Goal: Task Accomplishment & Management: Manage account settings

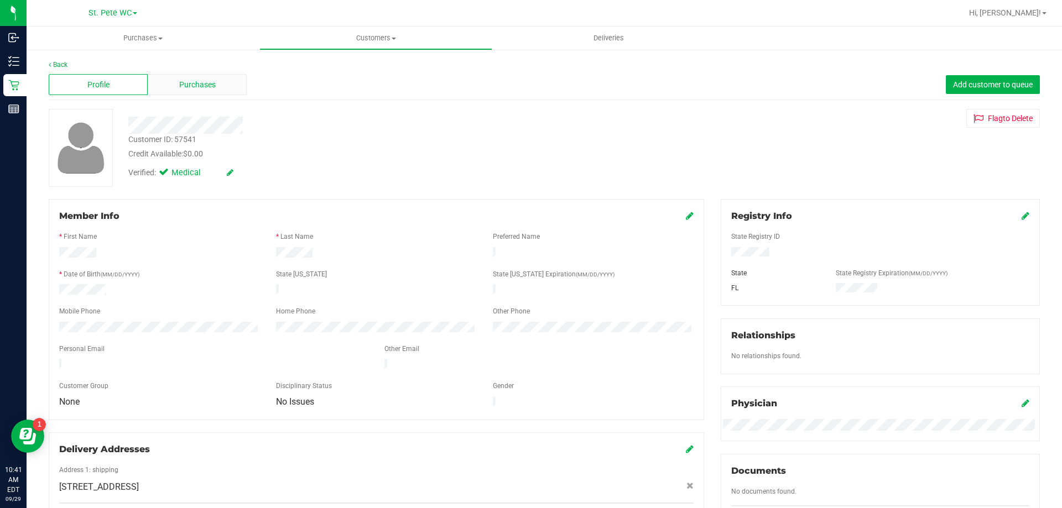
click at [168, 95] on div "Purchases" at bounding box center [197, 84] width 99 height 21
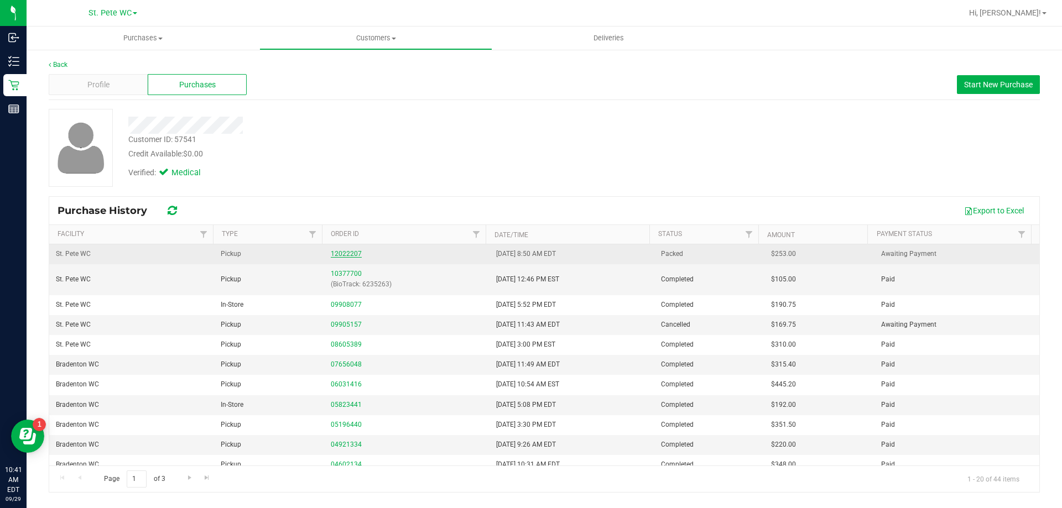
click at [331, 251] on link "12022207" at bounding box center [346, 254] width 31 height 8
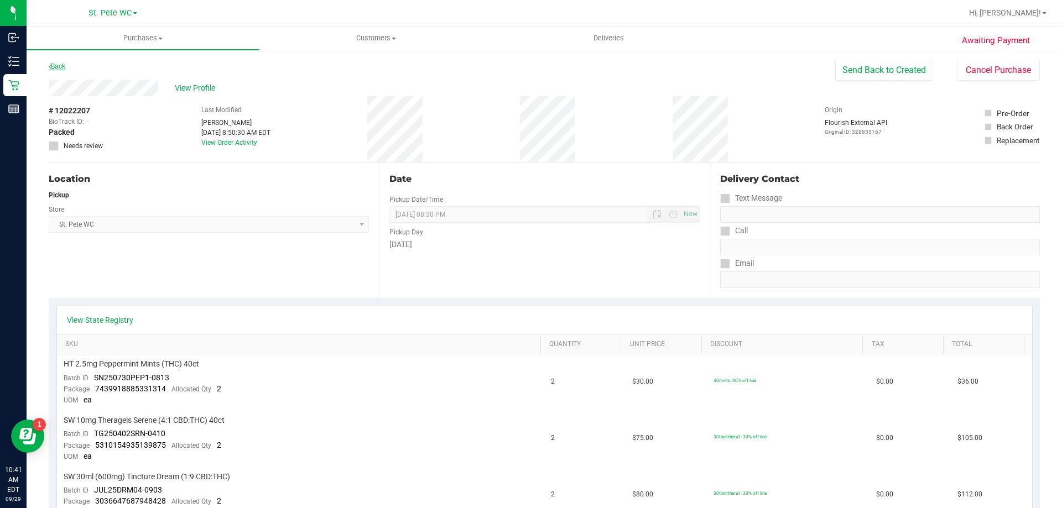
click at [55, 66] on link "Back" at bounding box center [57, 66] width 17 height 8
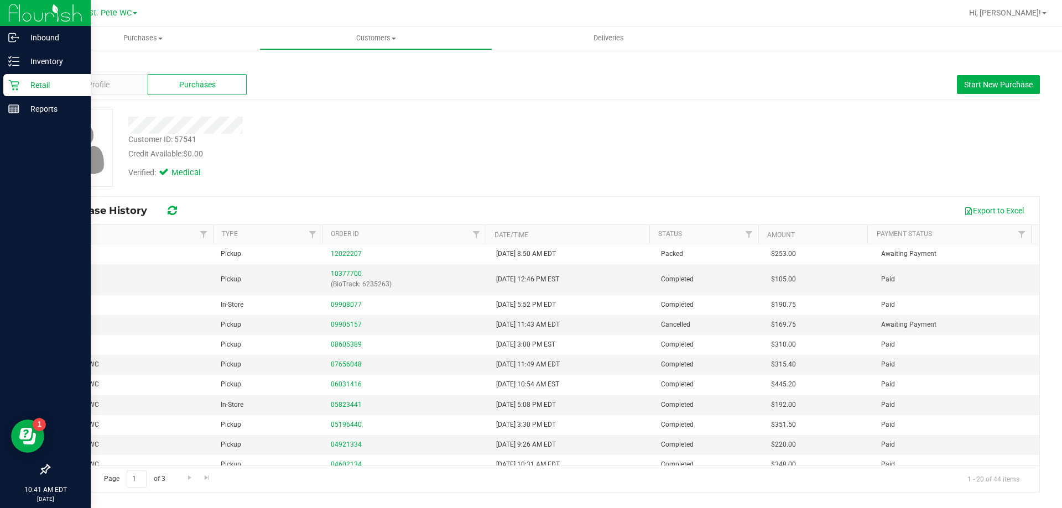
click at [16, 82] on icon at bounding box center [13, 85] width 11 height 11
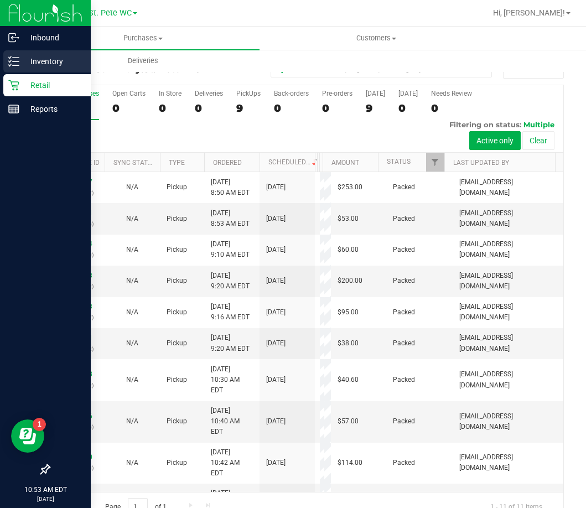
drag, startPoint x: 22, startPoint y: 61, endPoint x: 37, endPoint y: 61, distance: 15.5
click at [22, 61] on p "Inventory" at bounding box center [52, 61] width 66 height 13
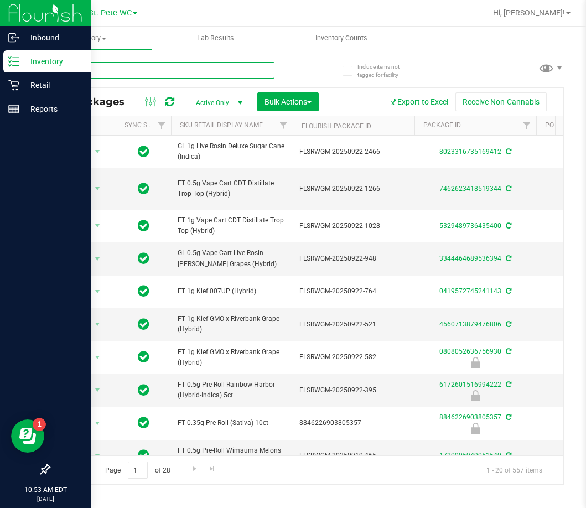
click at [91, 75] on input "text" at bounding box center [162, 70] width 226 height 17
click at [84, 67] on input "text" at bounding box center [162, 70] width 226 height 17
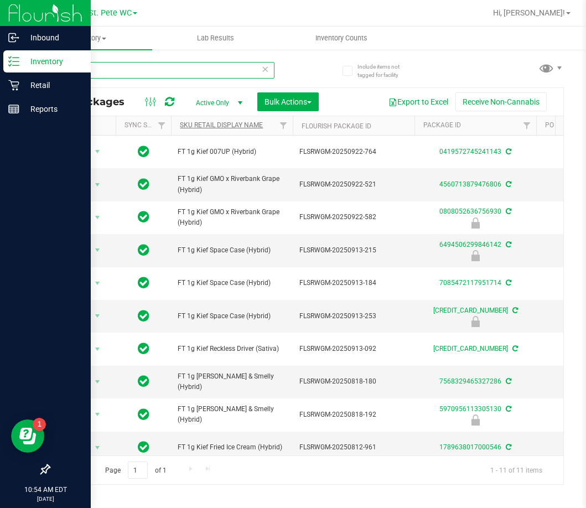
type input "kief"
click at [261, 128] on link "Sku Retail Display Name" at bounding box center [221, 125] width 83 height 8
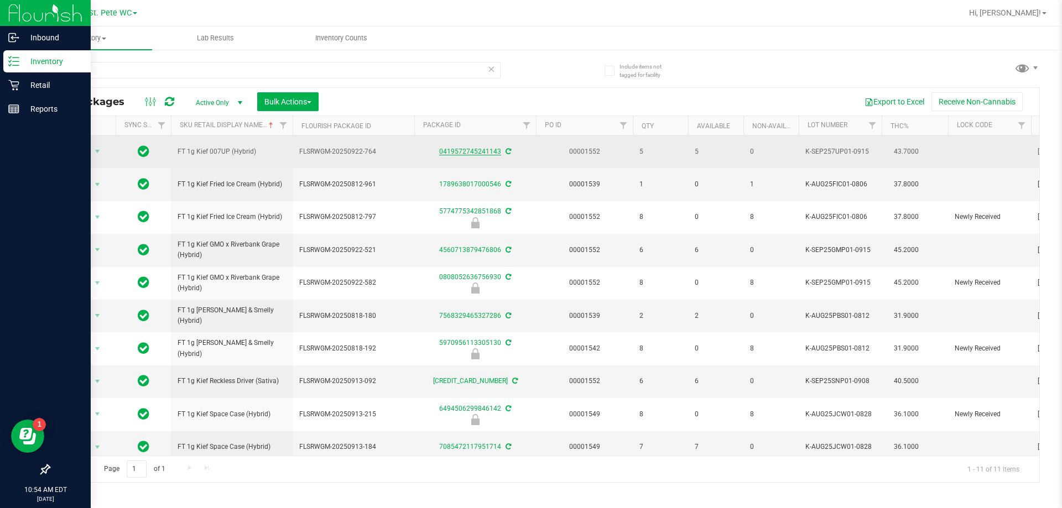
click at [479, 149] on link "0419572745241143" at bounding box center [470, 152] width 62 height 8
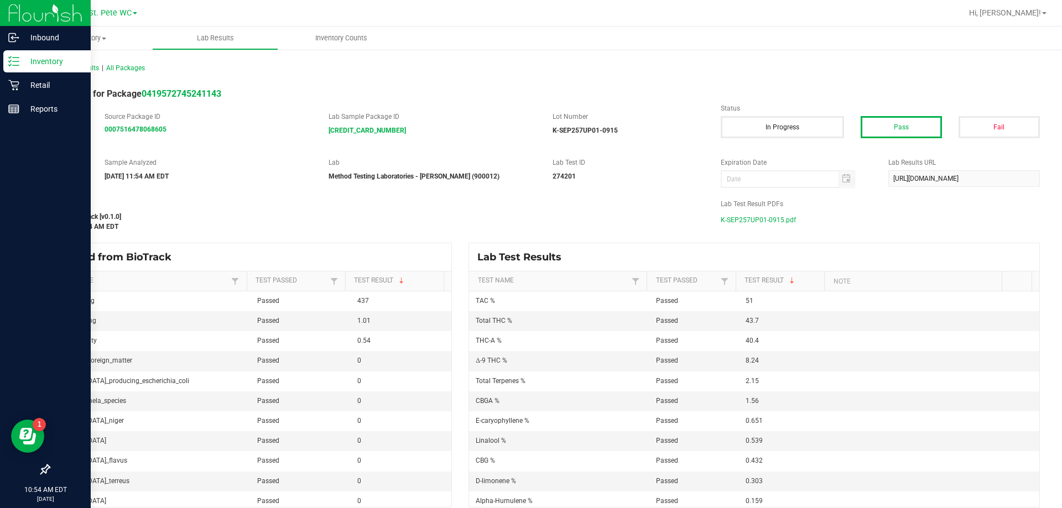
click at [774, 223] on span "K-SEP257UP01-0915.pdf" at bounding box center [758, 220] width 75 height 17
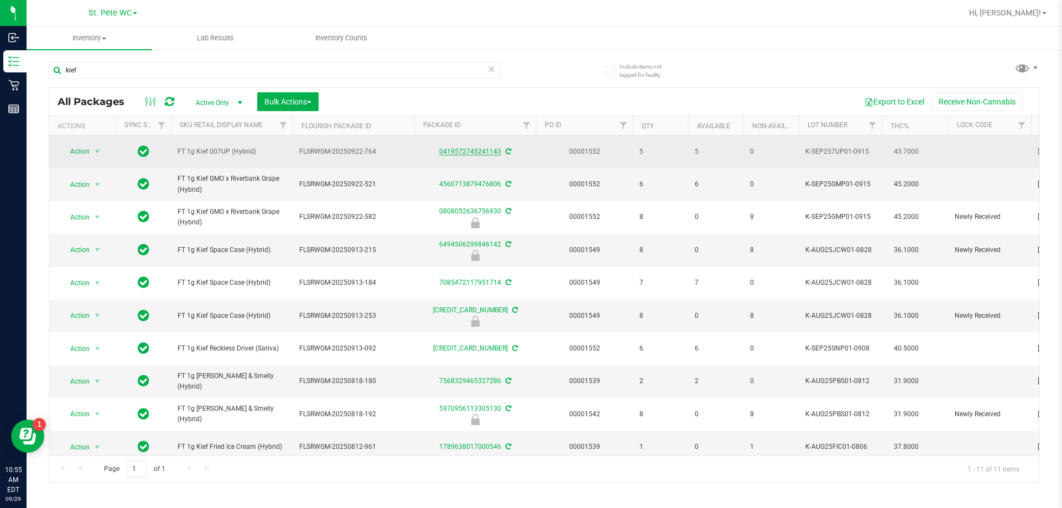
click at [493, 151] on link "0419572745241143" at bounding box center [470, 152] width 62 height 8
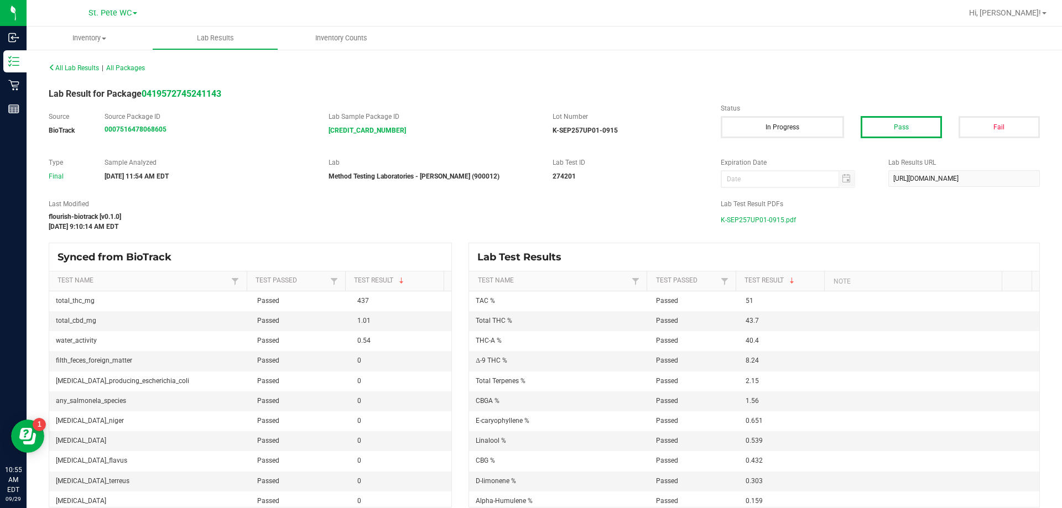
click at [745, 222] on span "K-SEP257UP01-0915.pdf" at bounding box center [758, 220] width 75 height 17
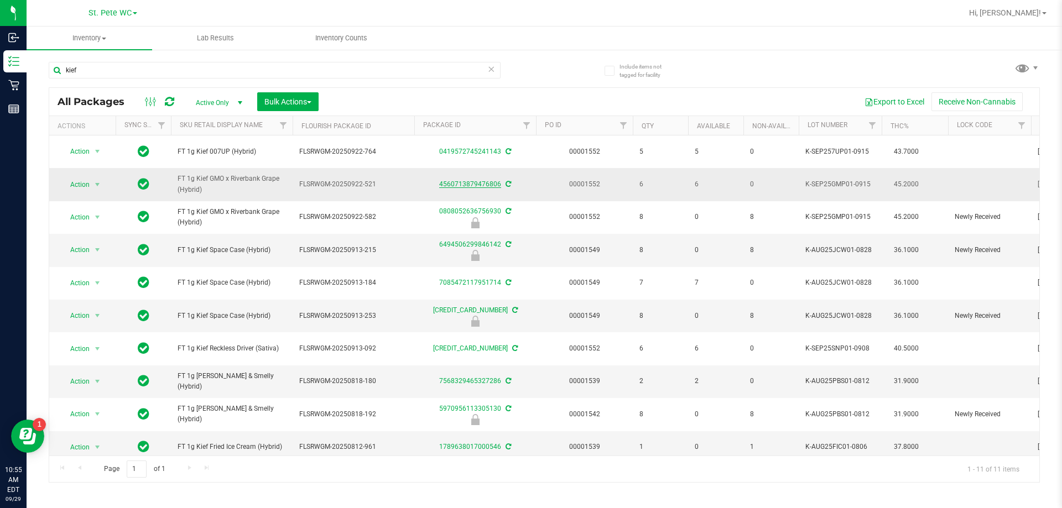
click at [475, 182] on link "4560713879476806" at bounding box center [470, 184] width 62 height 8
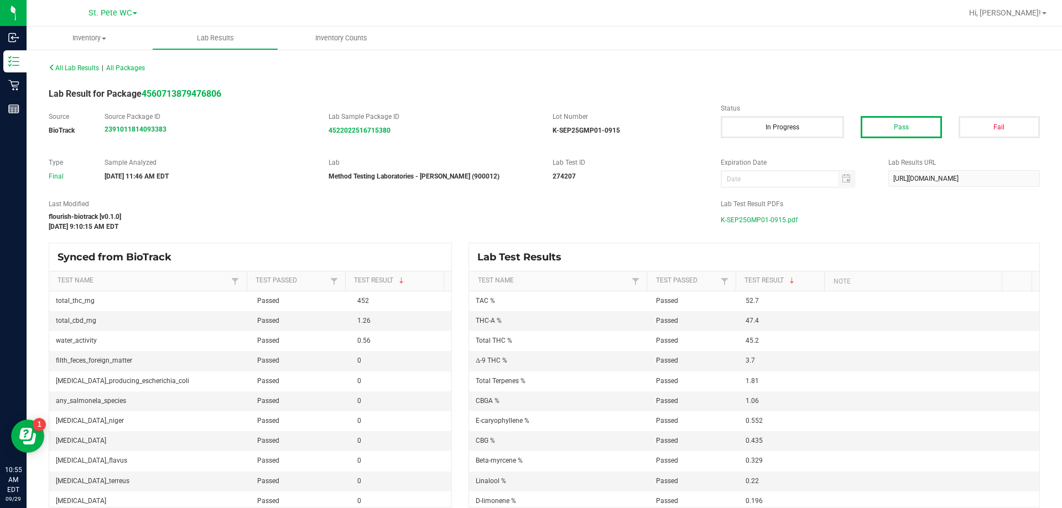
click at [735, 217] on span "K-SEP25GMP01-0915.pdf" at bounding box center [759, 220] width 77 height 17
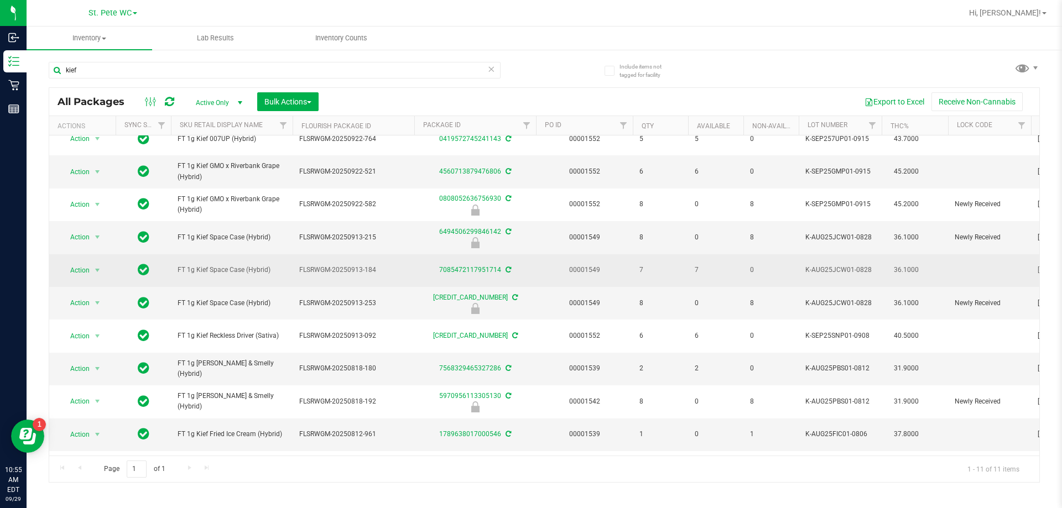
scroll to position [49, 0]
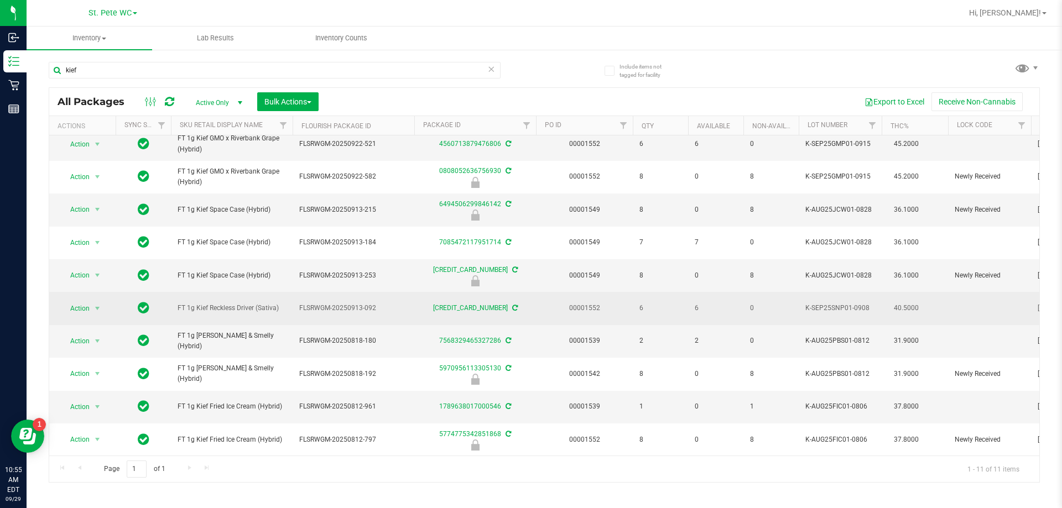
click at [434, 292] on td "[CREDIT_CARD_NUMBER]" at bounding box center [475, 308] width 122 height 33
click at [451, 304] on link "[CREDIT_CARD_NUMBER]" at bounding box center [470, 308] width 75 height 8
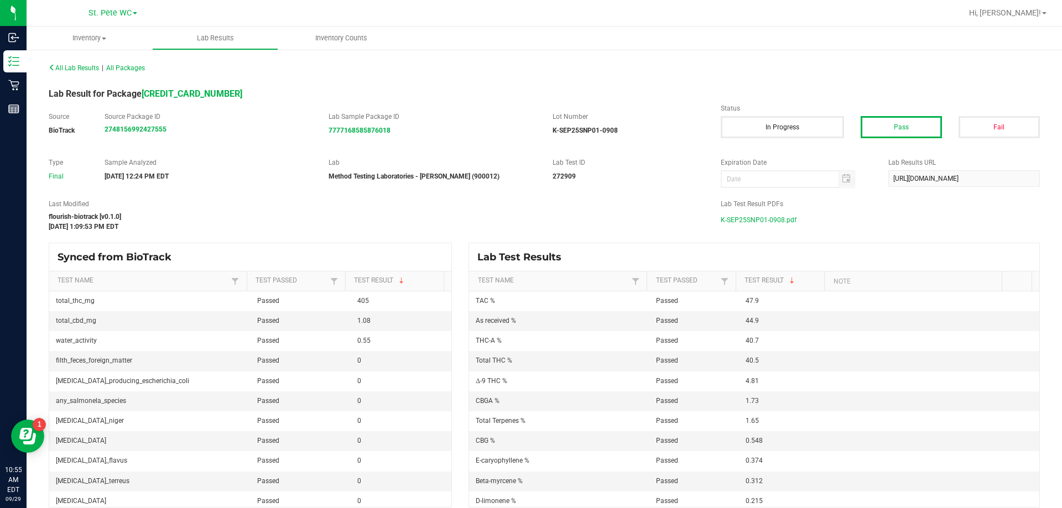
click at [777, 216] on span "K-SEP25SNP01-0908.pdf" at bounding box center [759, 220] width 76 height 17
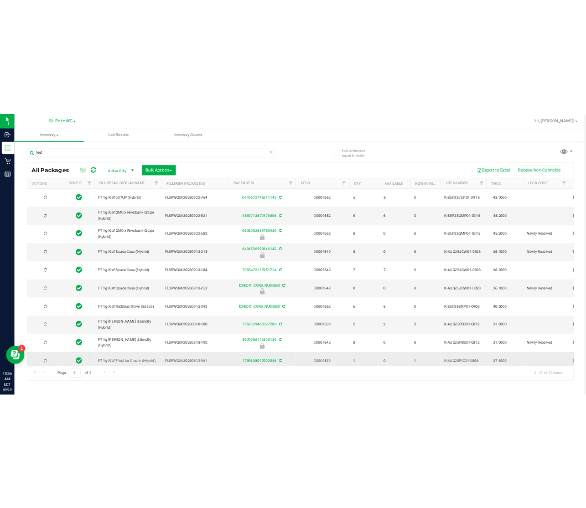
scroll to position [49, 0]
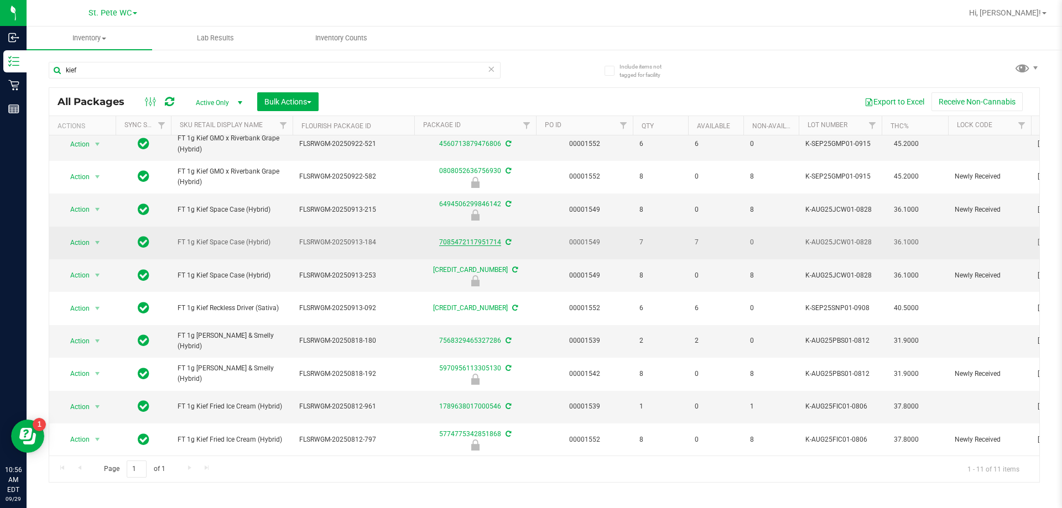
click at [460, 238] on link "7085472117951714" at bounding box center [470, 242] width 62 height 8
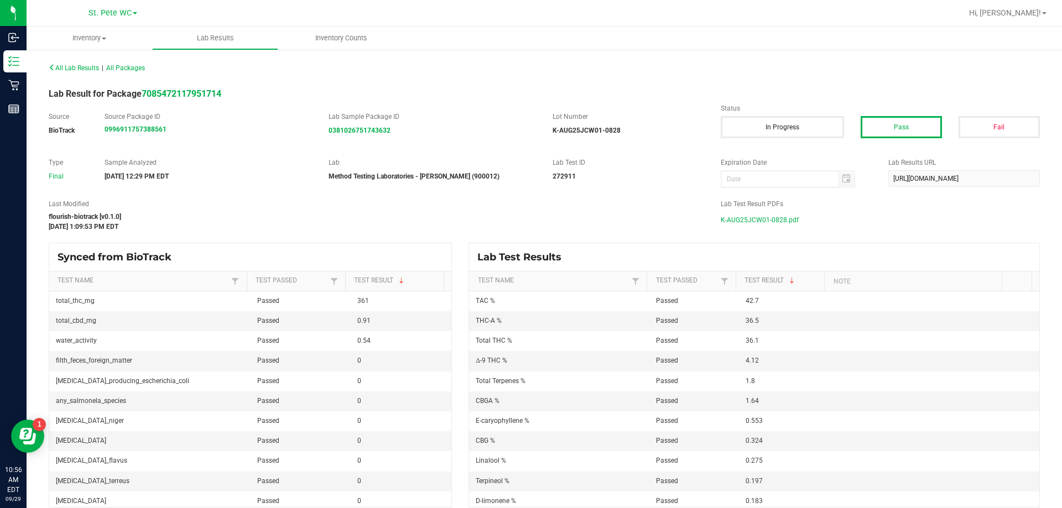
click at [764, 220] on span "K-AUG25JCW01-0828.pdf" at bounding box center [760, 220] width 78 height 17
click at [84, 69] on span "All Lab Results" at bounding box center [74, 68] width 50 height 8
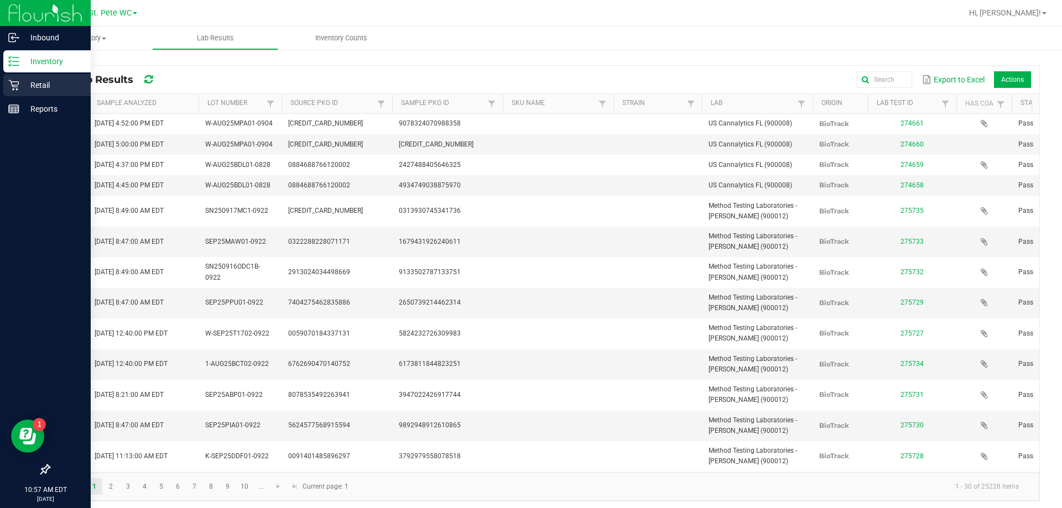
click at [20, 80] on p "Retail" at bounding box center [52, 85] width 66 height 13
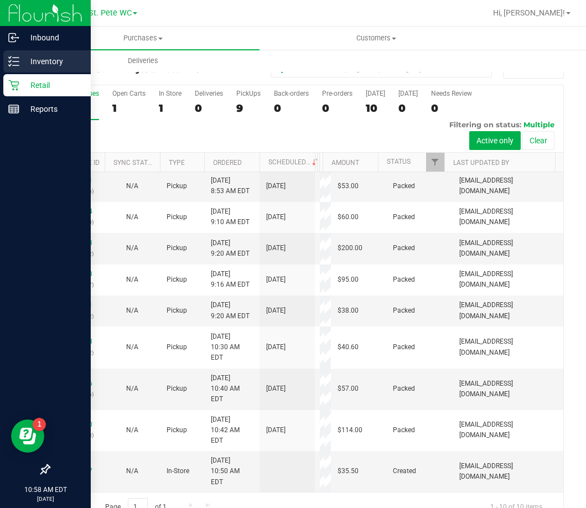
click at [23, 71] on div "Inventory" at bounding box center [46, 61] width 87 height 22
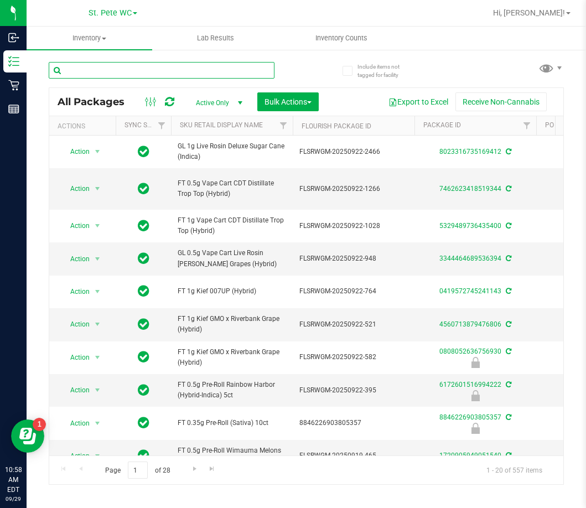
click at [108, 66] on input "text" at bounding box center [162, 70] width 226 height 17
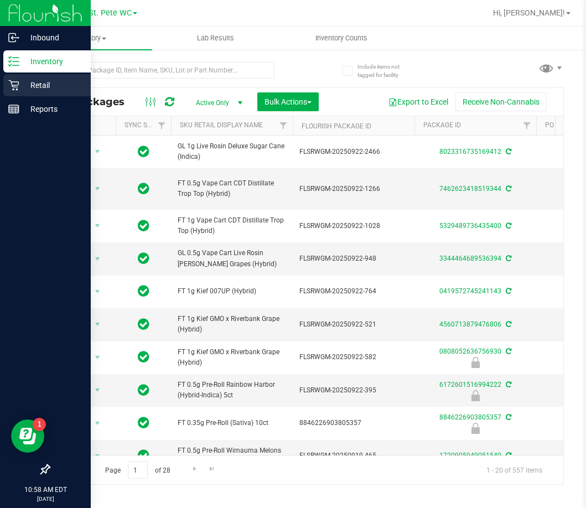
click at [9, 90] on icon at bounding box center [13, 85] width 11 height 11
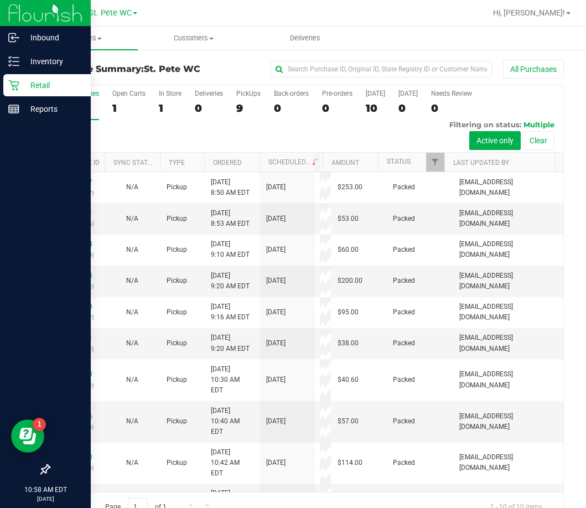
click at [0, 74] on link "Retail" at bounding box center [45, 86] width 91 height 24
click at [24, 80] on p "Retail" at bounding box center [52, 85] width 66 height 13
click at [15, 82] on icon at bounding box center [13, 85] width 11 height 11
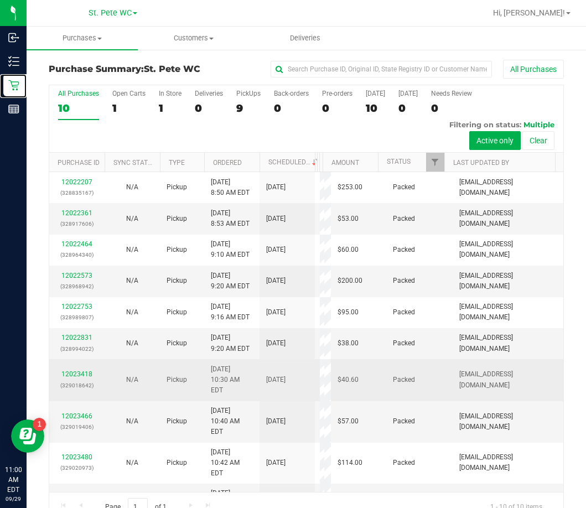
scroll to position [48, 0]
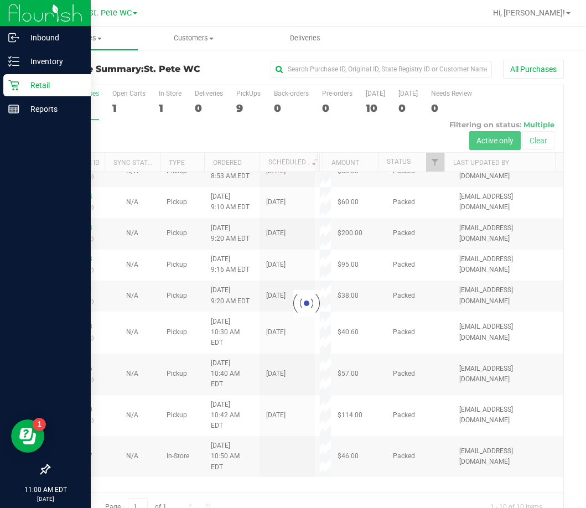
click at [4, 85] on div "Retail" at bounding box center [46, 85] width 87 height 22
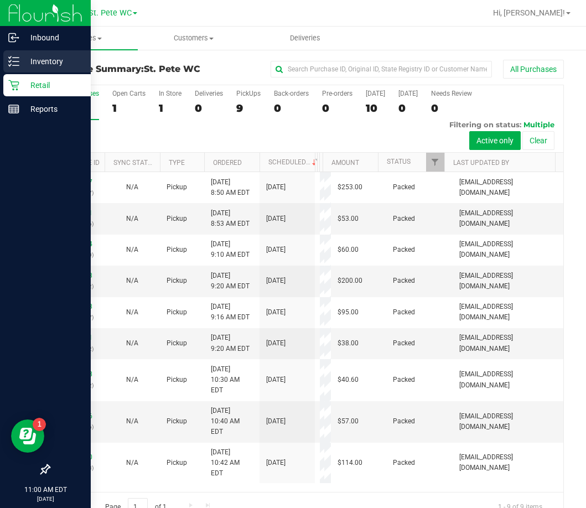
click at [25, 59] on p "Inventory" at bounding box center [52, 61] width 66 height 13
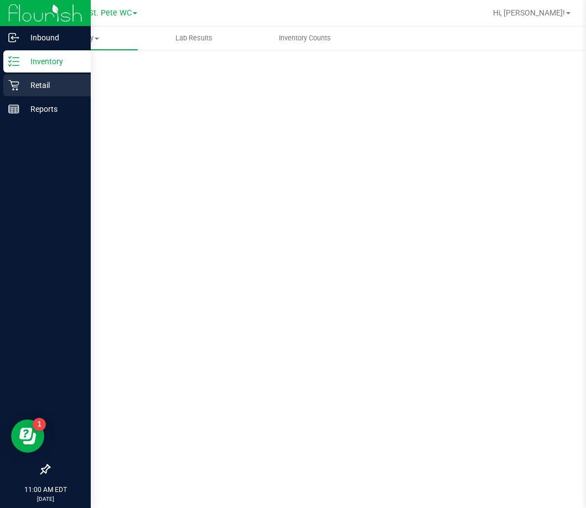
click at [29, 87] on p "Retail" at bounding box center [52, 85] width 66 height 13
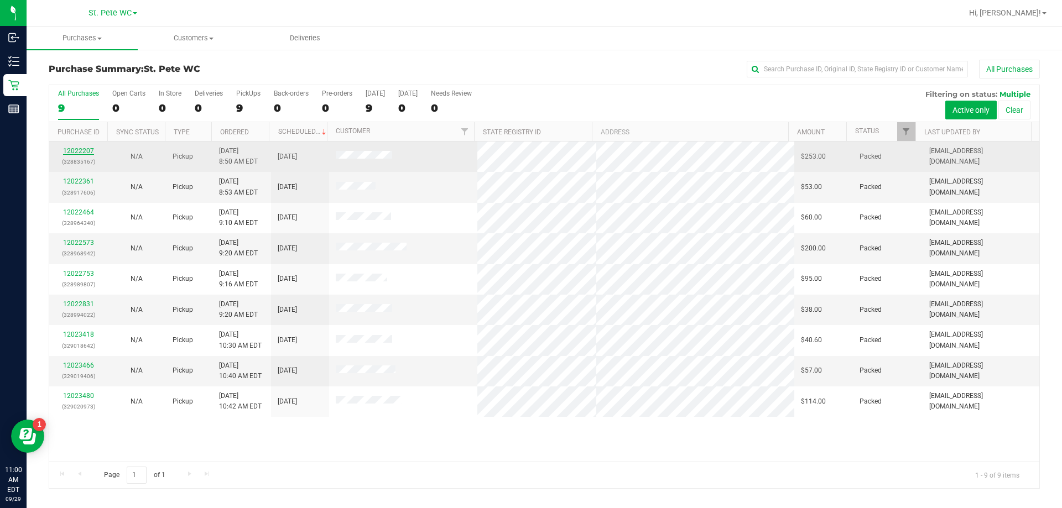
click at [80, 150] on link "12022207" at bounding box center [78, 151] width 31 height 8
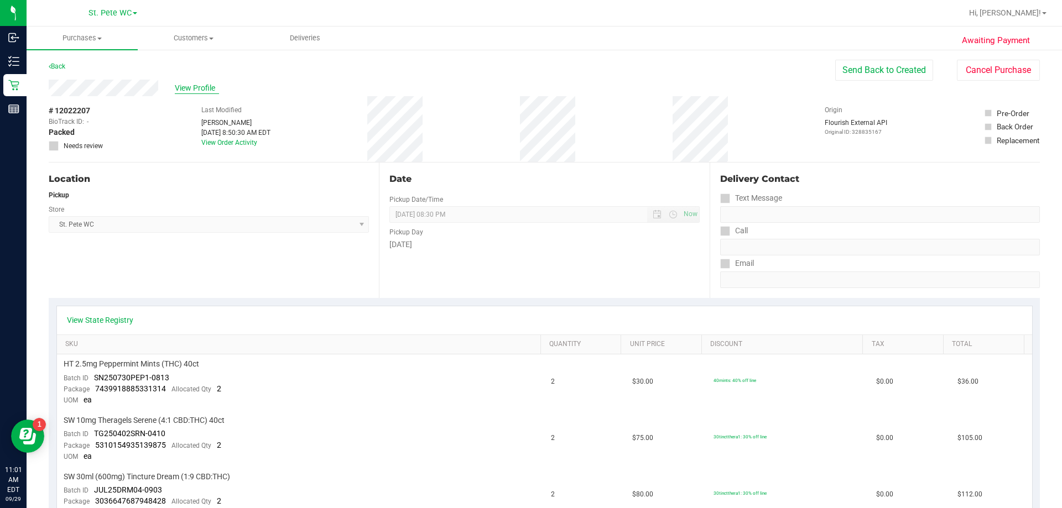
click at [204, 87] on span "View Profile" at bounding box center [197, 88] width 44 height 12
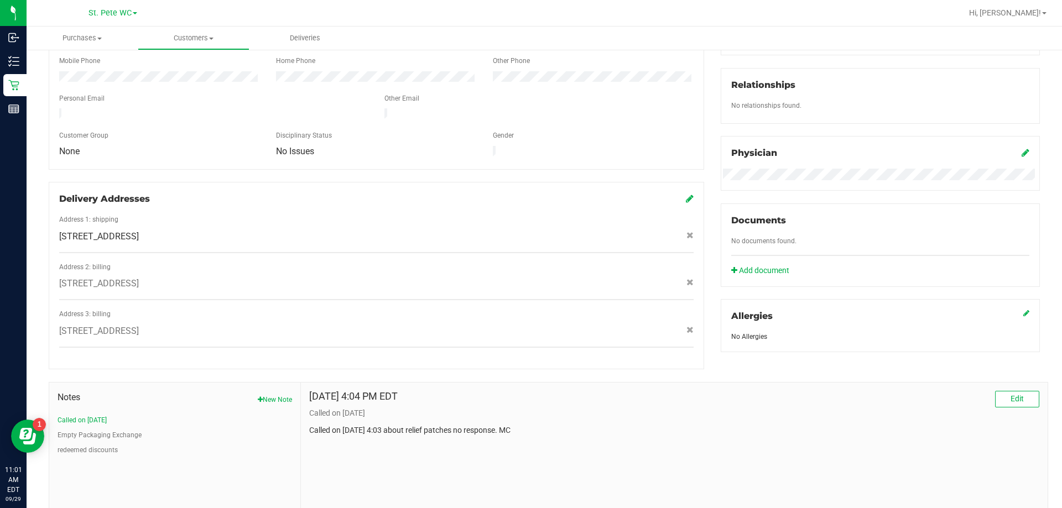
scroll to position [299, 0]
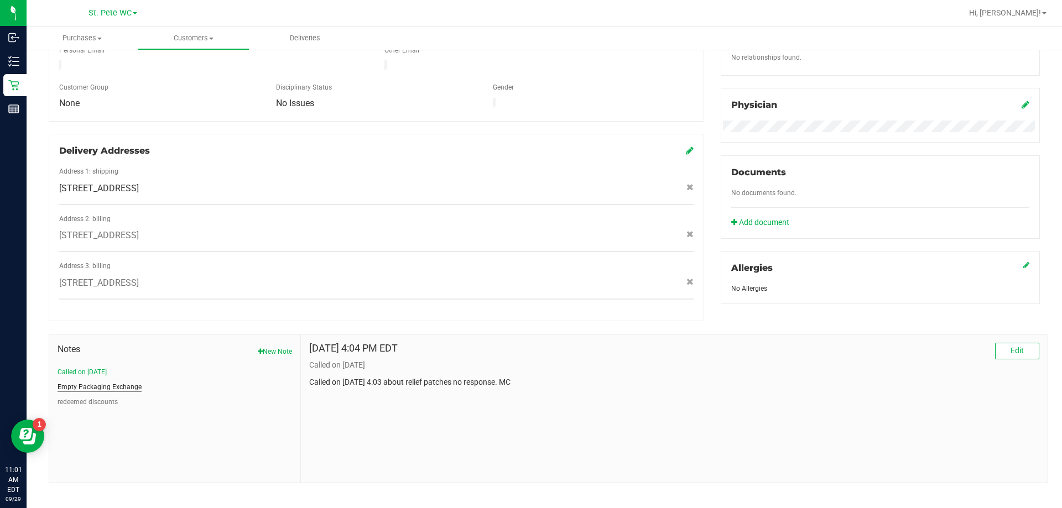
click at [98, 382] on button "Empty Packaging Exchange" at bounding box center [100, 387] width 84 height 10
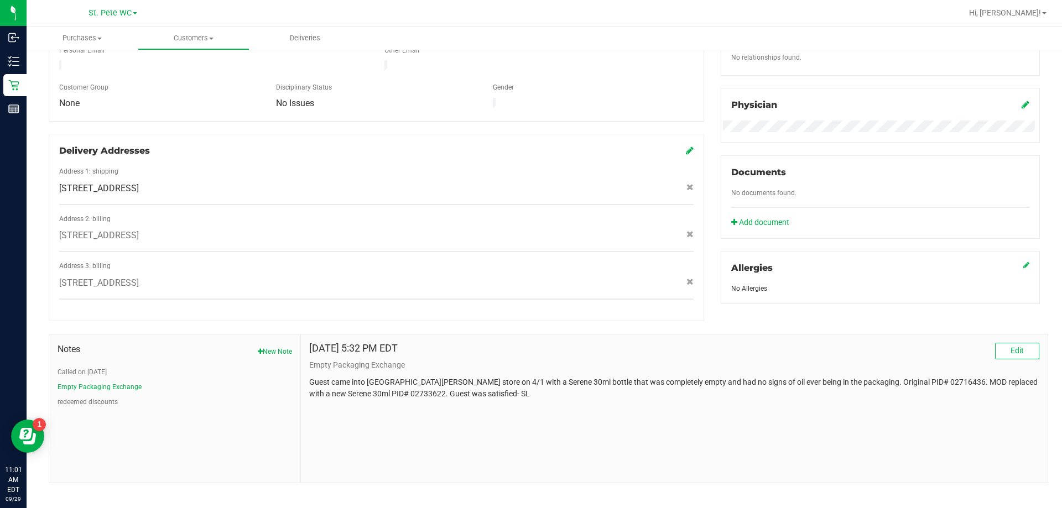
click at [85, 383] on ul "Called on [DATE] Empty Packaging Exchange redeemed discounts" at bounding box center [175, 387] width 234 height 40
click at [85, 397] on button "redeemed discounts" at bounding box center [88, 402] width 60 height 10
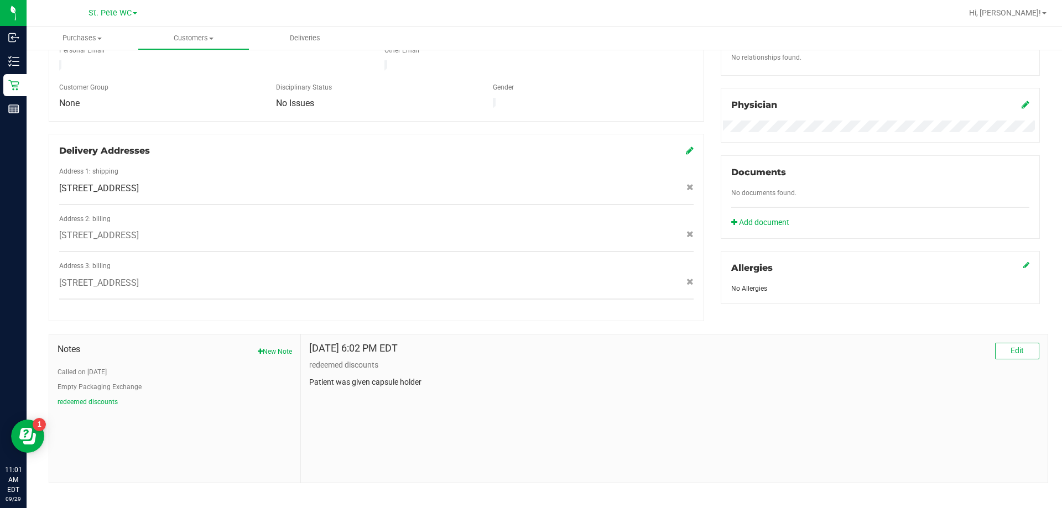
click at [85, 369] on ul "Called on [DATE] Empty Packaging Exchange redeemed discounts" at bounding box center [175, 387] width 234 height 40
click at [68, 354] on div "Notes New Note Called on [DATE] Empty Packaging Exchange redeemed discounts" at bounding box center [175, 375] width 234 height 64
click at [69, 367] on button "Called on [DATE]" at bounding box center [82, 372] width 49 height 10
click at [67, 382] on button "Empty Packaging Exchange" at bounding box center [100, 387] width 84 height 10
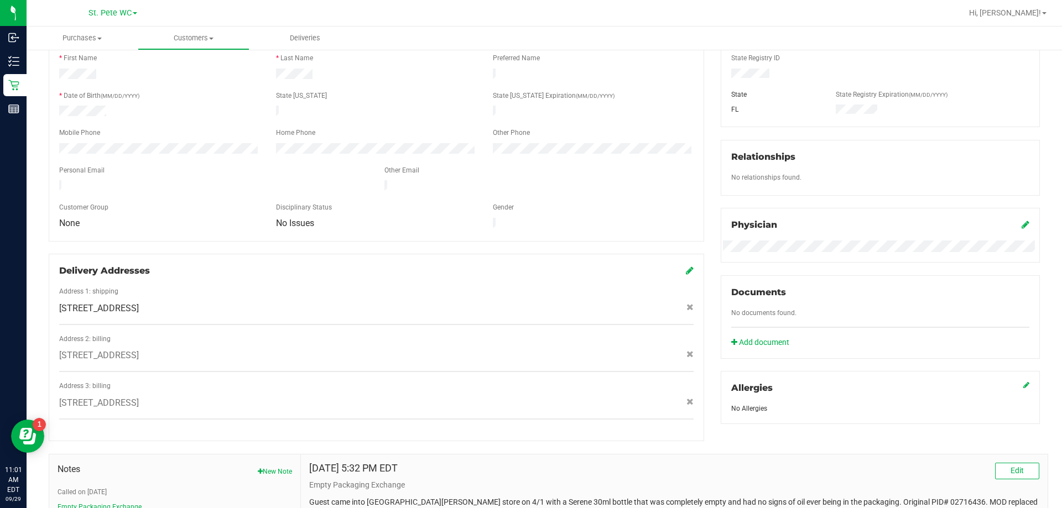
scroll to position [22, 0]
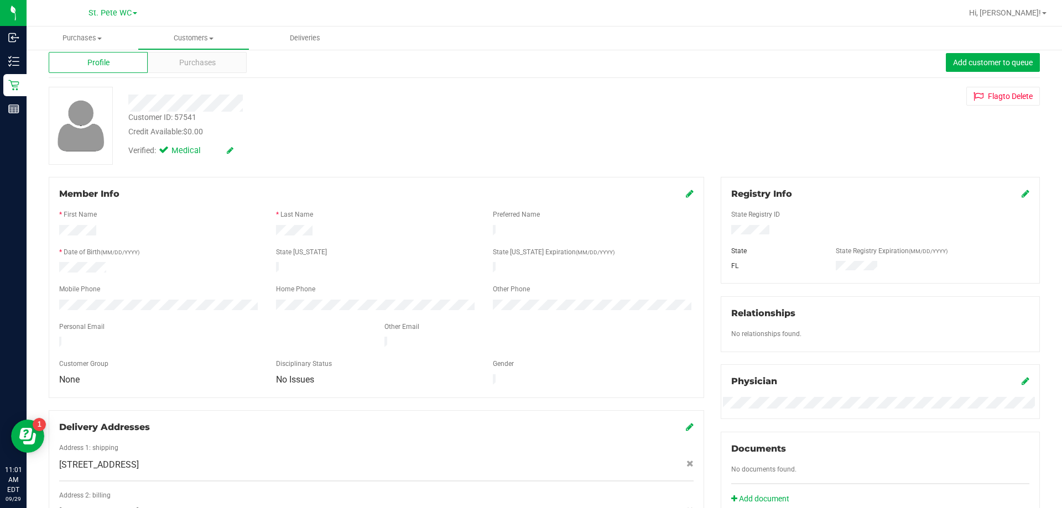
click at [202, 74] on div "Profile Purchases Add customer to queue" at bounding box center [544, 63] width 991 height 30
click at [199, 59] on span "Purchases" at bounding box center [197, 63] width 36 height 12
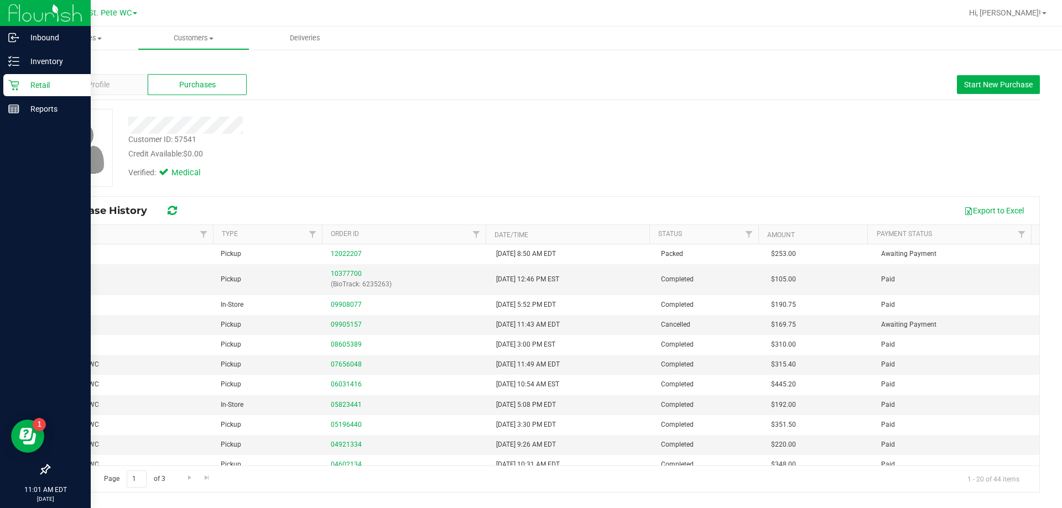
click at [20, 82] on p "Retail" at bounding box center [52, 85] width 66 height 13
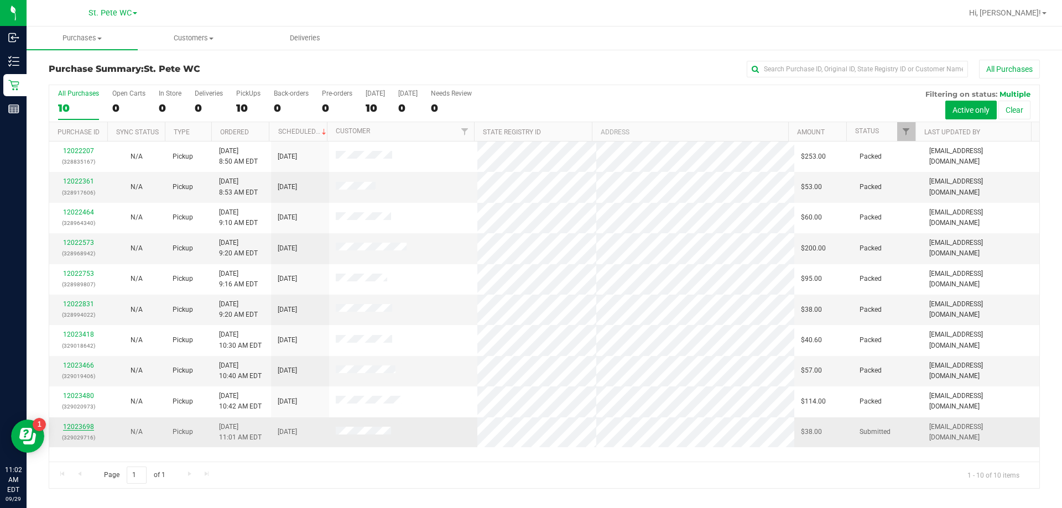
click at [80, 426] on link "12023698" at bounding box center [78, 427] width 31 height 8
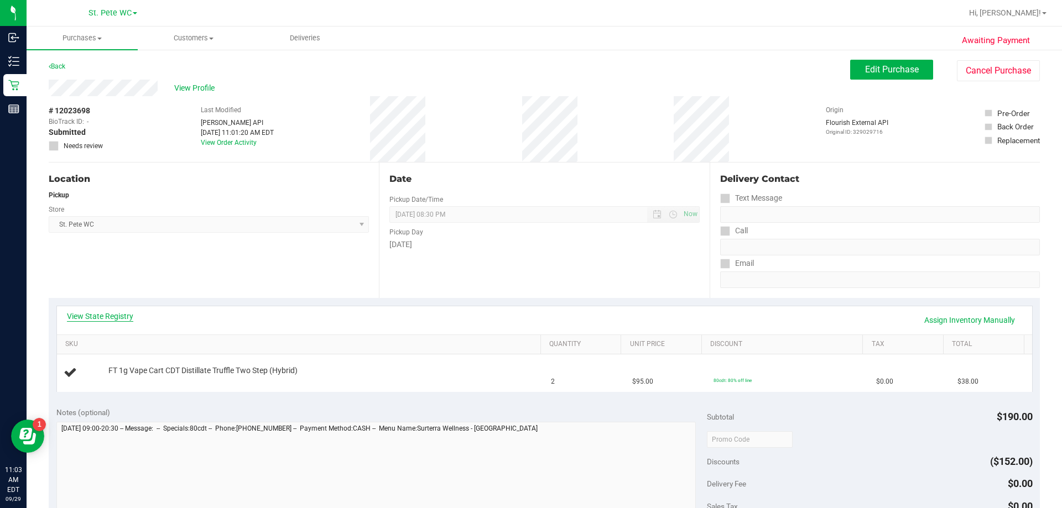
click at [117, 319] on link "View State Registry" at bounding box center [100, 316] width 66 height 11
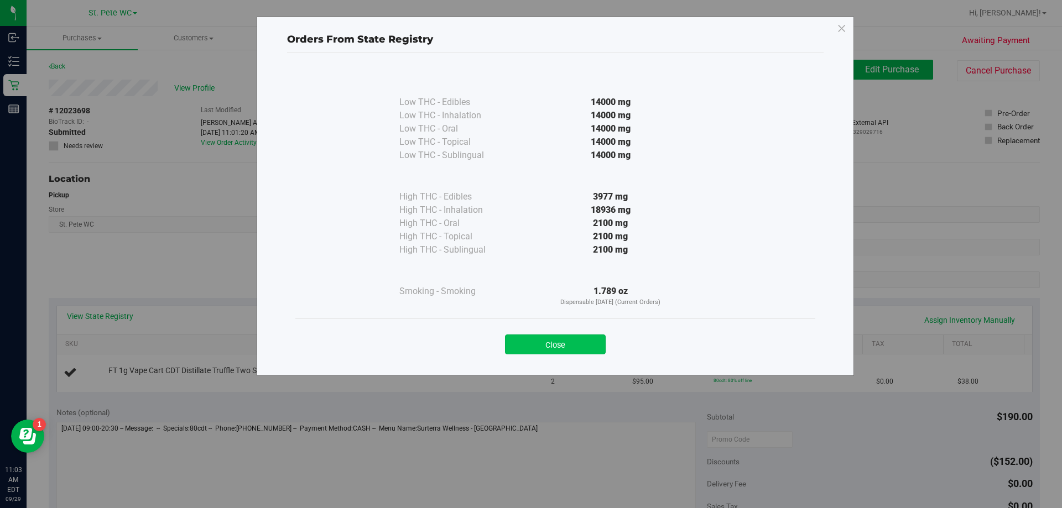
click at [556, 348] on button "Close" at bounding box center [555, 345] width 101 height 20
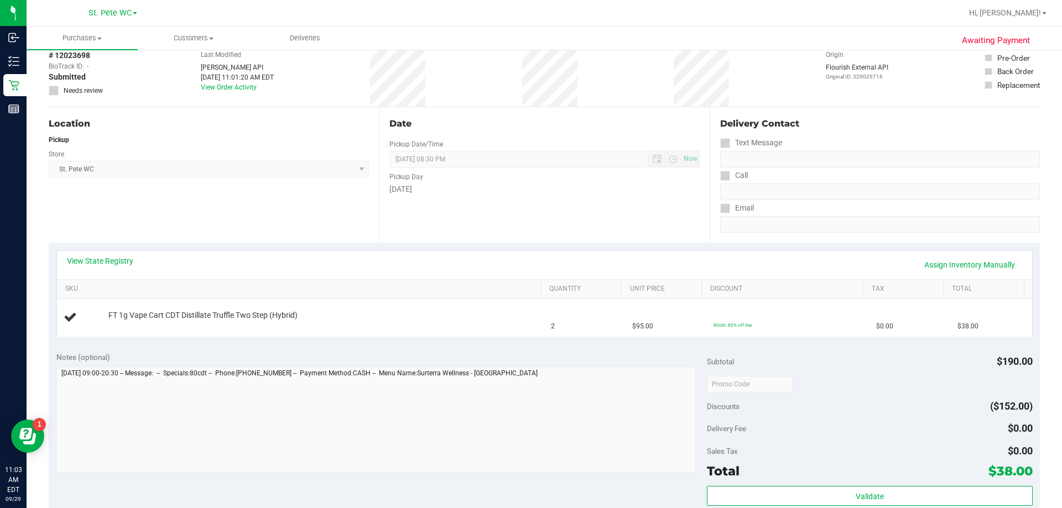
scroll to position [221, 0]
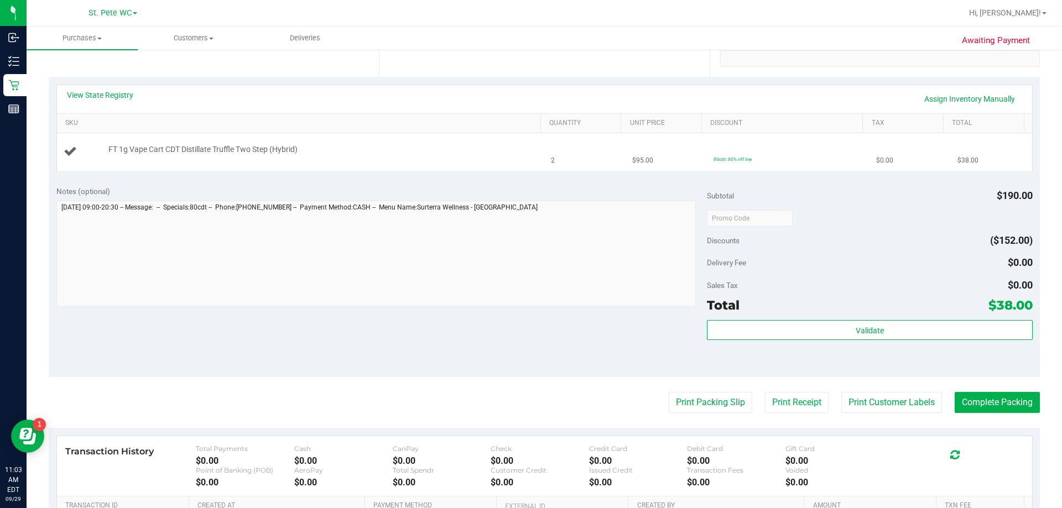
click at [452, 160] on td "FT 1g Vape Cart CDT Distillate Truffle Two Step (Hybrid)" at bounding box center [301, 151] width 488 height 37
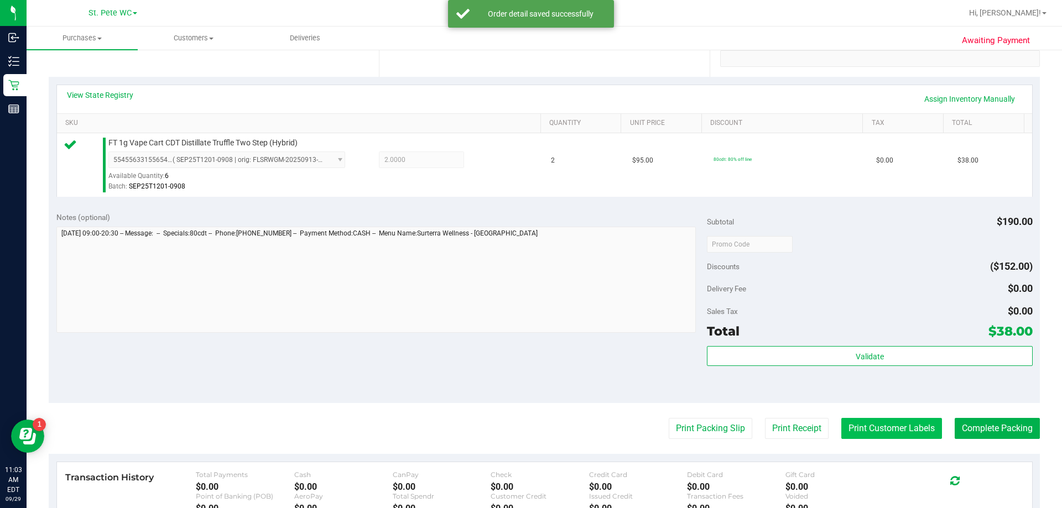
click at [884, 428] on button "Print Customer Labels" at bounding box center [891, 428] width 101 height 21
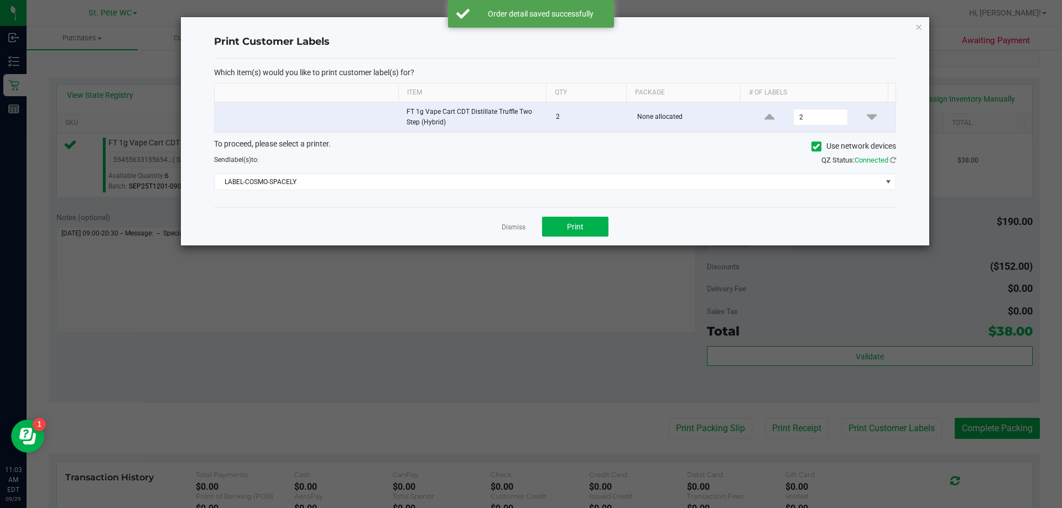
click at [529, 192] on div "Which item(s) would you like to print customer label(s) for? Item Qty Package #…" at bounding box center [555, 133] width 682 height 149
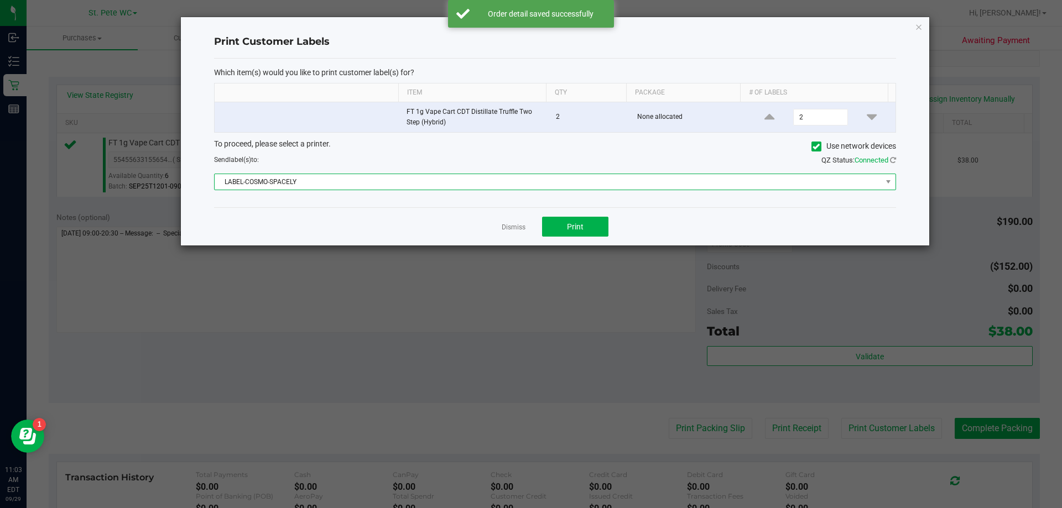
click at [518, 185] on span "LABEL-COSMO-SPACELY" at bounding box center [548, 181] width 667 height 15
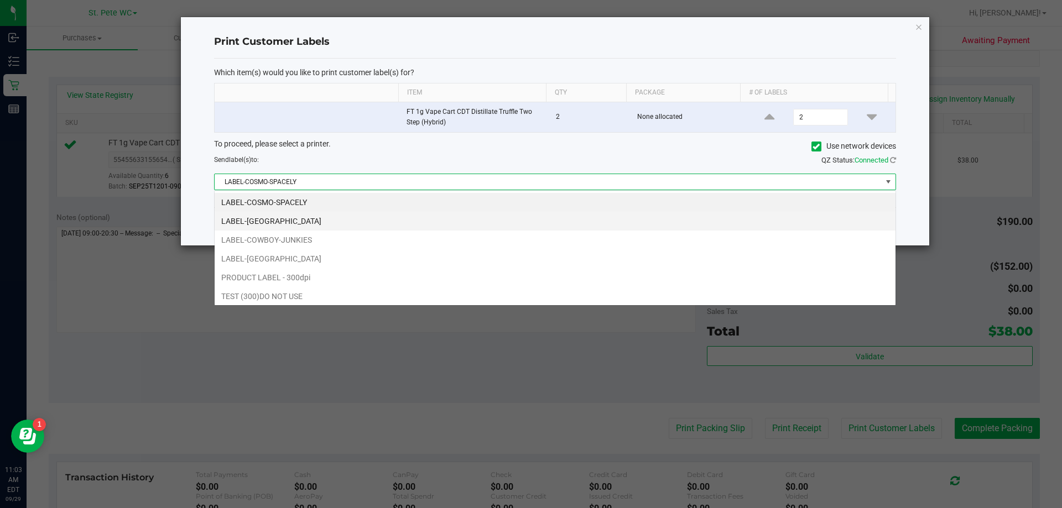
scroll to position [17, 681]
click at [334, 215] on li "LABEL-[GEOGRAPHIC_DATA]" at bounding box center [555, 221] width 681 height 19
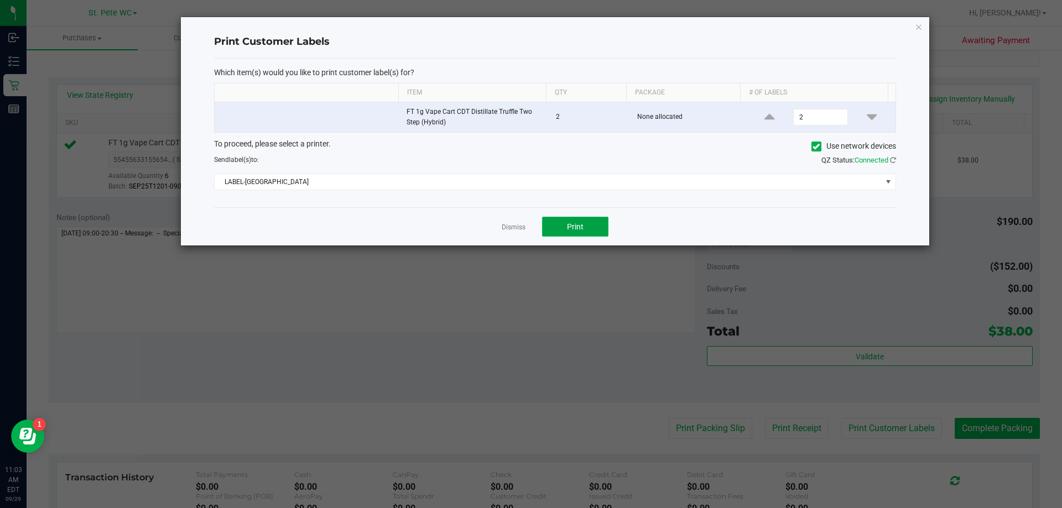
click at [585, 225] on button "Print" at bounding box center [575, 227] width 66 height 20
click at [917, 30] on icon "button" at bounding box center [919, 26] width 8 height 13
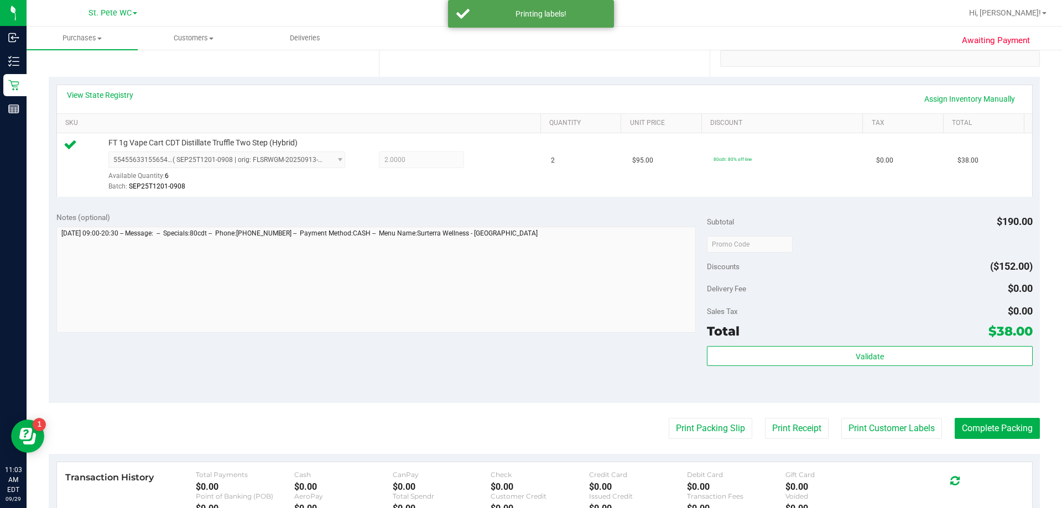
click at [688, 445] on purchase-details "Back Edit Purchase Cancel Purchase View Profile # 12023698 BioTrack ID: - Submi…" at bounding box center [544, 250] width 991 height 822
click at [685, 431] on button "Print Packing Slip" at bounding box center [711, 428] width 84 height 21
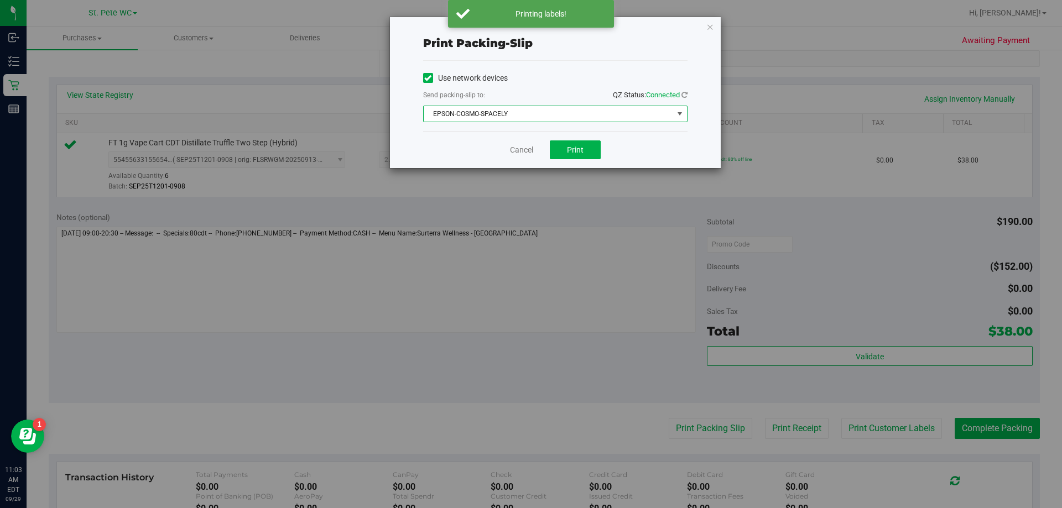
click at [559, 117] on span "EPSON-COSMO-SPACELY" at bounding box center [548, 113] width 249 height 15
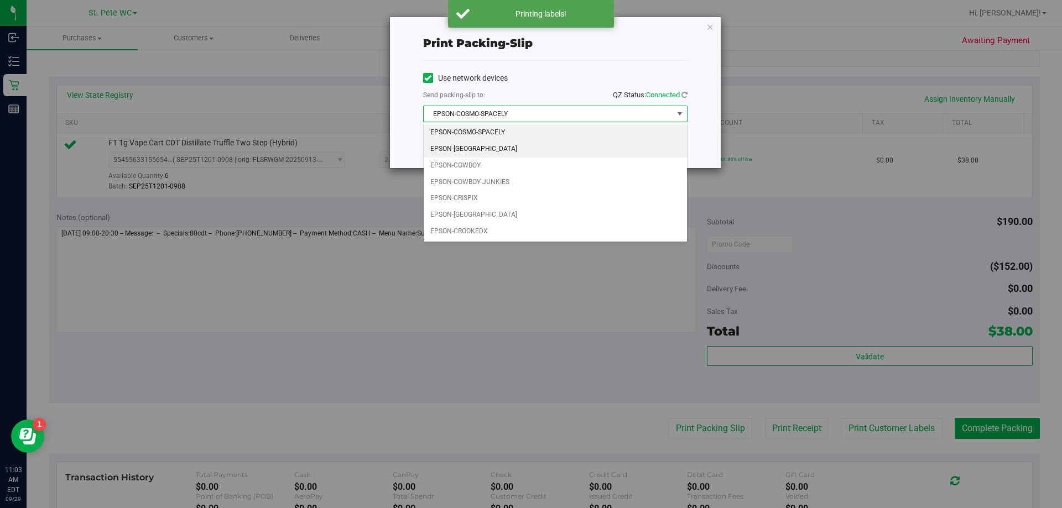
click at [533, 153] on li "EPSON-[GEOGRAPHIC_DATA]" at bounding box center [555, 149] width 263 height 17
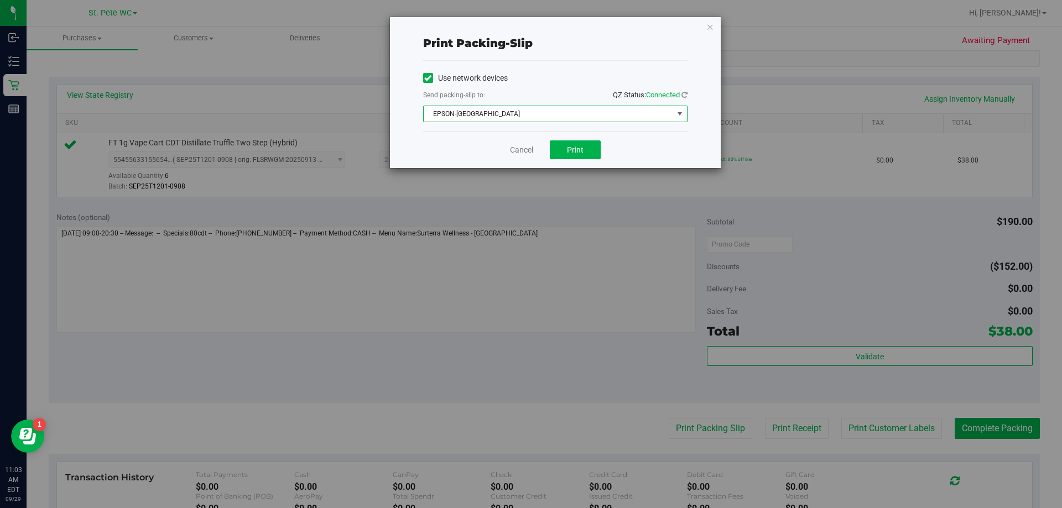
click at [571, 160] on div "Cancel Print" at bounding box center [555, 149] width 264 height 37
click at [572, 157] on button "Print" at bounding box center [575, 149] width 51 height 19
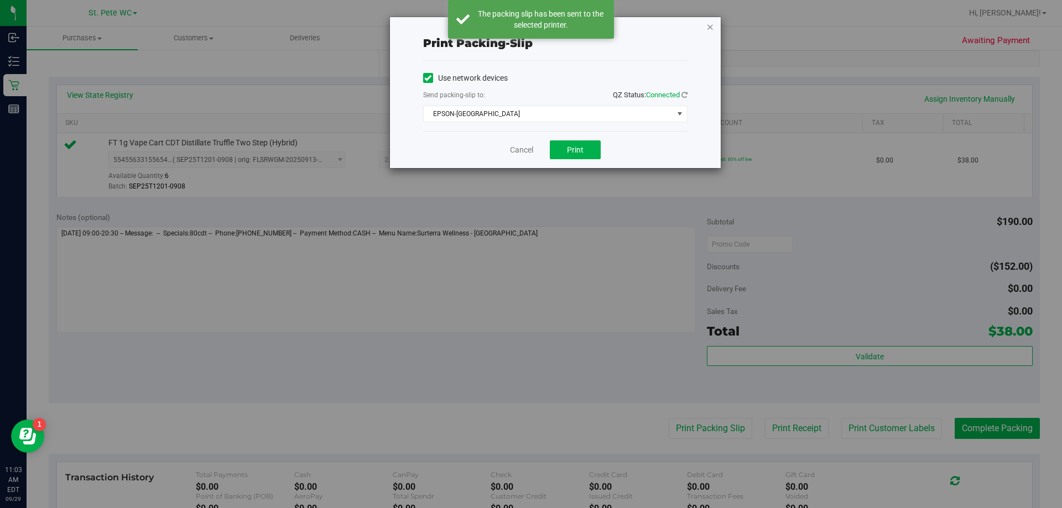
click at [711, 27] on icon "button" at bounding box center [710, 26] width 8 height 13
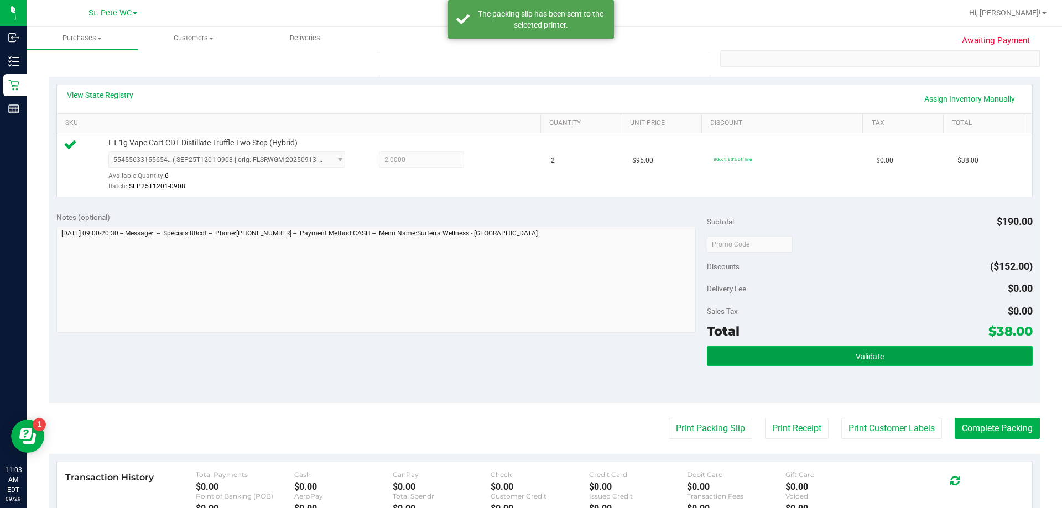
click at [823, 361] on button "Validate" at bounding box center [869, 356] width 325 height 20
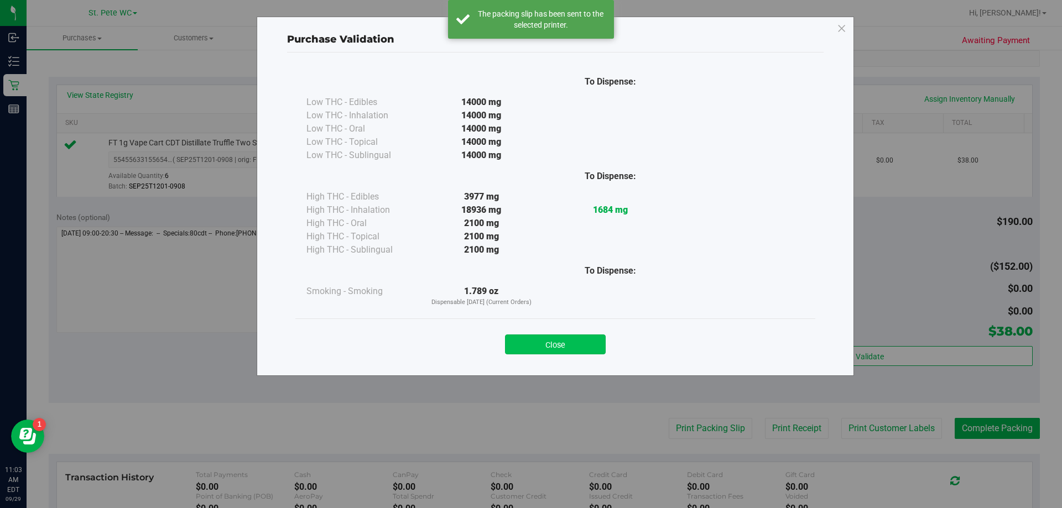
click at [583, 347] on button "Close" at bounding box center [555, 345] width 101 height 20
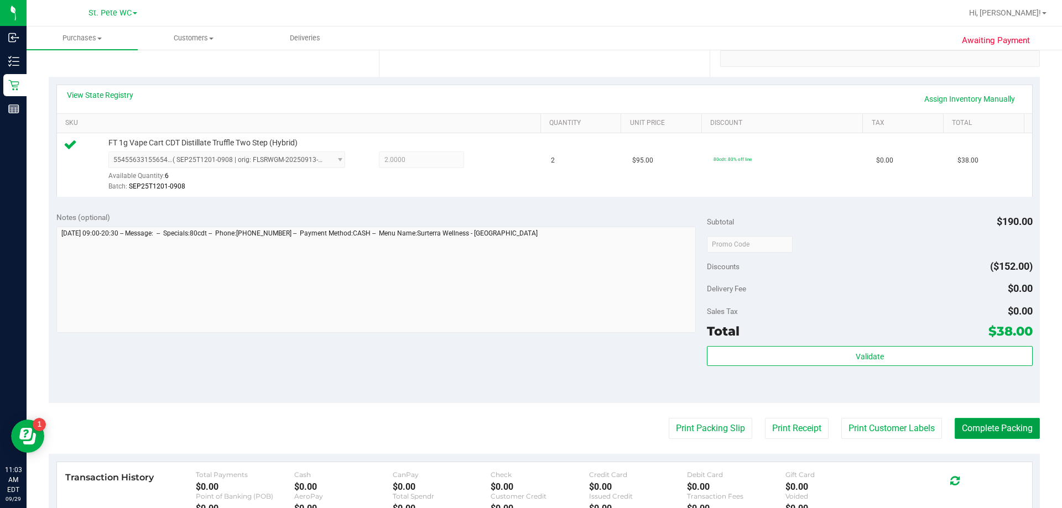
click at [1001, 435] on button "Complete Packing" at bounding box center [996, 428] width 85 height 21
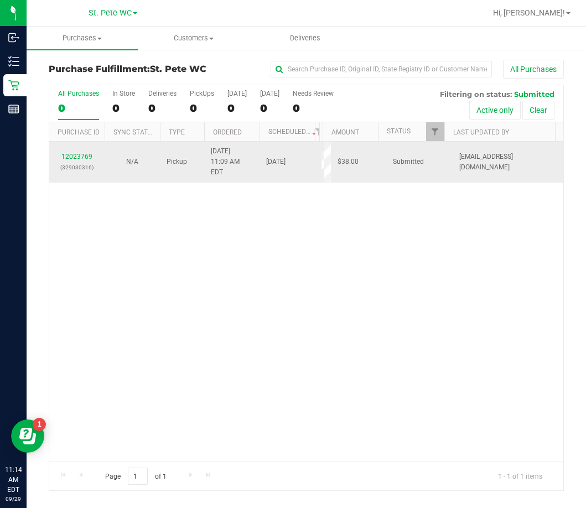
click at [87, 162] on p "(329030316)" at bounding box center [77, 167] width 42 height 11
click at [87, 153] on link "12023769" at bounding box center [76, 157] width 31 height 8
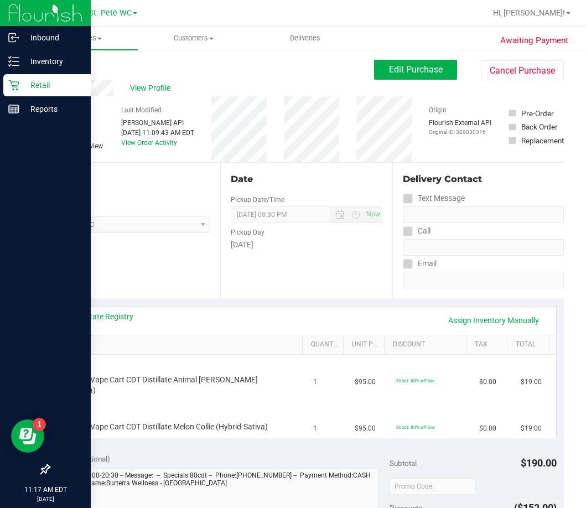
click at [11, 87] on icon at bounding box center [13, 85] width 11 height 11
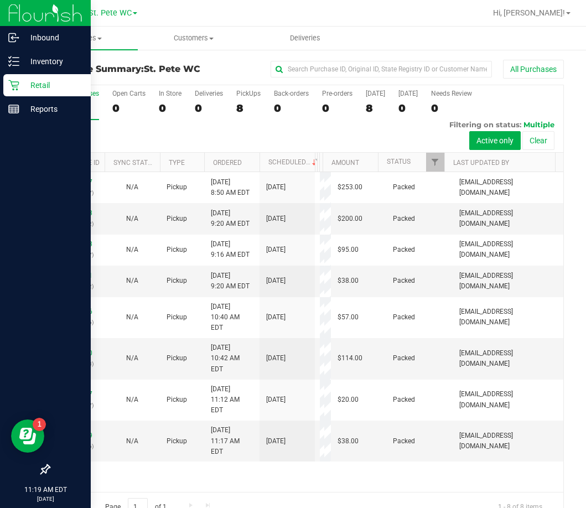
click at [7, 86] on div "Retail" at bounding box center [46, 85] width 87 height 22
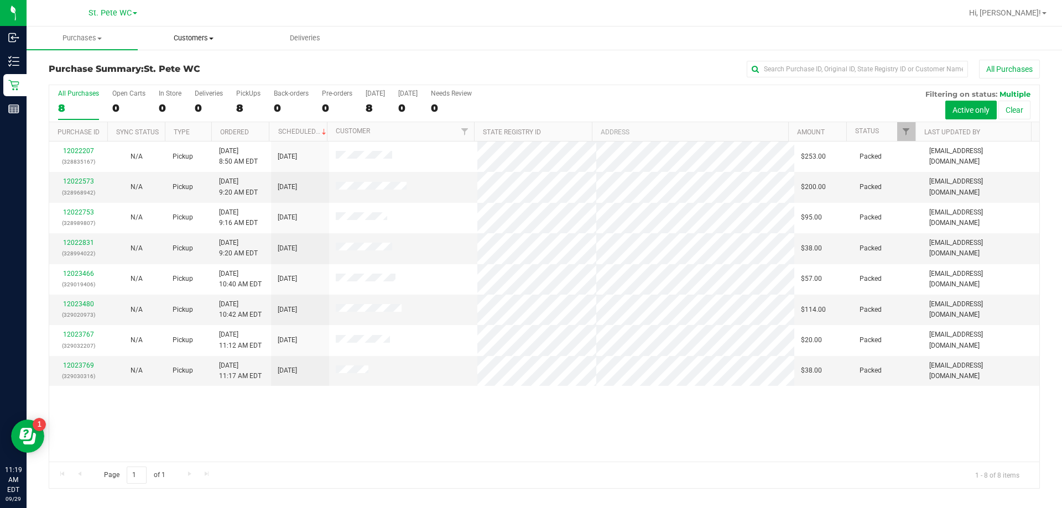
click at [205, 36] on span "Customers" at bounding box center [193, 38] width 110 height 10
click at [186, 64] on span "All customers" at bounding box center [178, 66] width 80 height 9
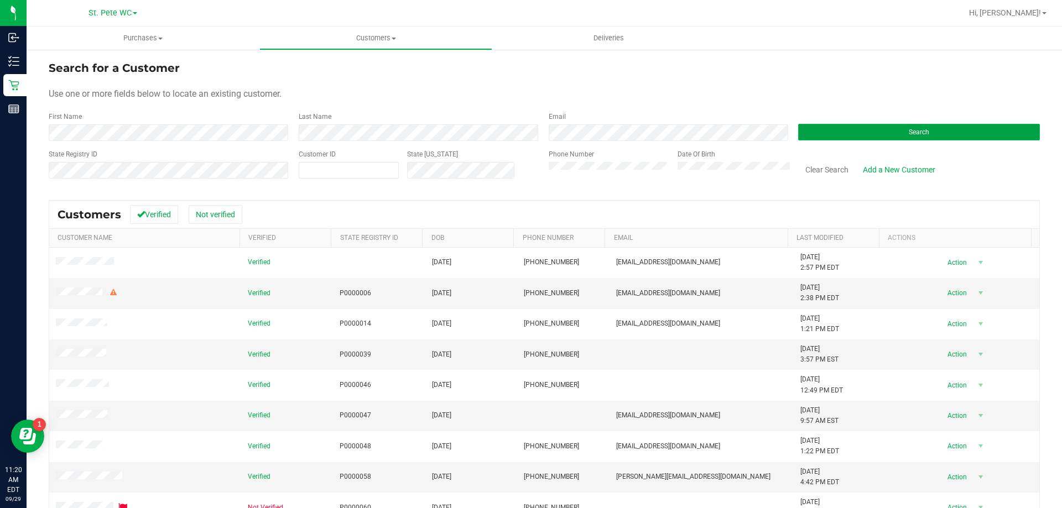
click at [872, 127] on button "Search" at bounding box center [919, 132] width 242 height 17
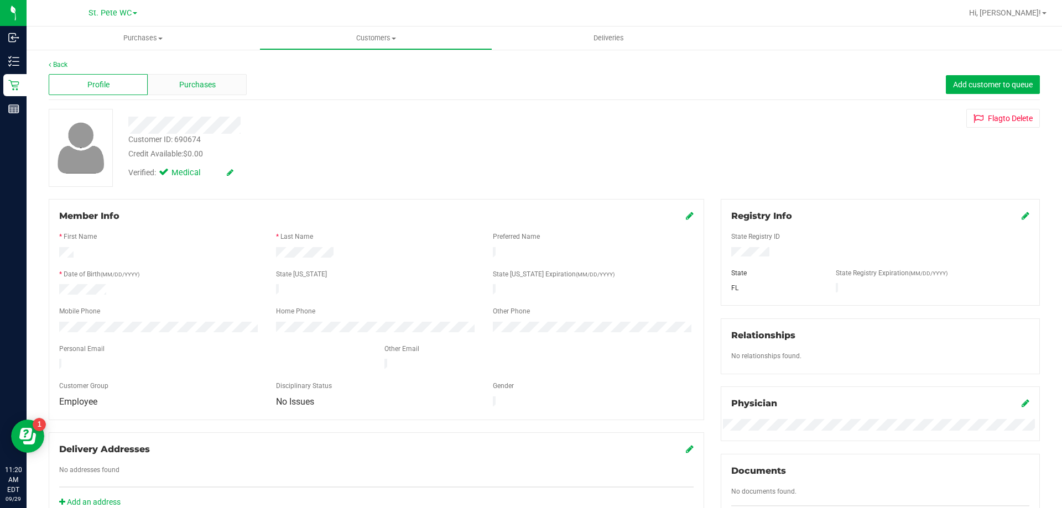
click at [178, 79] on div "Purchases" at bounding box center [197, 84] width 99 height 21
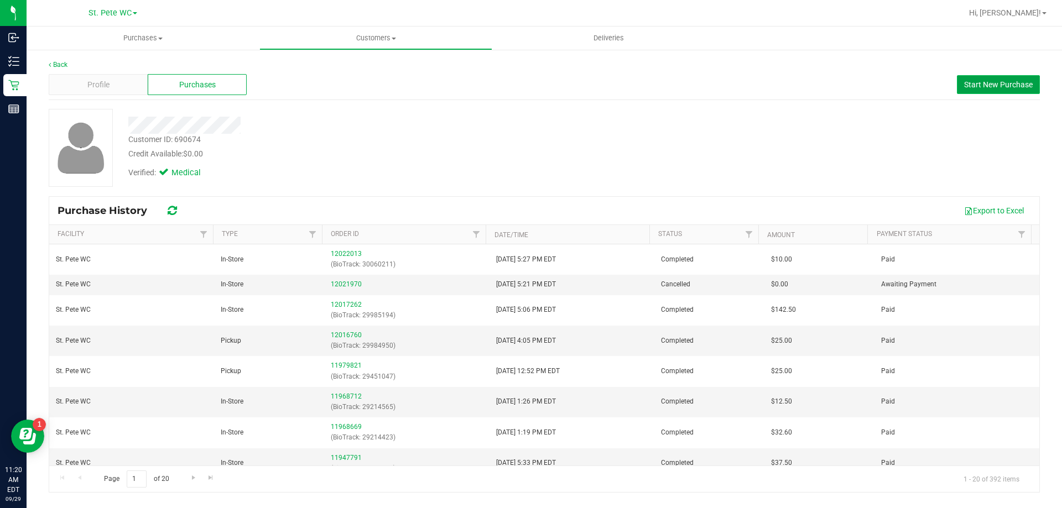
click at [1006, 92] on button "Start New Purchase" at bounding box center [998, 84] width 83 height 19
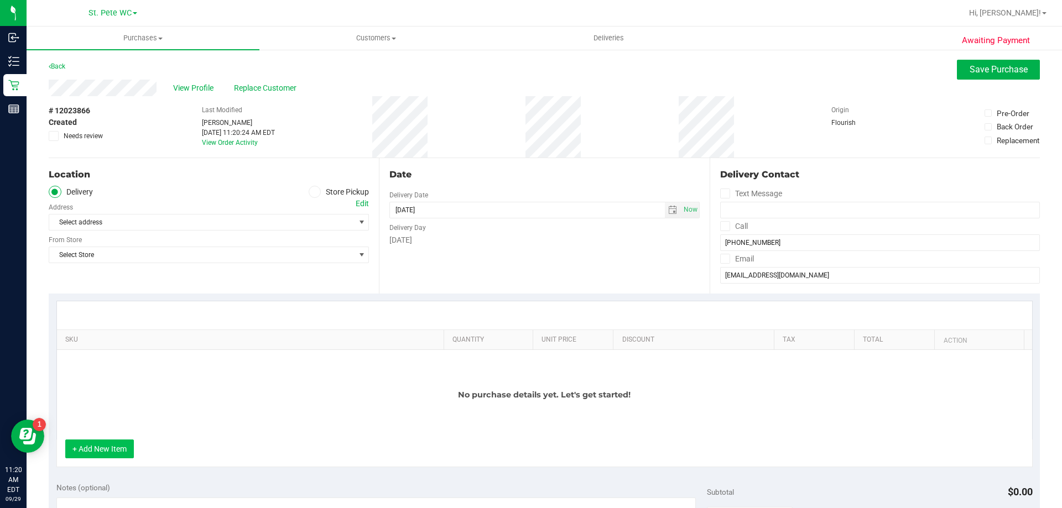
click at [125, 448] on button "+ Add New Item" at bounding box center [99, 449] width 69 height 19
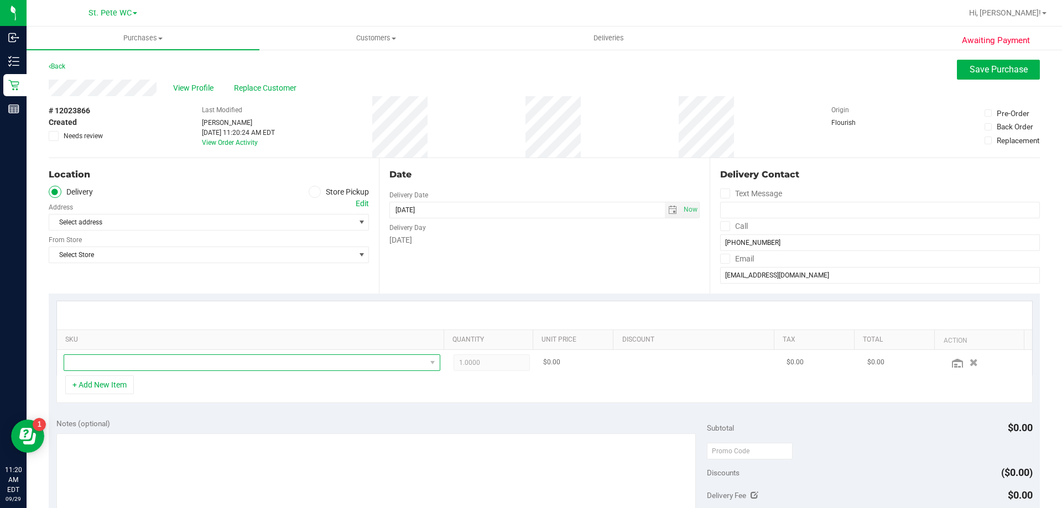
click at [117, 364] on span "NO DATA FOUND" at bounding box center [245, 362] width 362 height 15
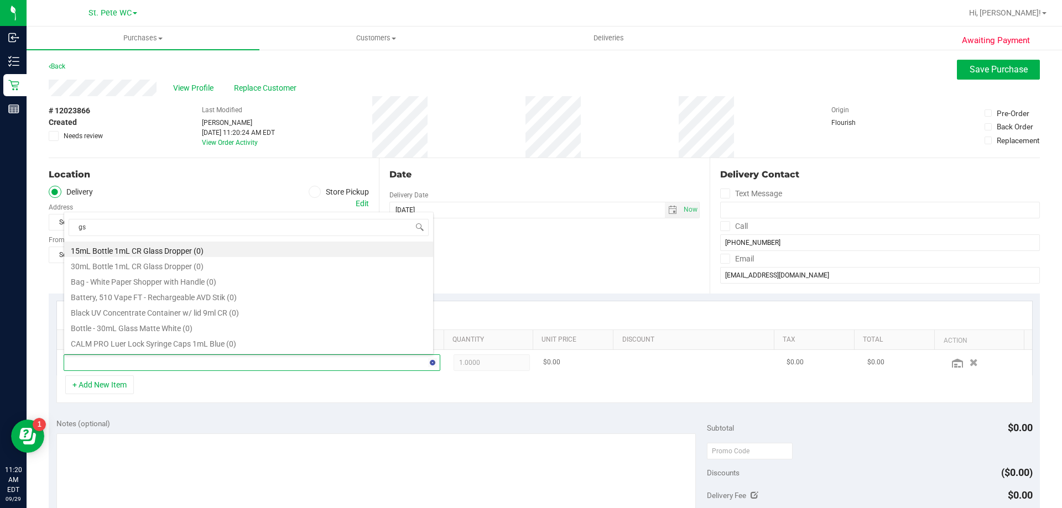
type input "gss"
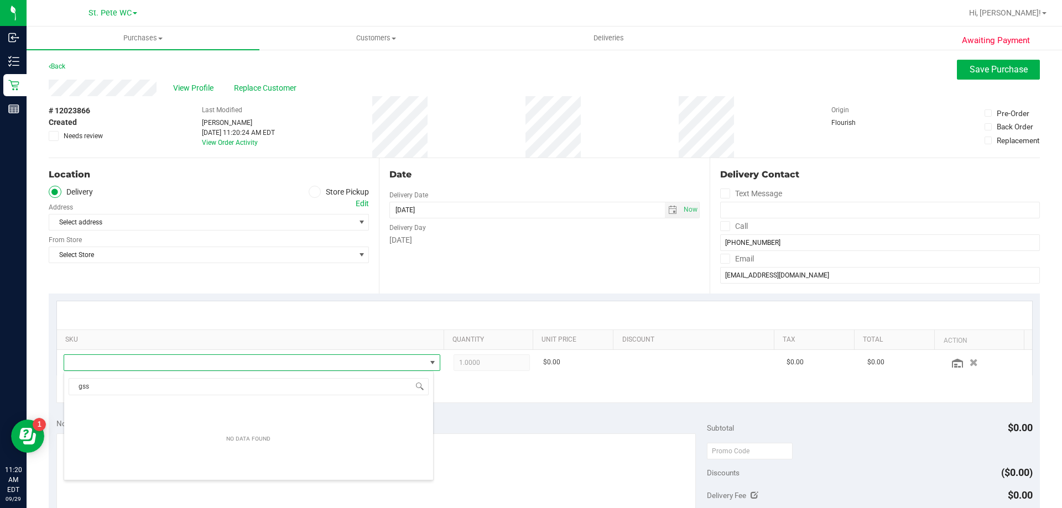
click at [309, 191] on span at bounding box center [315, 192] width 13 height 13
click at [0, 0] on input "Store Pickup" at bounding box center [0, 0] width 0 height 0
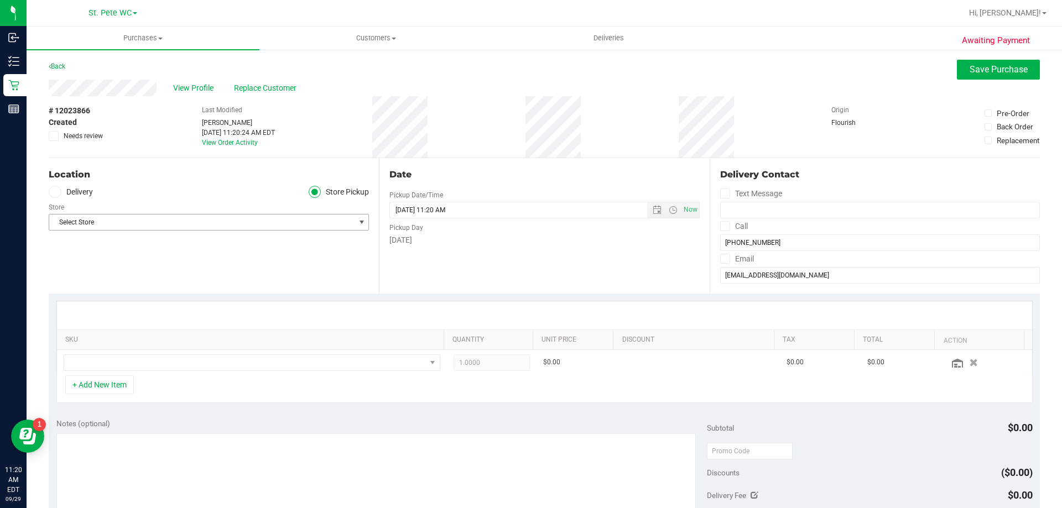
click at [119, 225] on span "Select Store" at bounding box center [201, 222] width 305 height 15
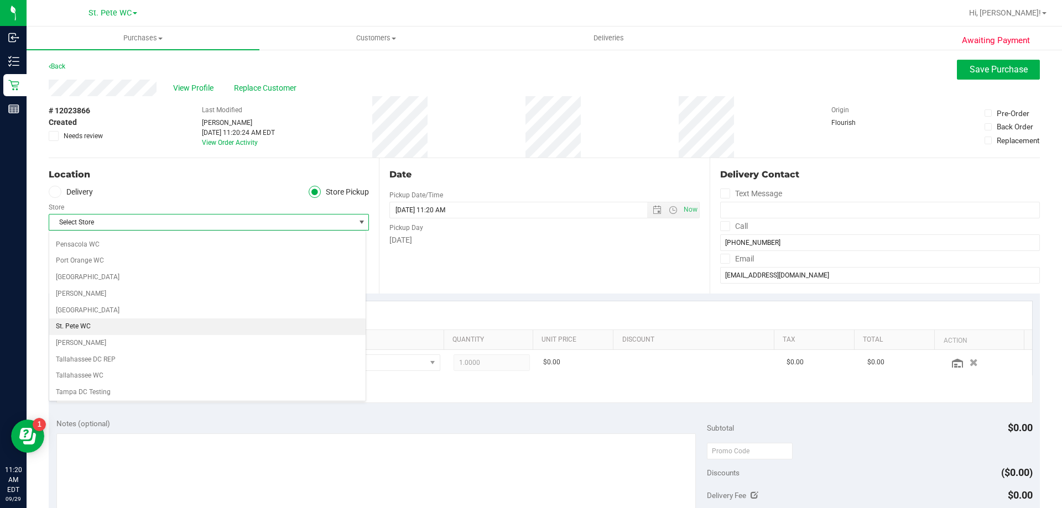
click at [92, 325] on li "St. Pete WC" at bounding box center [207, 327] width 316 height 17
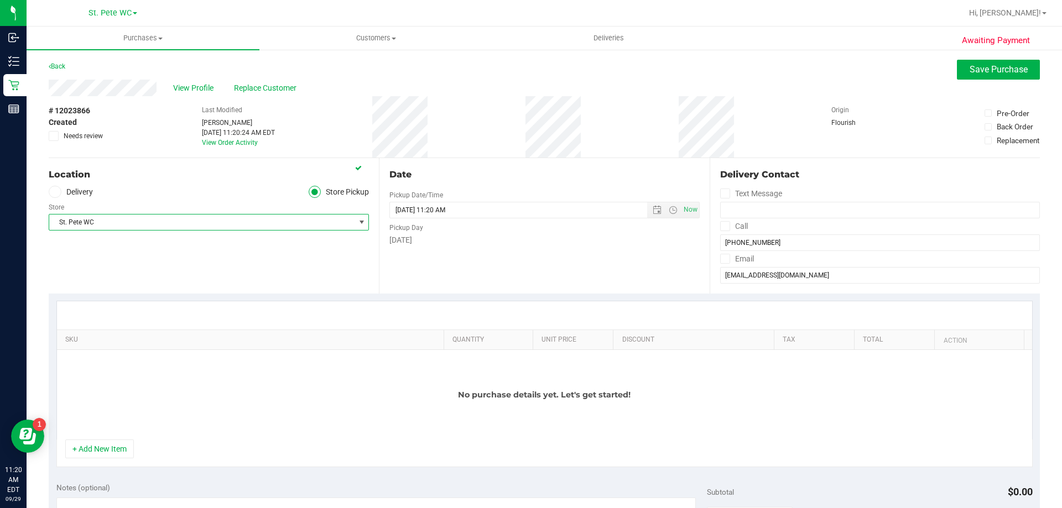
click at [148, 419] on div "No purchase details yet. Let's get started!" at bounding box center [544, 395] width 975 height 90
click at [120, 451] on button "+ Add New Item" at bounding box center [99, 449] width 69 height 19
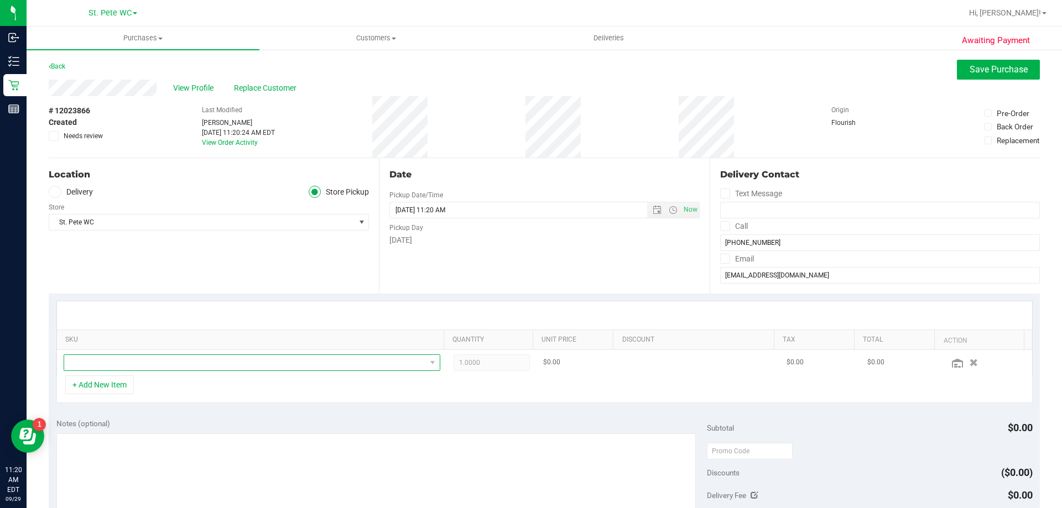
click at [133, 364] on span "NO DATA FOUND" at bounding box center [245, 362] width 362 height 15
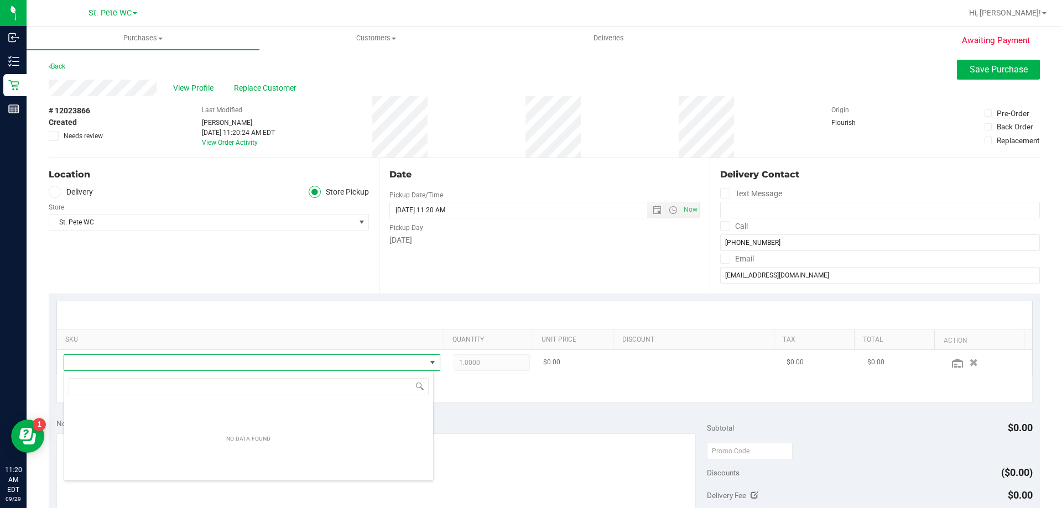
scroll to position [17, 367]
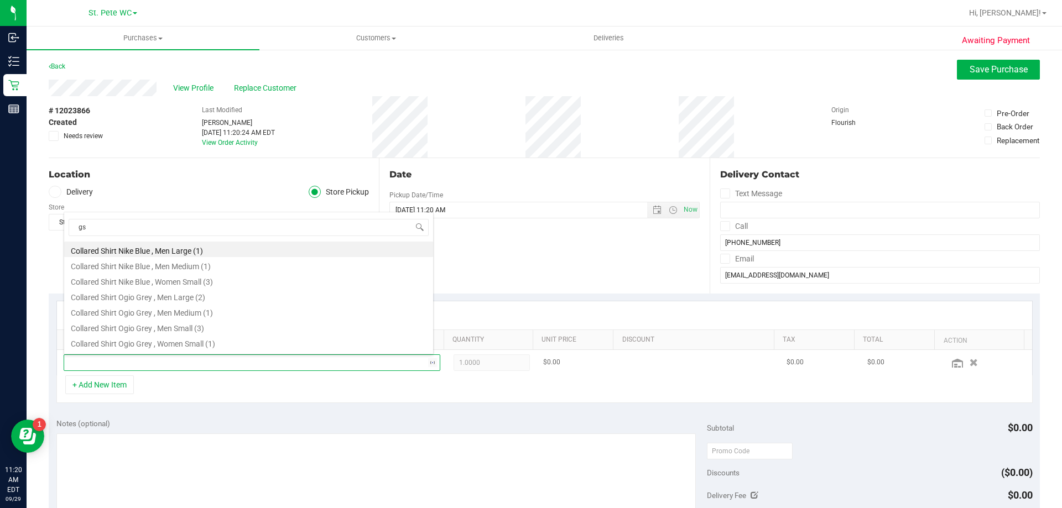
type input "gss"
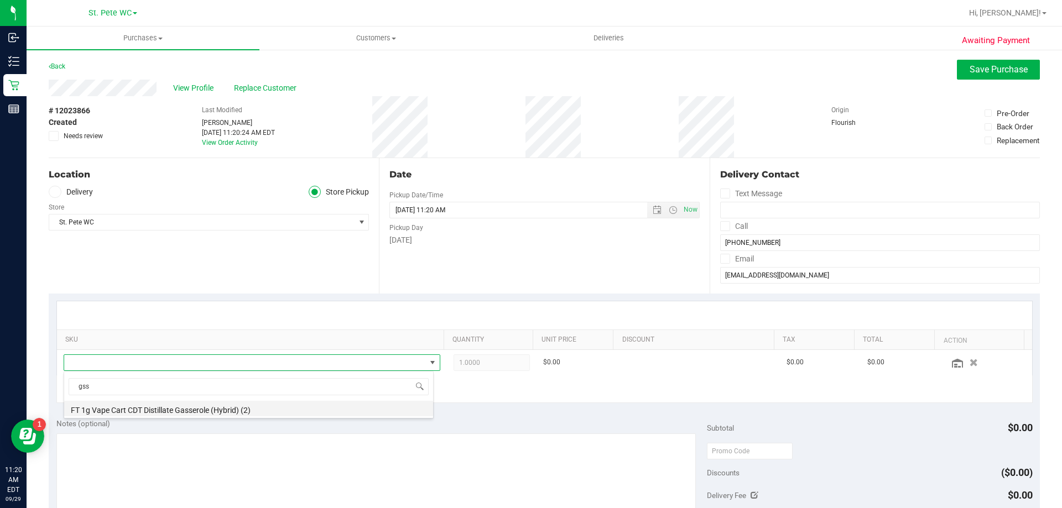
click at [129, 407] on li "FT 1g Vape Cart CDT Distillate Gasserole (Hybrid) (2)" at bounding box center [248, 408] width 369 height 15
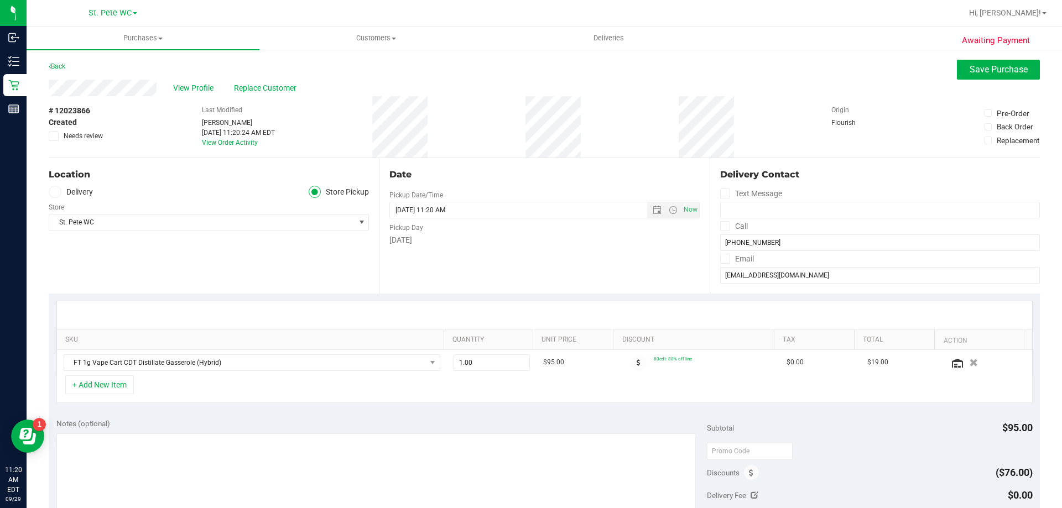
click at [381, 389] on div "+ Add New Item" at bounding box center [544, 389] width 976 height 28
click at [1006, 66] on span "Save Purchase" at bounding box center [998, 69] width 58 height 11
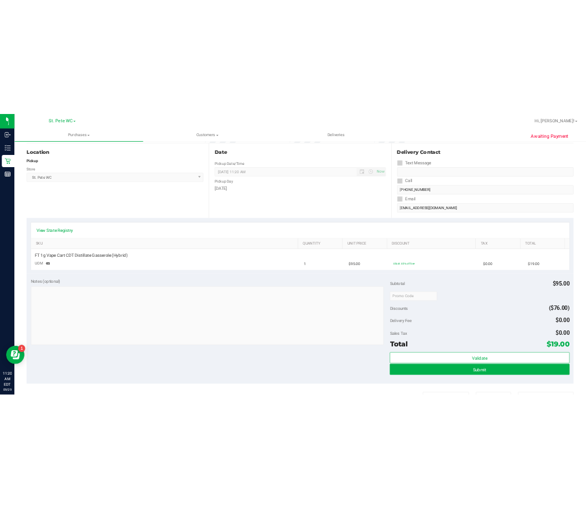
scroll to position [370, 0]
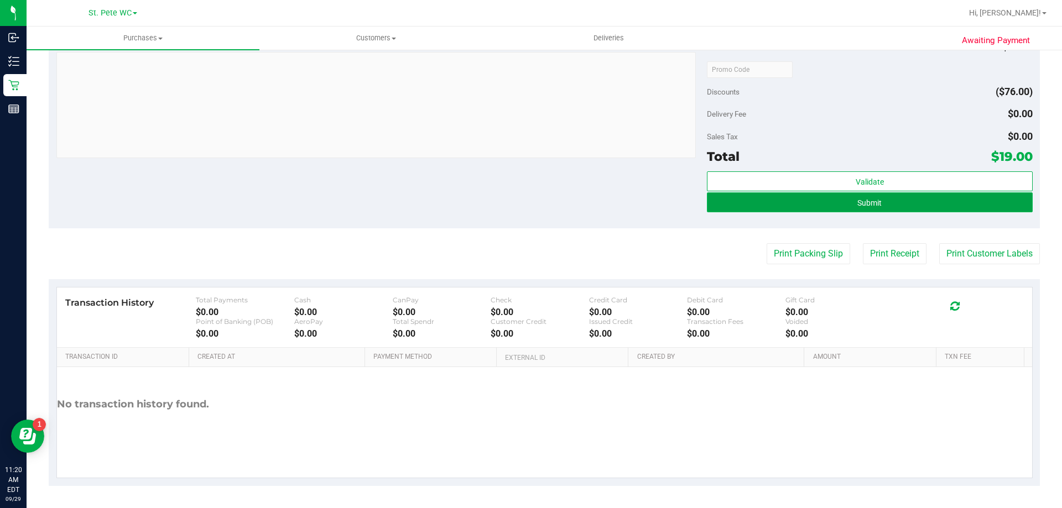
click at [836, 196] on button "Submit" at bounding box center [869, 202] width 325 height 20
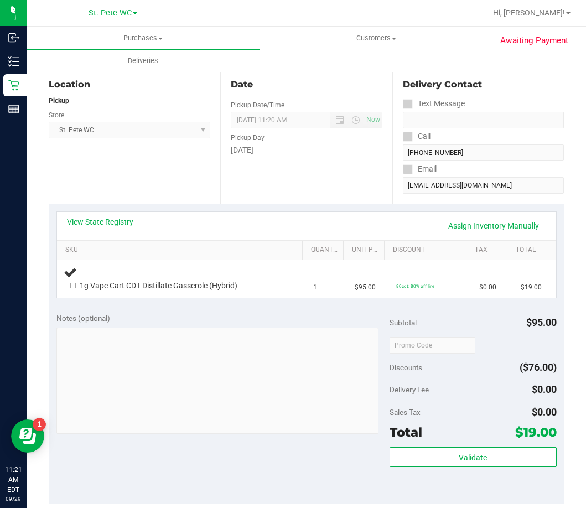
scroll to position [0, 0]
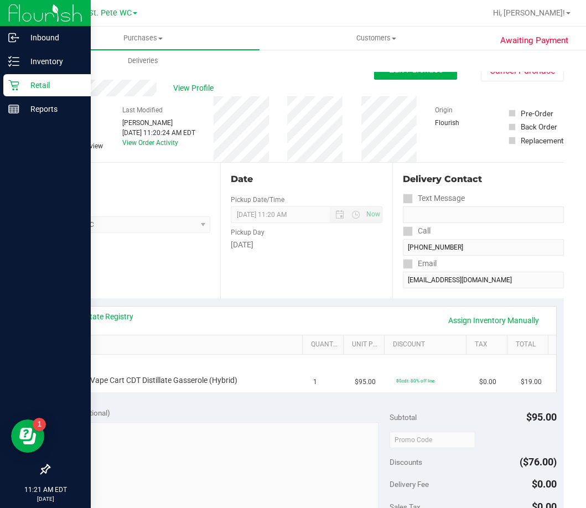
click at [24, 80] on p "Retail" at bounding box center [52, 85] width 66 height 13
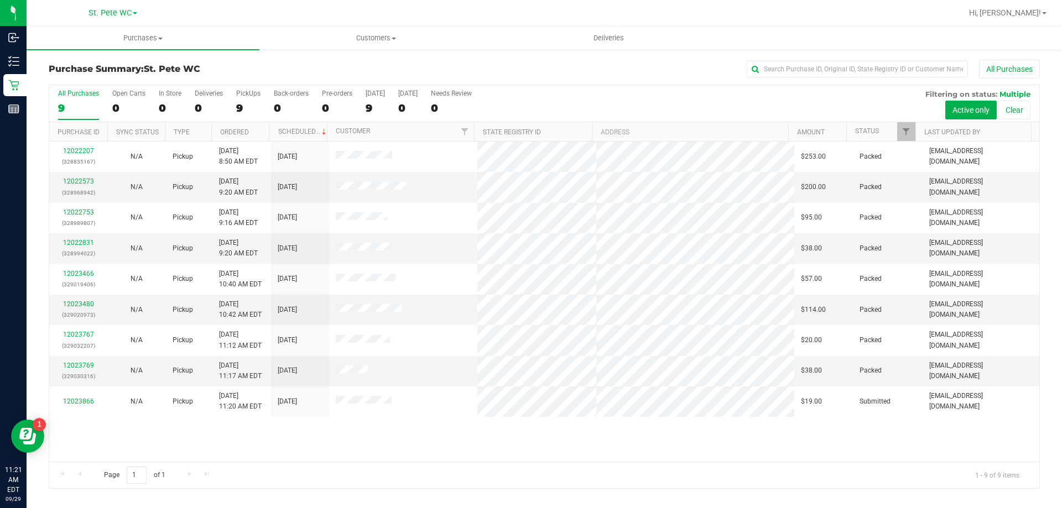
click at [331, 448] on div "12022207 (328835167) N/A Pickup [DATE] 8:50 AM EDT 9/29/2025 $253.00 Packed [EM…" at bounding box center [544, 302] width 990 height 320
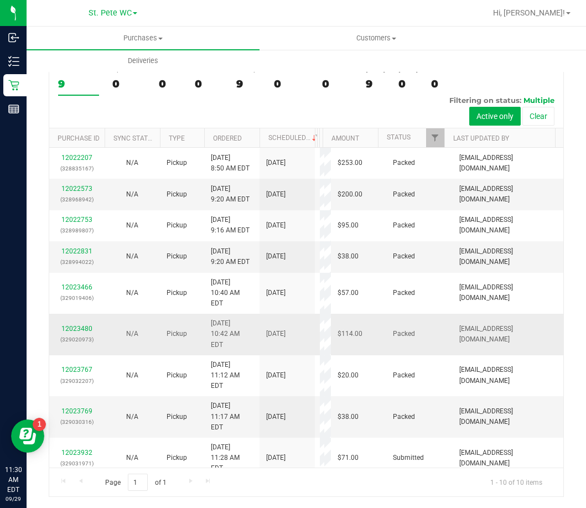
scroll to position [37, 0]
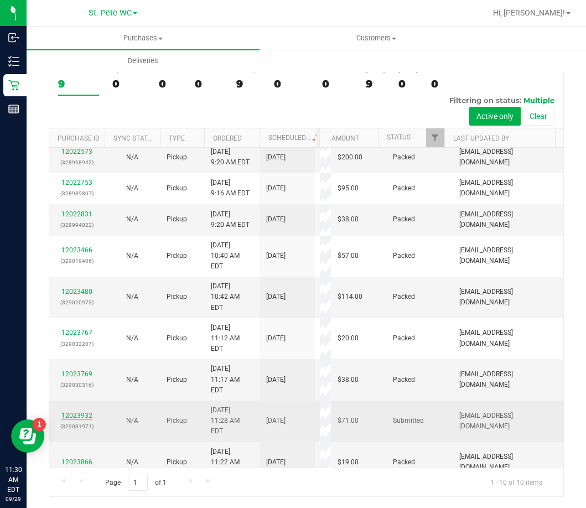
click at [80, 411] on link "12023932" at bounding box center [76, 415] width 31 height 8
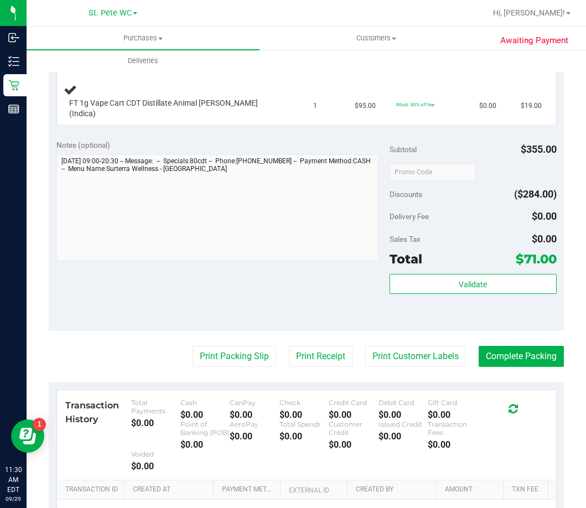
scroll to position [442, 0]
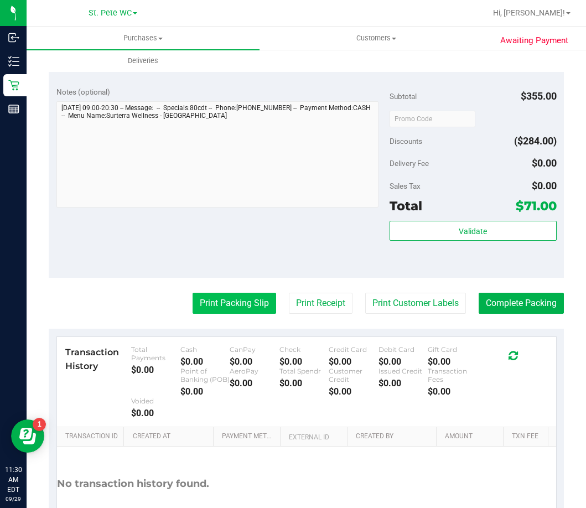
click at [207, 296] on button "Print Packing Slip" at bounding box center [234, 303] width 84 height 21
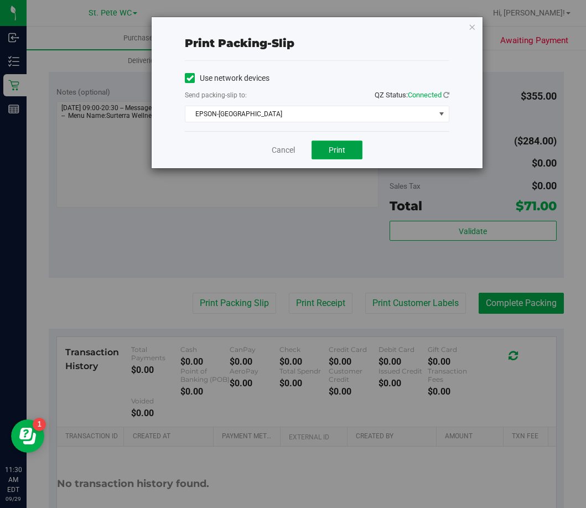
click at [332, 150] on span "Print" at bounding box center [336, 149] width 17 height 9
click at [486, 32] on div "Print packing-slip Use network devices Send packing-slip to: QZ Status: Connect…" at bounding box center [297, 254] width 594 height 508
click at [469, 27] on icon "button" at bounding box center [472, 26] width 8 height 13
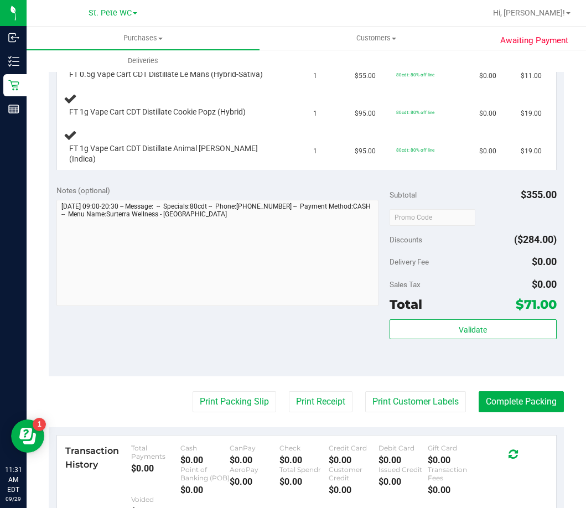
scroll to position [228, 0]
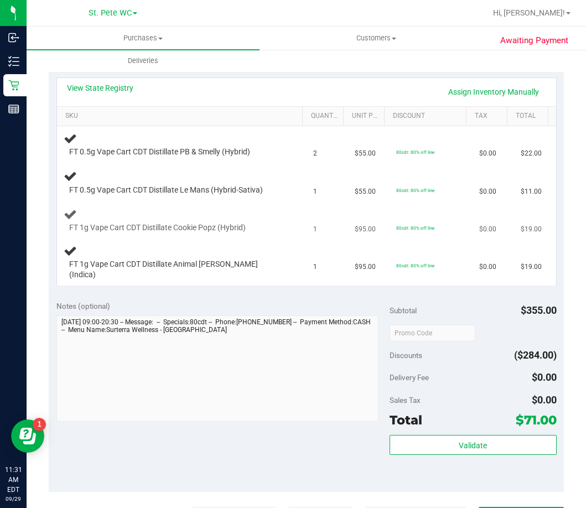
click at [278, 203] on td "FT 1g Vape Cart CDT Distillate Cookie Popz (Hybrid)" at bounding box center [181, 221] width 249 height 38
click at [277, 177] on div "FT 0.5g Vape Cart CDT Distillate Le Mans (Hybrid-Sativa)" at bounding box center [182, 182] width 236 height 26
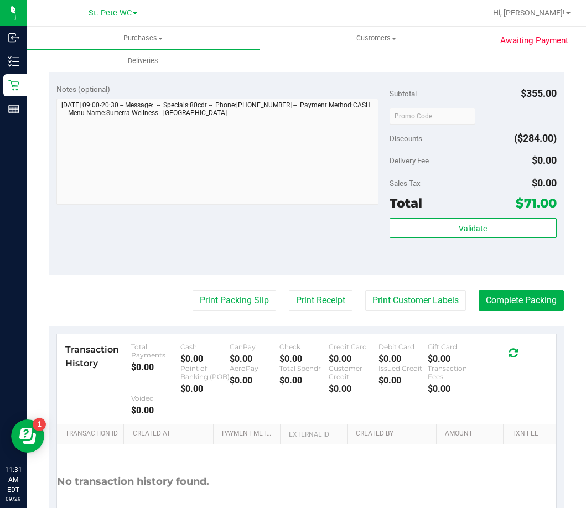
scroll to position [615, 0]
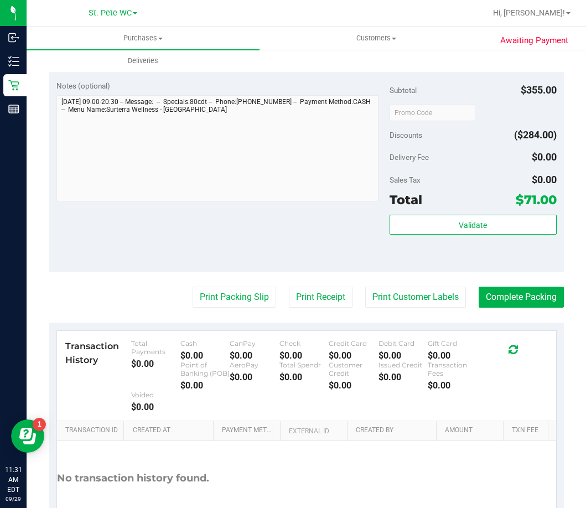
click at [452, 202] on div "Subtotal $355.00 Discounts ($284.00) Delivery Fee $0.00 Sales Tax $0.00 Total $…" at bounding box center [472, 172] width 166 height 184
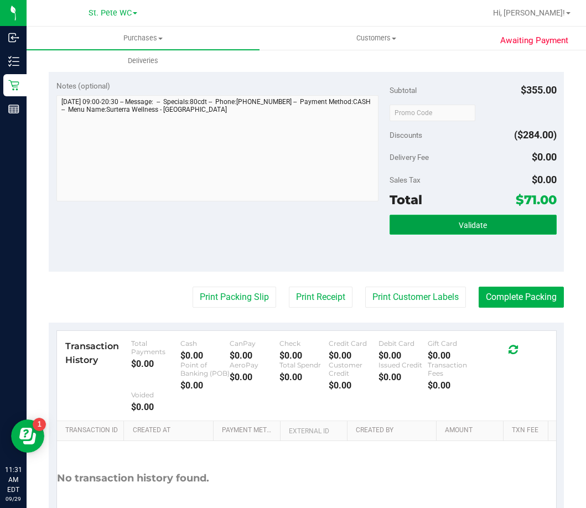
click at [458, 221] on span "Validate" at bounding box center [472, 225] width 28 height 9
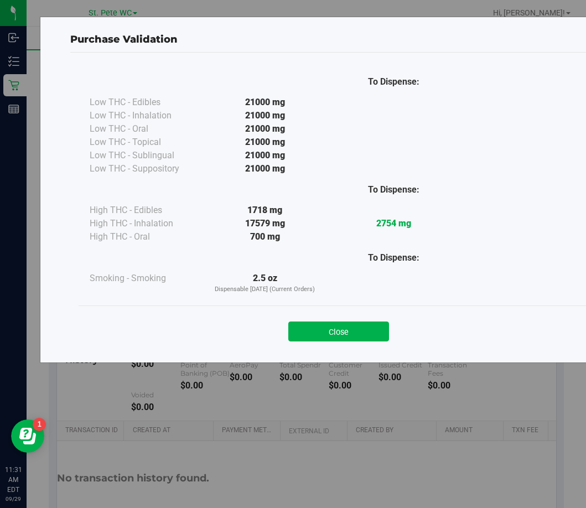
click at [337, 316] on div "Close" at bounding box center [338, 328] width 503 height 28
click at [345, 340] on button "Close" at bounding box center [338, 331] width 101 height 20
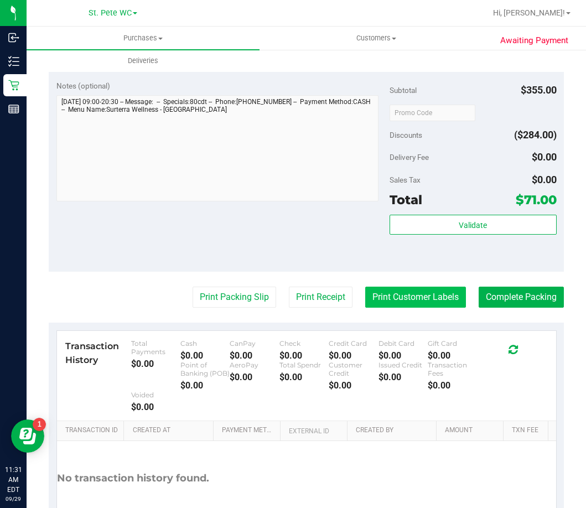
drag, startPoint x: 406, startPoint y: 301, endPoint x: 406, endPoint y: 290, distance: 11.6
click at [406, 300] on purchase-details "Back Edit Purchase Cancel Purchase View Profile # 12023932 BioTrack ID: - Submi…" at bounding box center [306, 1] width 515 height 1115
click at [406, 289] on button "Print Customer Labels" at bounding box center [415, 296] width 101 height 21
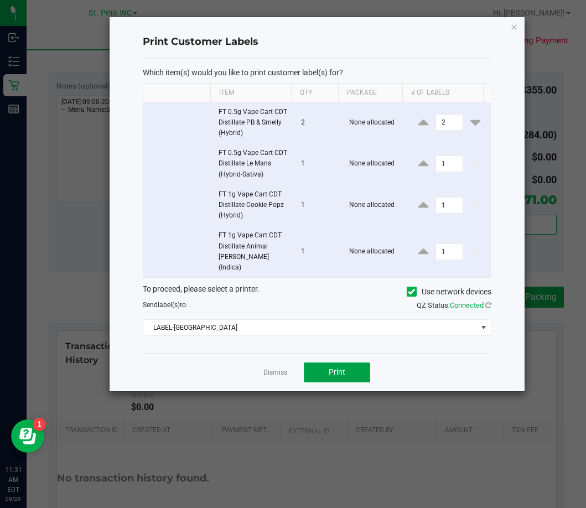
click at [330, 367] on button "Print" at bounding box center [337, 372] width 66 height 20
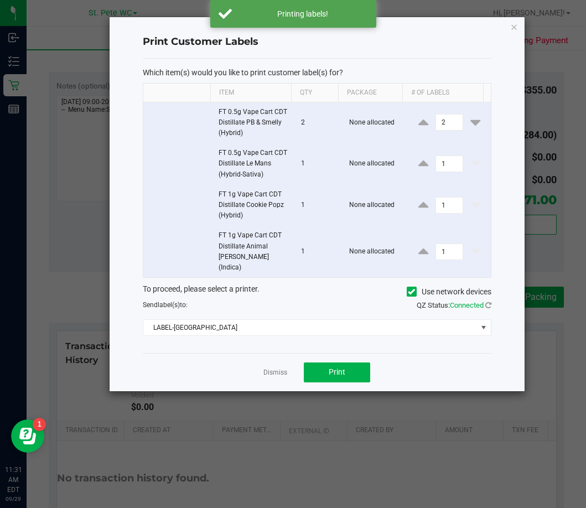
click at [518, 28] on div "Print Customer Labels Which item(s) would you like to print customer label(s) f…" at bounding box center [316, 204] width 415 height 374
click at [517, 27] on icon "button" at bounding box center [514, 26] width 8 height 13
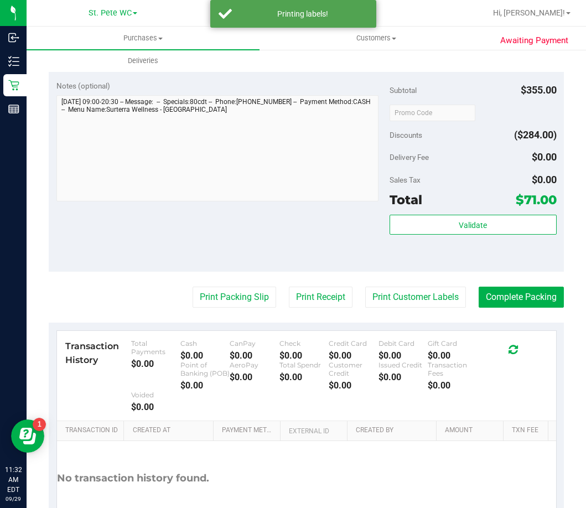
click at [256, 299] on purchase-details "Back Edit Purchase Cancel Purchase View Profile # 12023932 BioTrack ID: - Submi…" at bounding box center [306, 1] width 515 height 1115
click at [241, 292] on button "Print Packing Slip" at bounding box center [234, 296] width 84 height 21
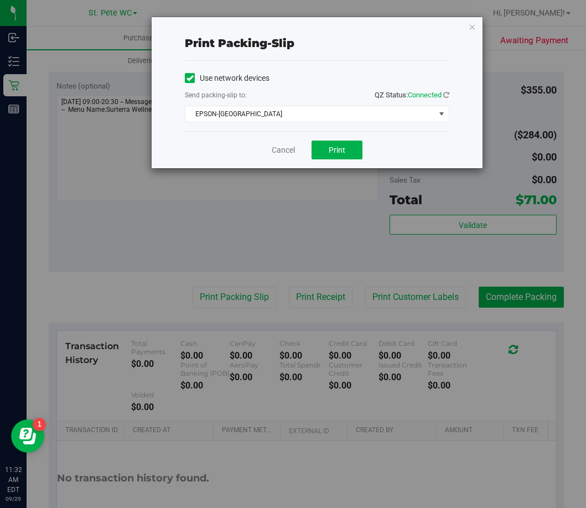
click at [314, 162] on div "Cancel Print" at bounding box center [317, 149] width 264 height 37
click at [330, 154] on button "Print" at bounding box center [336, 149] width 51 height 19
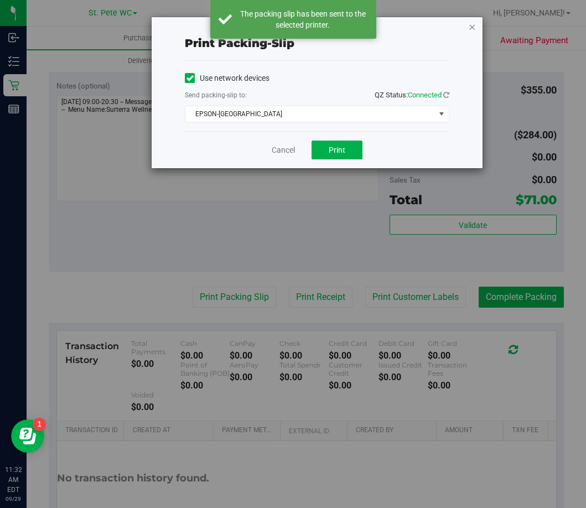
click at [473, 24] on icon "button" at bounding box center [472, 26] width 8 height 13
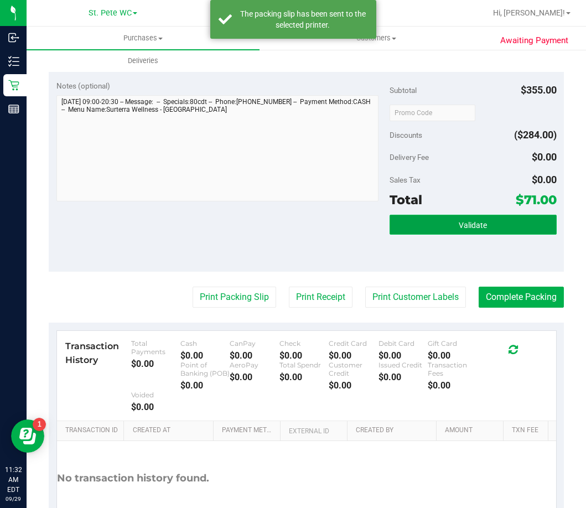
click at [448, 215] on button "Validate" at bounding box center [472, 225] width 166 height 20
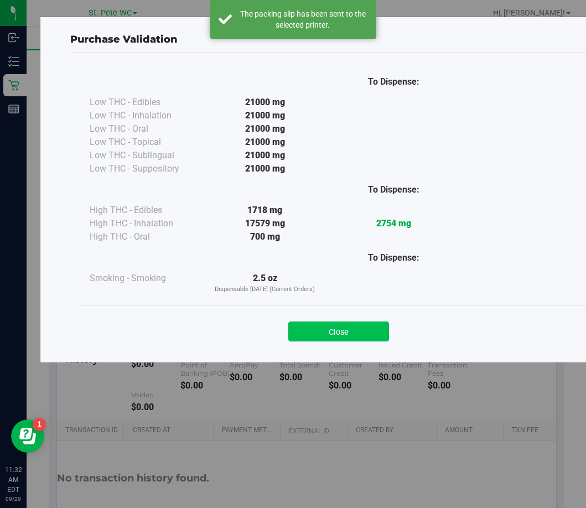
click at [320, 337] on button "Close" at bounding box center [338, 331] width 101 height 20
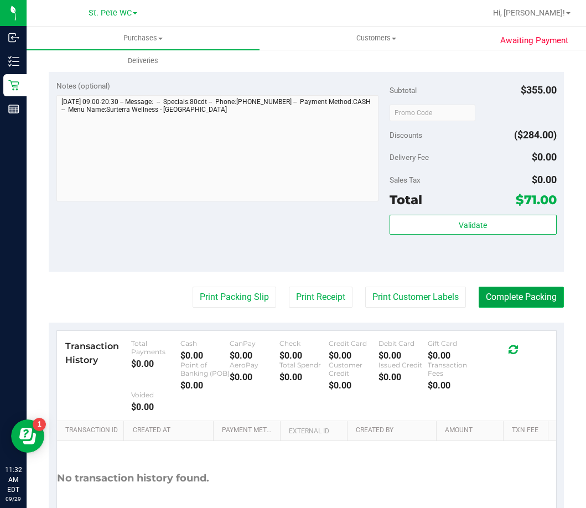
click at [479, 290] on button "Complete Packing" at bounding box center [520, 296] width 85 height 21
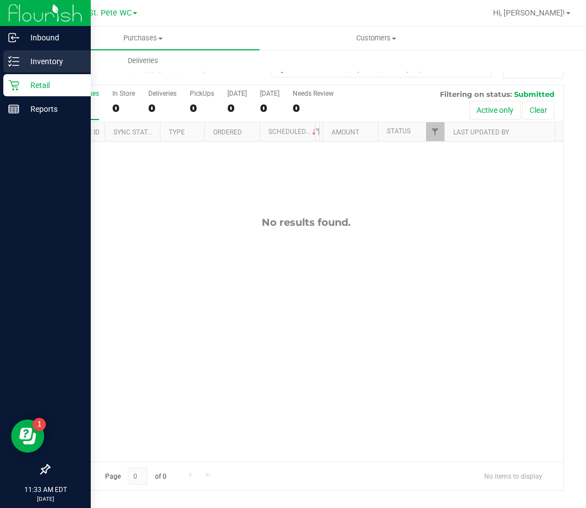
click at [45, 61] on p "Inventory" at bounding box center [52, 61] width 66 height 13
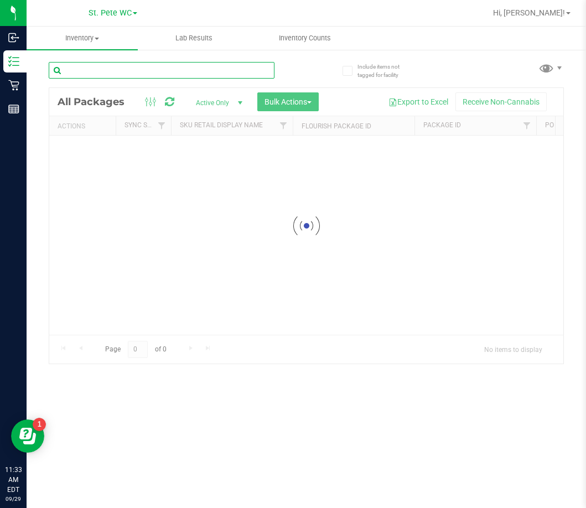
click at [129, 71] on input "text" at bounding box center [162, 70] width 226 height 17
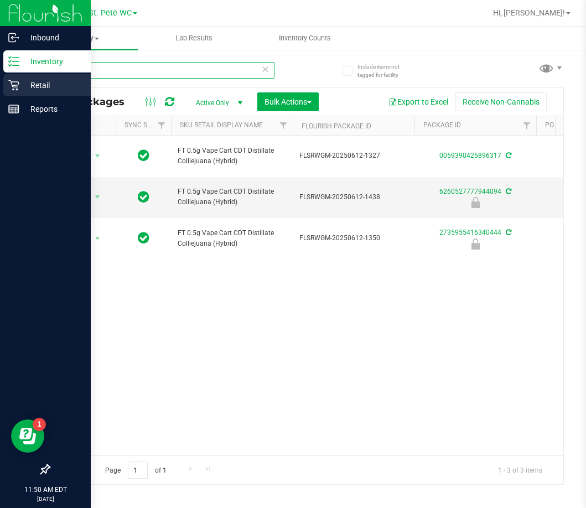
type input "cja"
click at [6, 93] on div "Retail" at bounding box center [46, 85] width 87 height 22
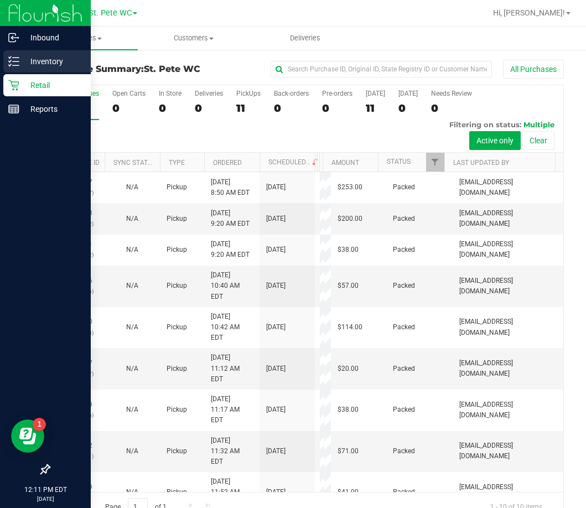
click at [15, 61] on line at bounding box center [16, 61] width 6 height 0
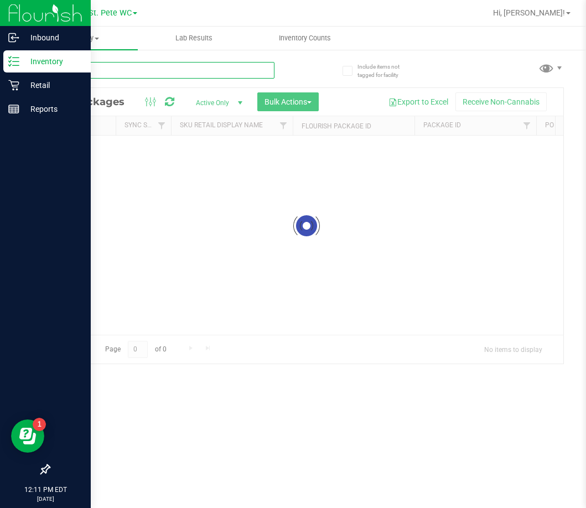
click at [143, 69] on input "text" at bounding box center [162, 70] width 226 height 17
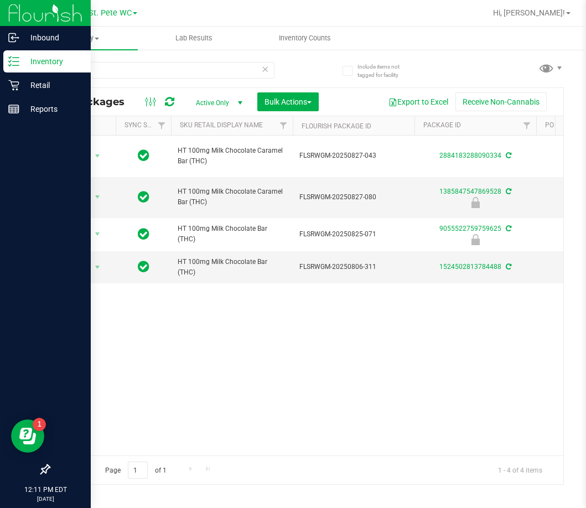
click at [212, 438] on div "Action Action Create package Edit attributes Global inventory Locate package Lo…" at bounding box center [306, 295] width 514 height 320
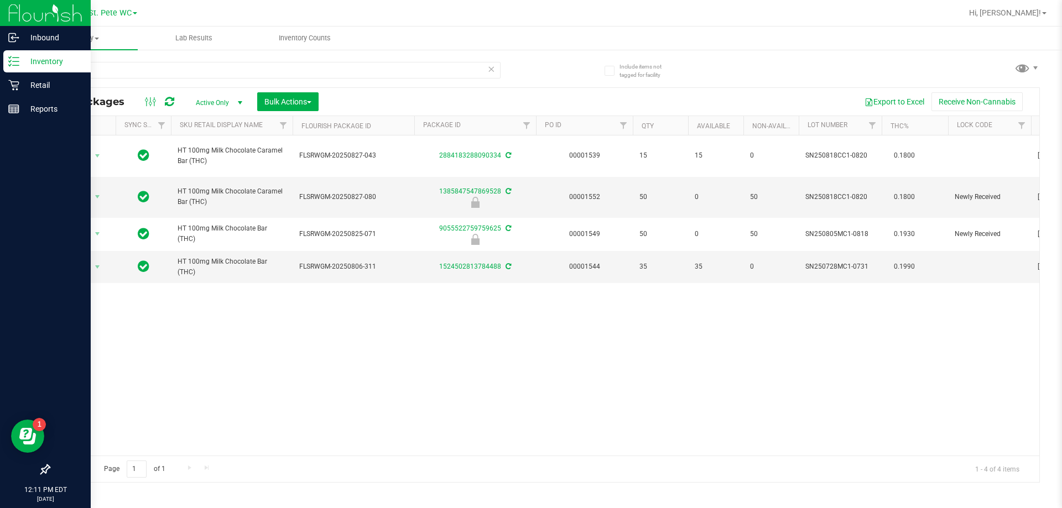
click at [529, 367] on div "Action Action Create package Edit attributes Global inventory Locate package Lo…" at bounding box center [544, 295] width 990 height 320
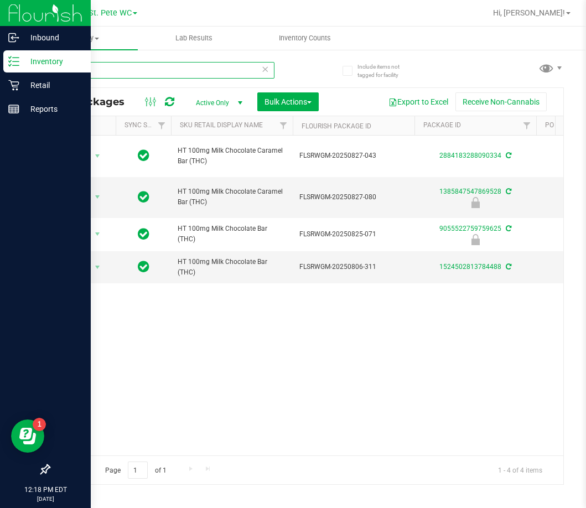
drag, startPoint x: 166, startPoint y: 65, endPoint x: 69, endPoint y: 67, distance: 96.8
click at [69, 67] on input "milk" at bounding box center [162, 70] width 226 height 17
type input "m"
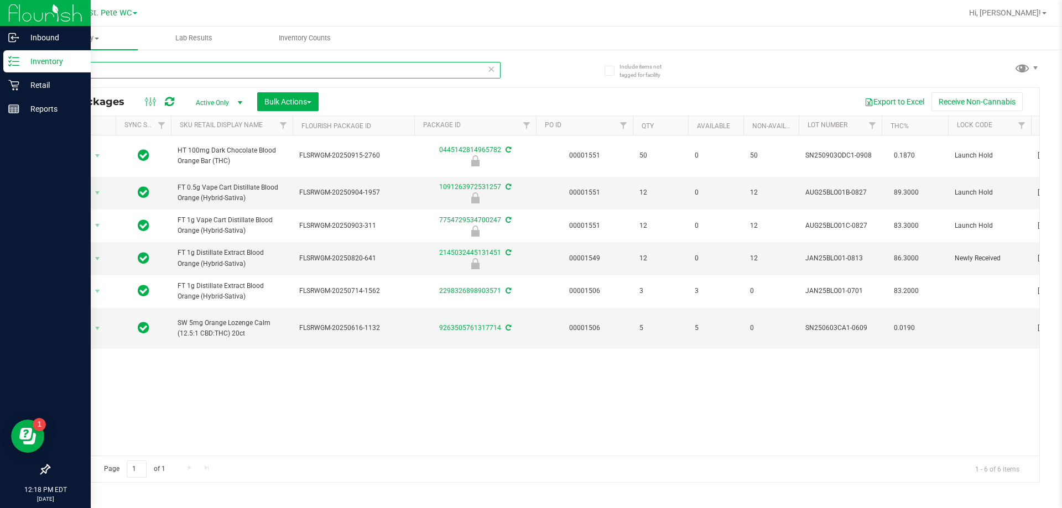
type input "orange"
click at [759, 446] on div "Action Action Edit attributes Global inventory Locate package Package audit log…" at bounding box center [544, 295] width 990 height 320
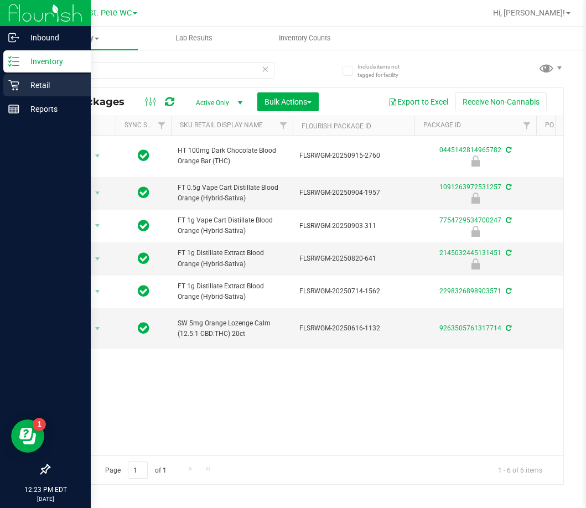
click at [24, 85] on p "Retail" at bounding box center [52, 85] width 66 height 13
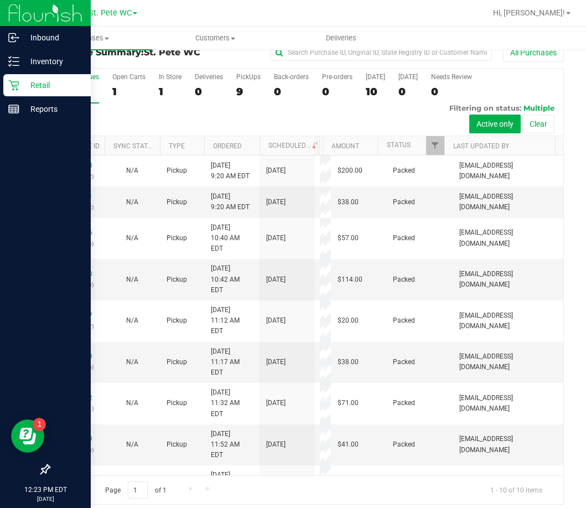
scroll to position [24, 0]
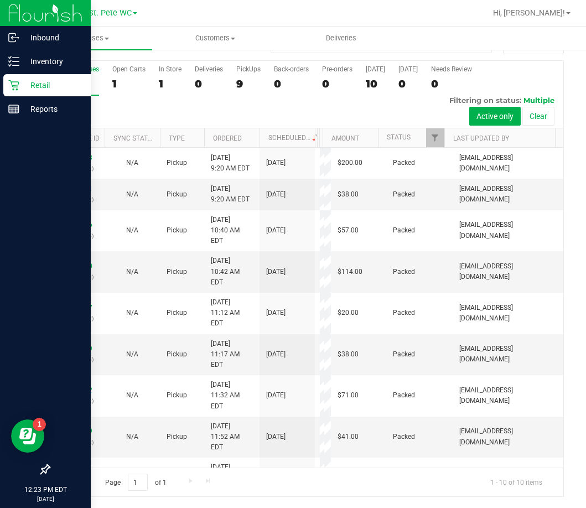
click at [5, 85] on div "Retail" at bounding box center [46, 85] width 87 height 22
click at [22, 80] on p "Retail" at bounding box center [52, 85] width 66 height 13
click at [24, 57] on p "Inventory" at bounding box center [52, 61] width 66 height 13
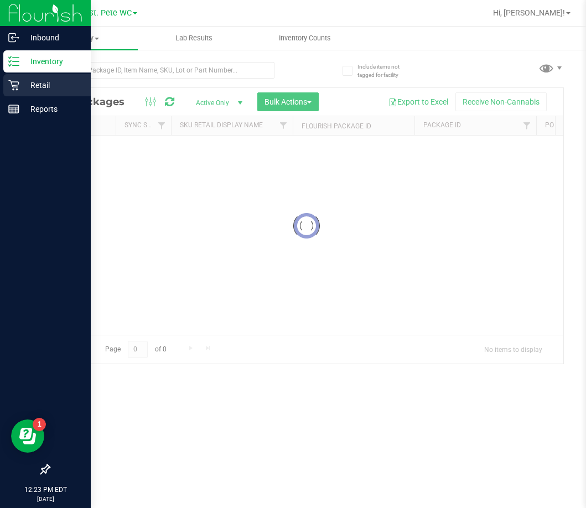
click at [23, 80] on p "Retail" at bounding box center [52, 85] width 66 height 13
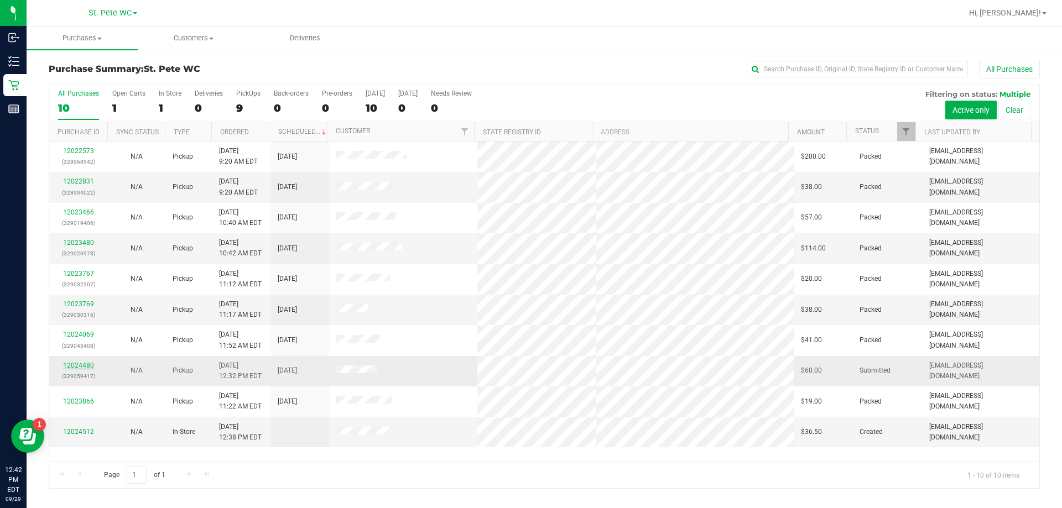
click at [71, 364] on link "12024480" at bounding box center [78, 366] width 31 height 8
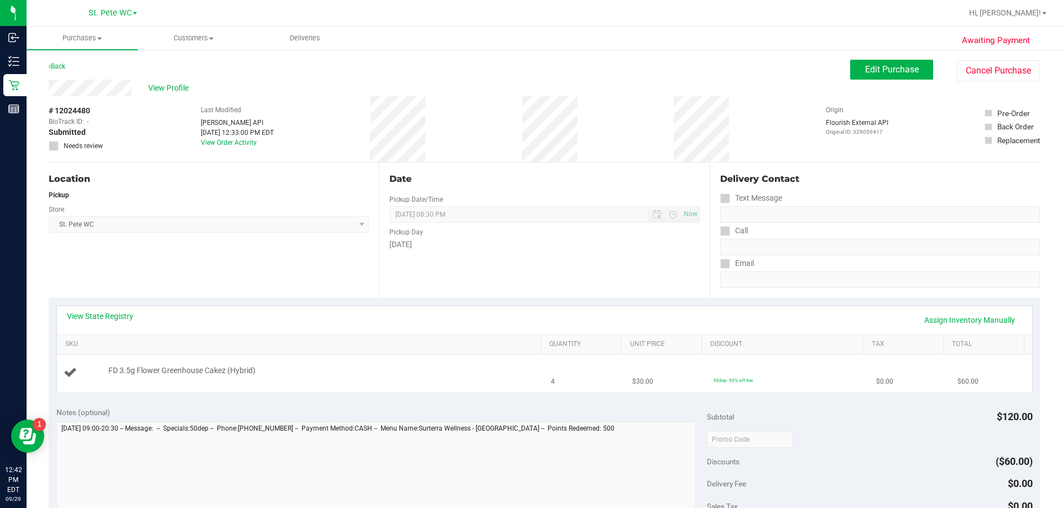
click at [296, 369] on div "FD 3.5g Flower Greenhouse Cakez (Hybrid)" at bounding box center [319, 371] width 432 height 11
click at [131, 315] on link "View State Registry" at bounding box center [100, 316] width 66 height 11
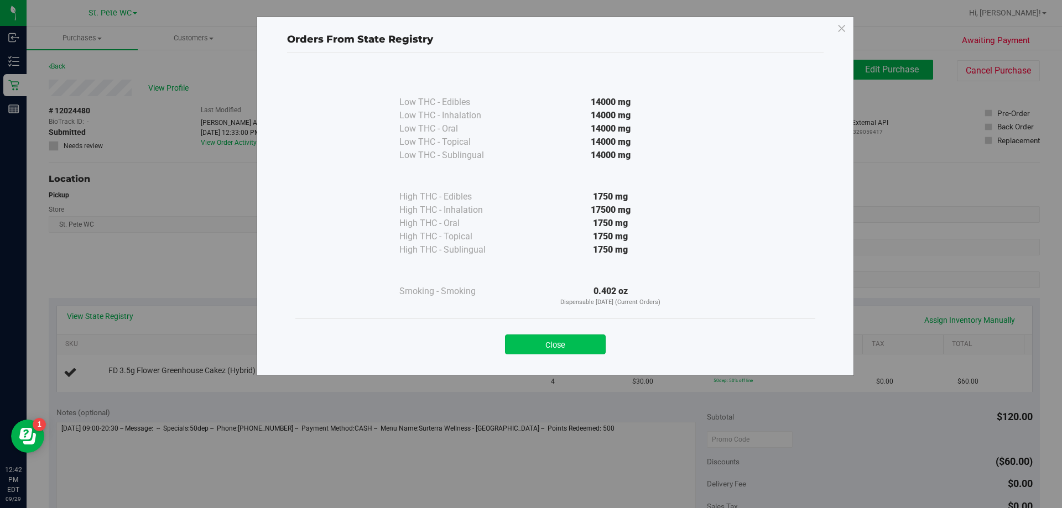
click at [595, 346] on button "Close" at bounding box center [555, 345] width 101 height 20
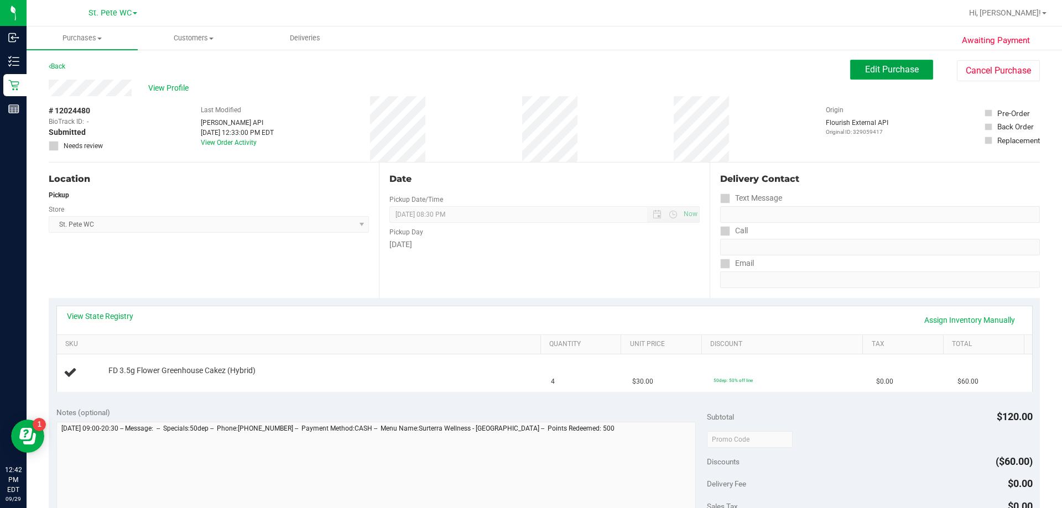
click at [888, 63] on button "Edit Purchase" at bounding box center [891, 70] width 83 height 20
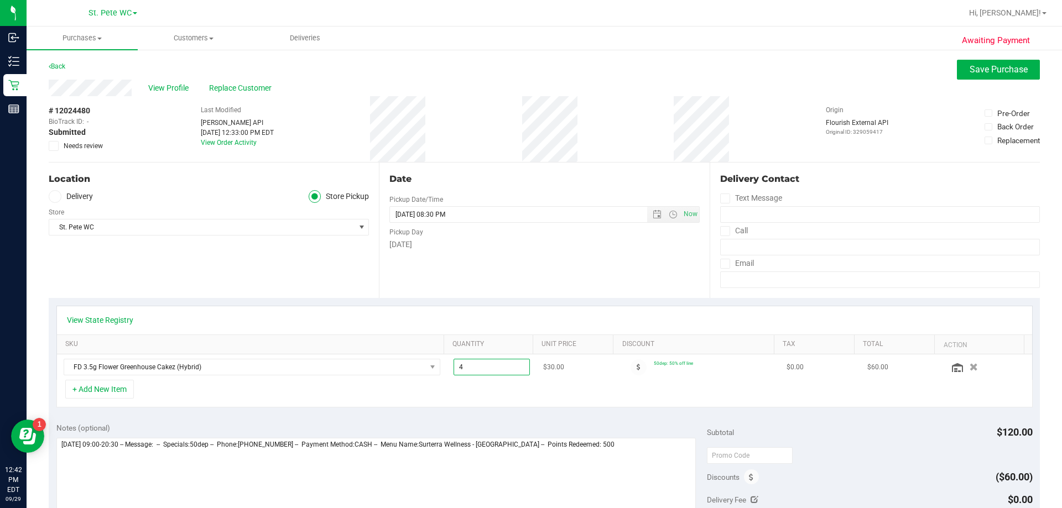
click at [494, 373] on span "4.00 4" at bounding box center [491, 367] width 77 height 17
type input "3"
type input "3.00"
click at [440, 415] on div "Notes (optional) Subtotal $120.00 Discounts ($60.00) Delivery Fee $0.00 Sales T…" at bounding box center [544, 514] width 991 height 199
click at [492, 364] on span "3.00 3" at bounding box center [491, 367] width 77 height 17
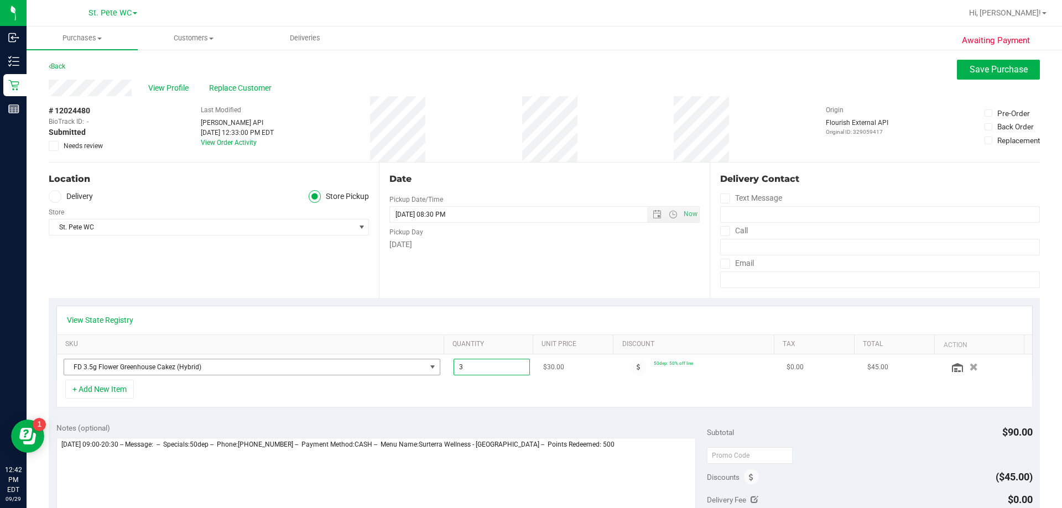
drag, startPoint x: 492, startPoint y: 364, endPoint x: 429, endPoint y: 366, distance: 63.1
click at [429, 366] on tr "FD 3.5g Flower Greenhouse Cakez (Hybrid) 3.00 3 $30.00 50dep: 50% off line $0.0…" at bounding box center [544, 366] width 975 height 25
type input "4"
type input "4.00"
click at [531, 304] on div "View State Registry SKU Quantity Unit Price Discount Tax Total Action FD 3.5g F…" at bounding box center [544, 356] width 991 height 117
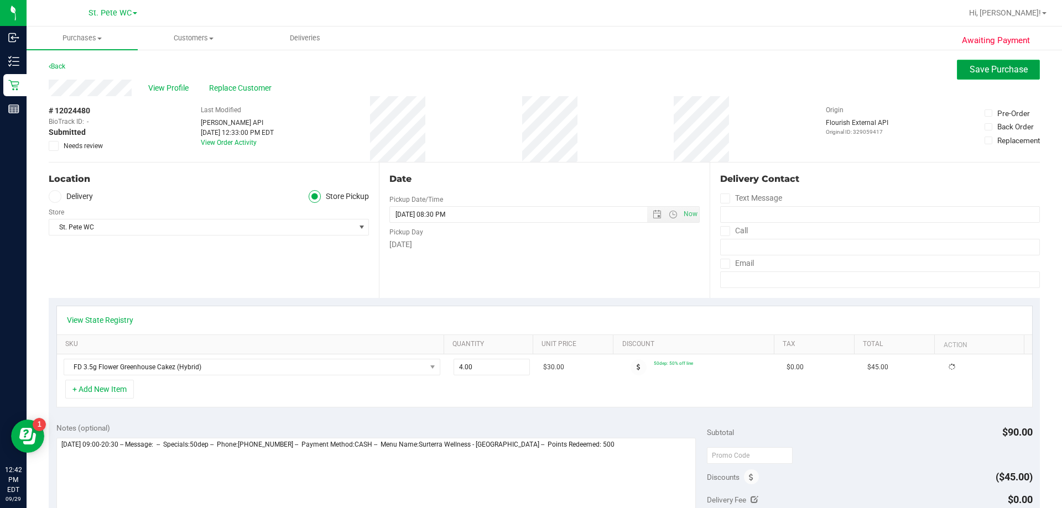
click at [975, 67] on span "Save Purchase" at bounding box center [998, 69] width 58 height 11
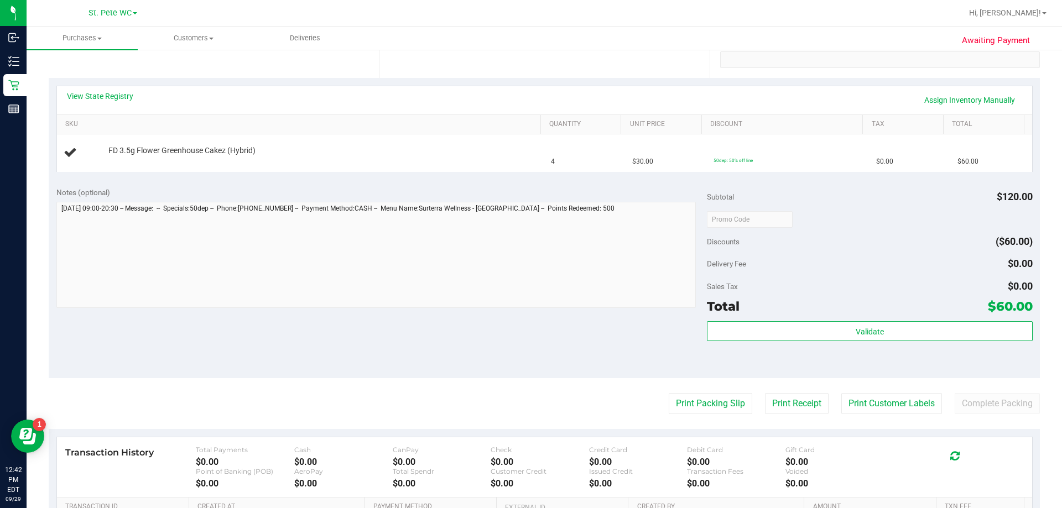
scroll to position [221, 0]
click at [671, 400] on button "Print Packing Slip" at bounding box center [711, 402] width 84 height 21
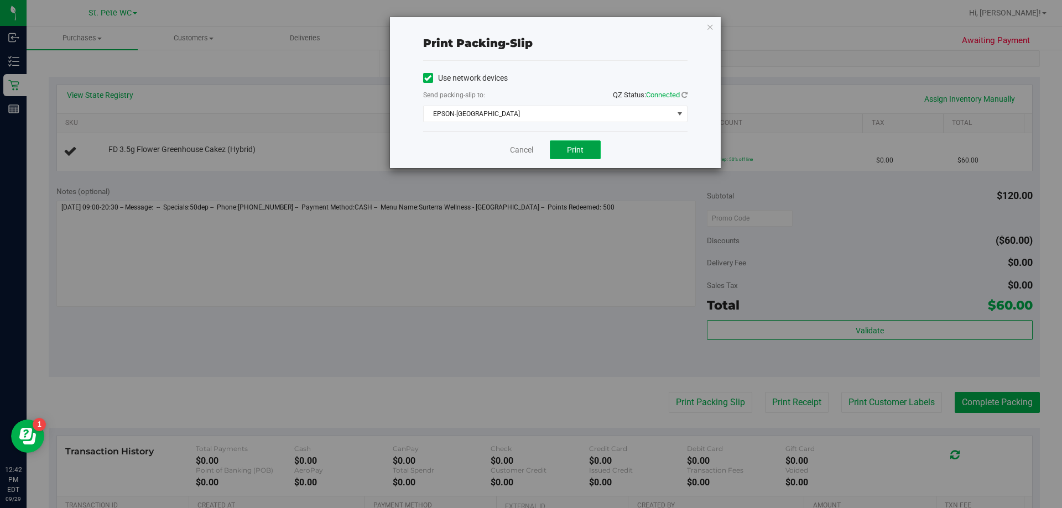
click at [577, 143] on button "Print" at bounding box center [575, 149] width 51 height 19
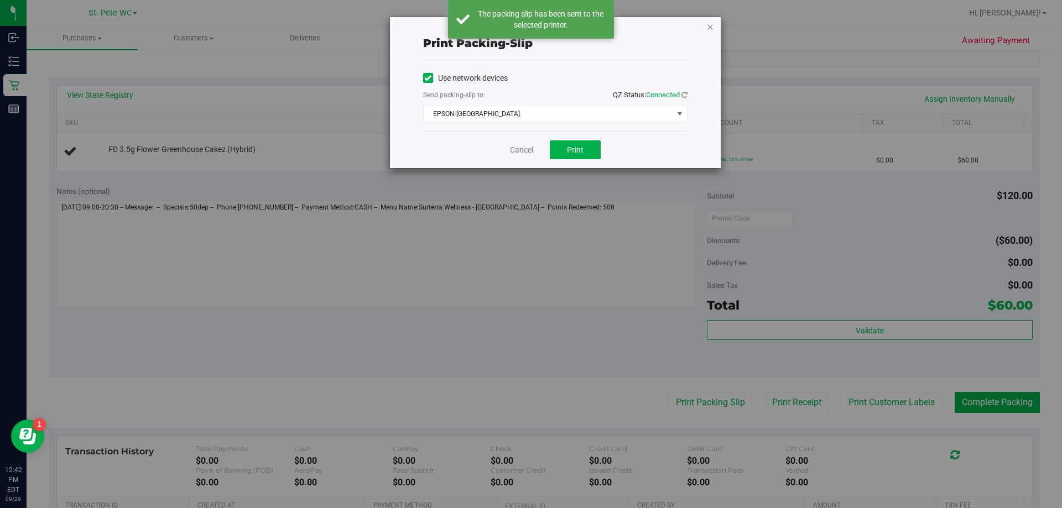
click at [712, 24] on icon "button" at bounding box center [710, 26] width 8 height 13
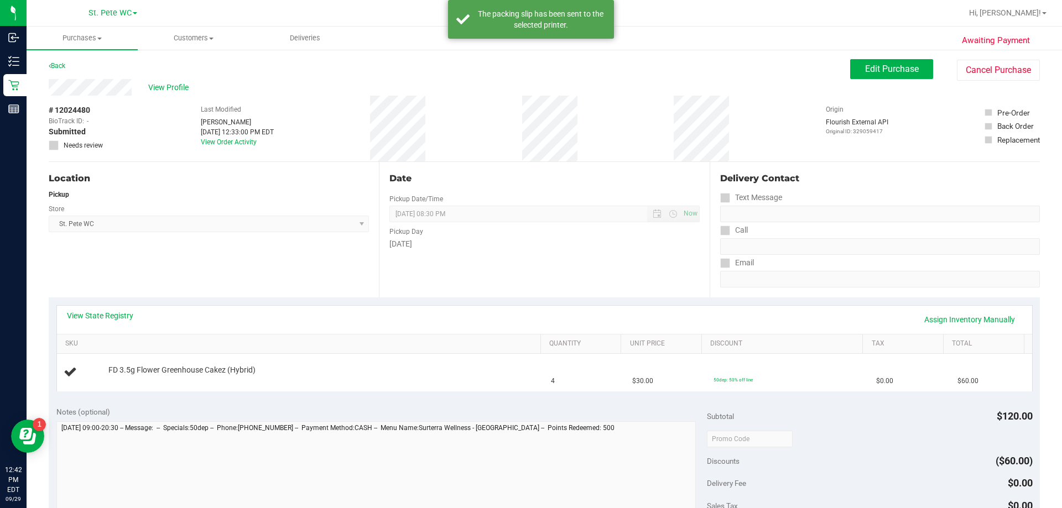
scroll to position [0, 0]
click at [865, 71] on span "Edit Purchase" at bounding box center [892, 69] width 54 height 11
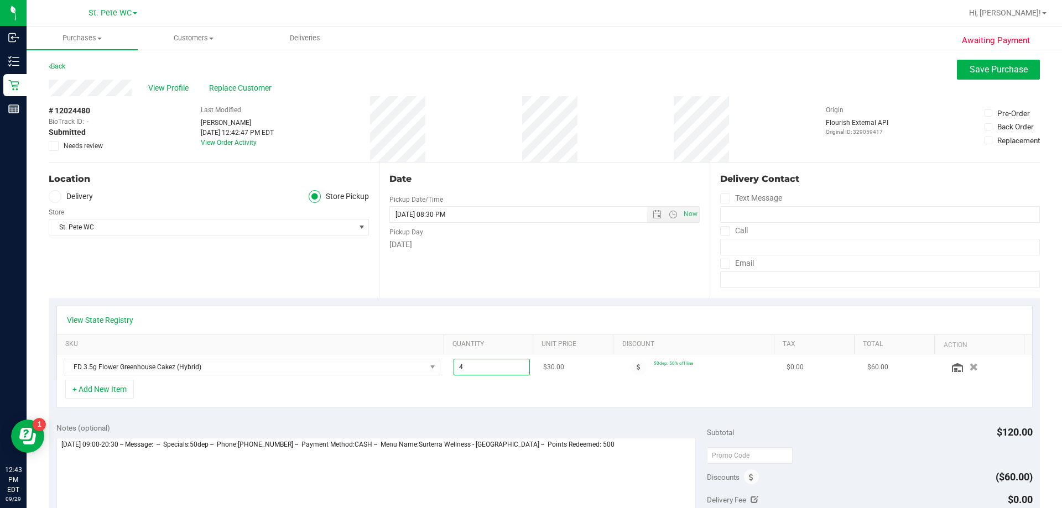
click at [483, 367] on span "4.00 4" at bounding box center [491, 367] width 77 height 17
drag, startPoint x: 483, startPoint y: 367, endPoint x: 458, endPoint y: 369, distance: 24.4
click at [458, 369] on input "4" at bounding box center [492, 366] width 76 height 15
type input "3"
type input "3.00"
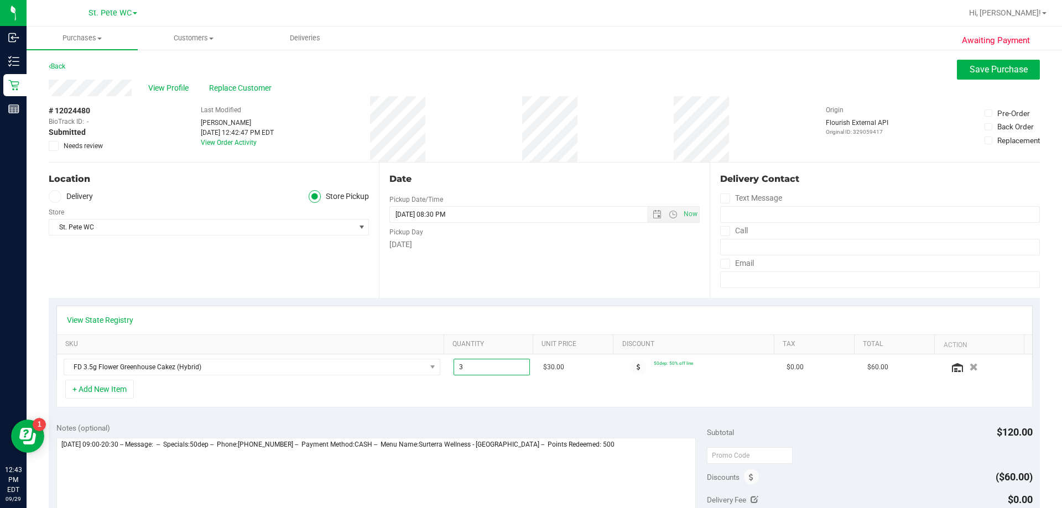
click at [472, 418] on div "Notes (optional) Subtotal $120.00 Discounts ($60.00) Delivery Fee $0.00 Sales T…" at bounding box center [544, 514] width 991 height 199
click at [995, 74] on span "Save Purchase" at bounding box center [998, 69] width 58 height 11
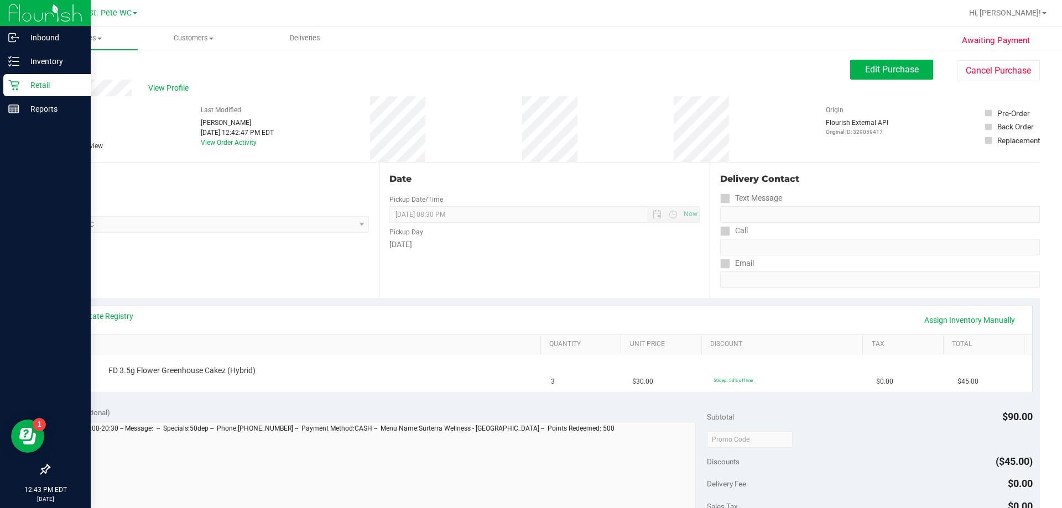
click at [46, 86] on p "Retail" at bounding box center [52, 85] width 66 height 13
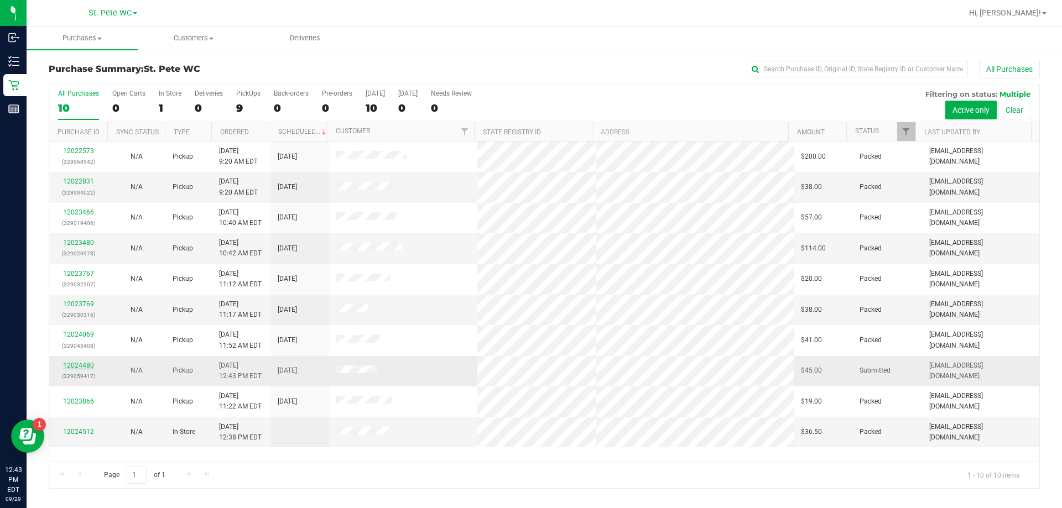
click at [92, 362] on link "12024480" at bounding box center [78, 366] width 31 height 8
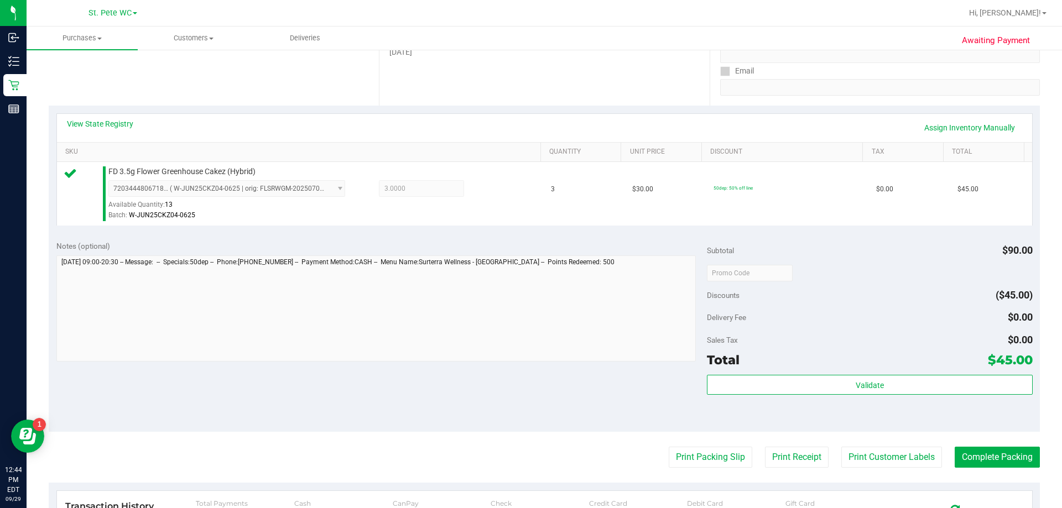
scroll to position [396, 0]
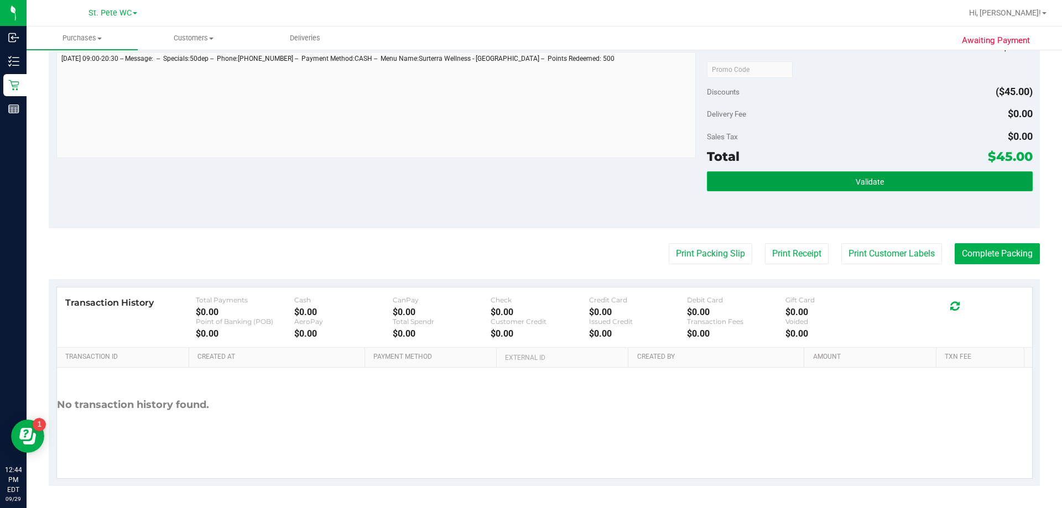
click at [795, 178] on button "Validate" at bounding box center [869, 181] width 325 height 20
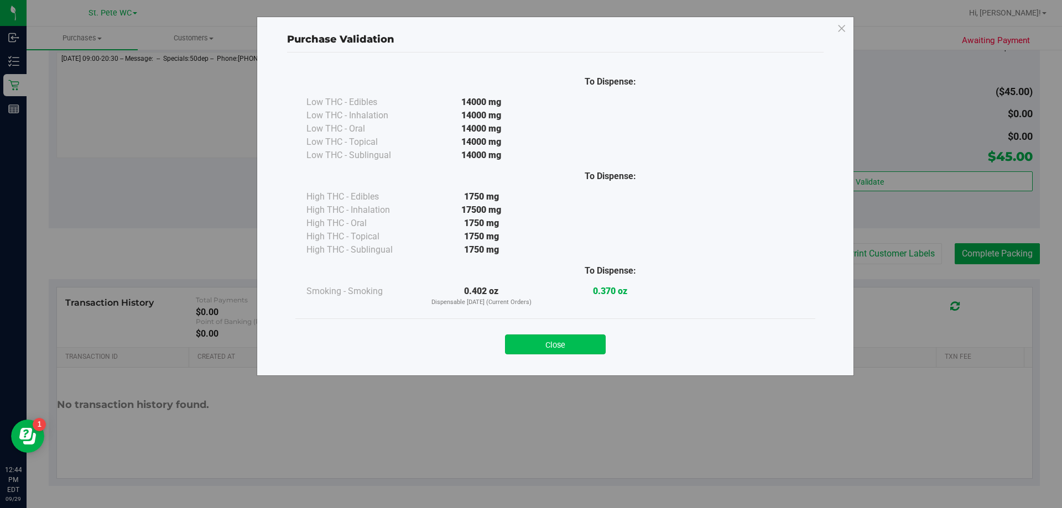
click at [571, 337] on button "Close" at bounding box center [555, 345] width 101 height 20
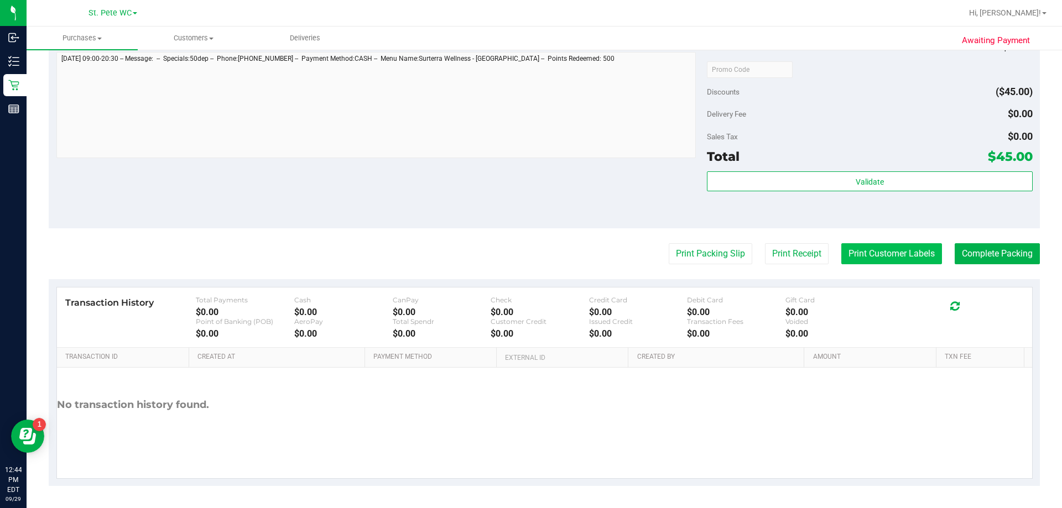
drag, startPoint x: 891, startPoint y: 236, endPoint x: 890, endPoint y: 249, distance: 13.4
click at [890, 244] on purchase-details "Back Edit Purchase Cancel Purchase View Profile # 12024480 BioTrack ID: - Submi…" at bounding box center [544, 75] width 991 height 822
click at [890, 252] on button "Print Customer Labels" at bounding box center [891, 253] width 101 height 21
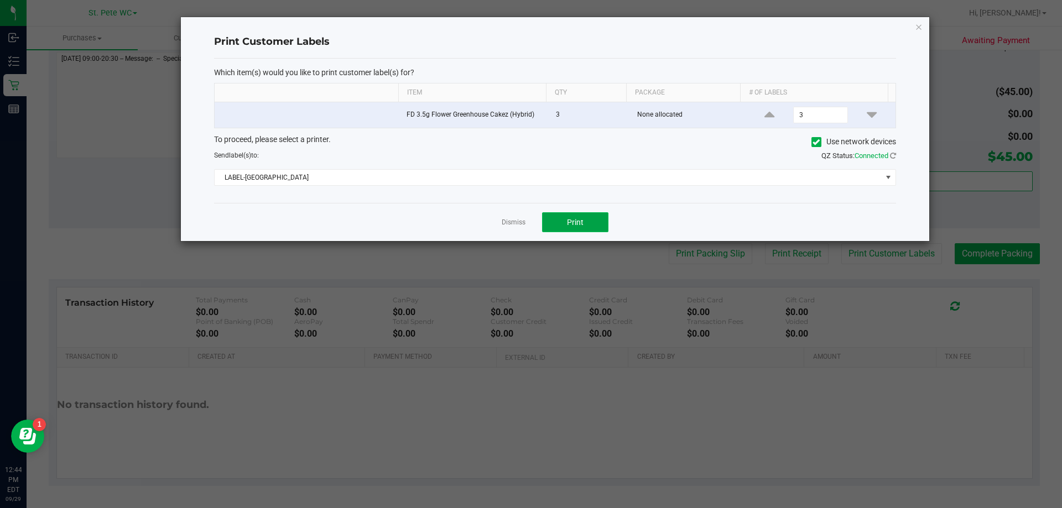
click at [607, 216] on button "Print" at bounding box center [575, 222] width 66 height 20
click at [919, 29] on icon "button" at bounding box center [919, 26] width 8 height 13
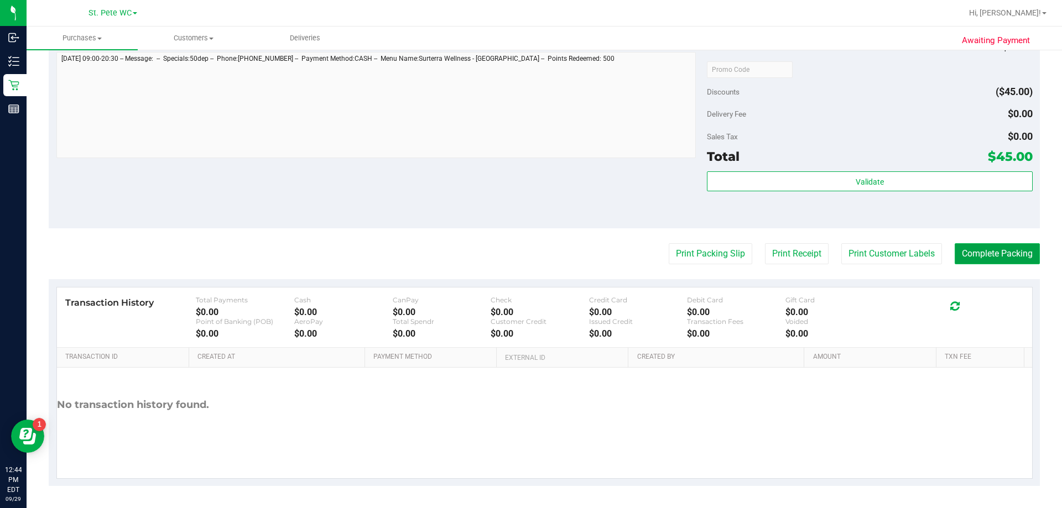
click at [992, 244] on button "Complete Packing" at bounding box center [996, 253] width 85 height 21
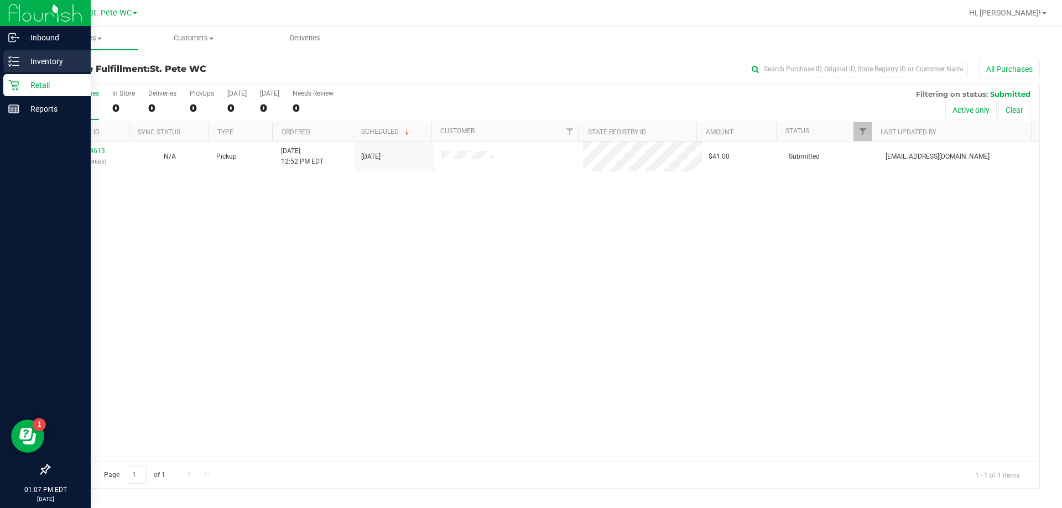
click at [38, 63] on p "Inventory" at bounding box center [52, 61] width 66 height 13
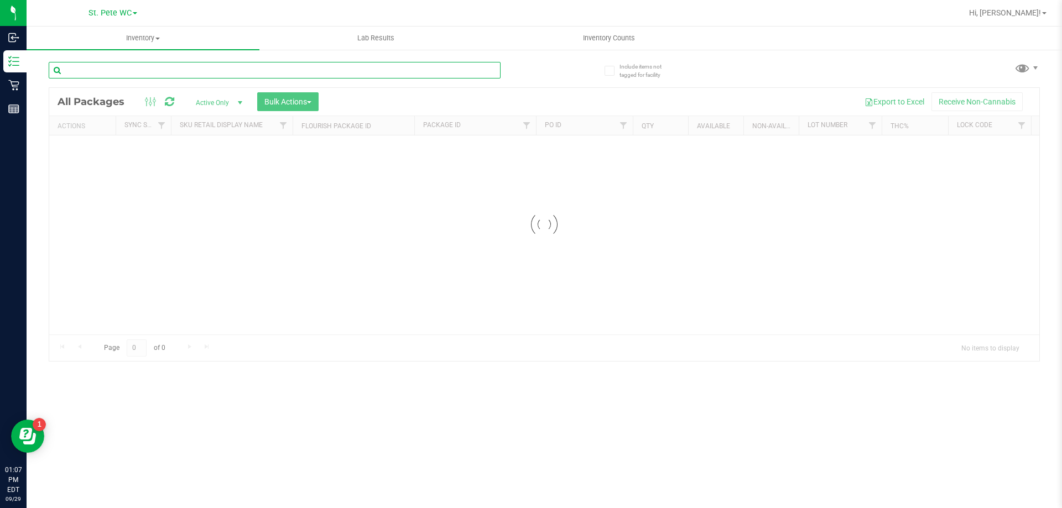
click at [132, 69] on input "text" at bounding box center [275, 70] width 452 height 17
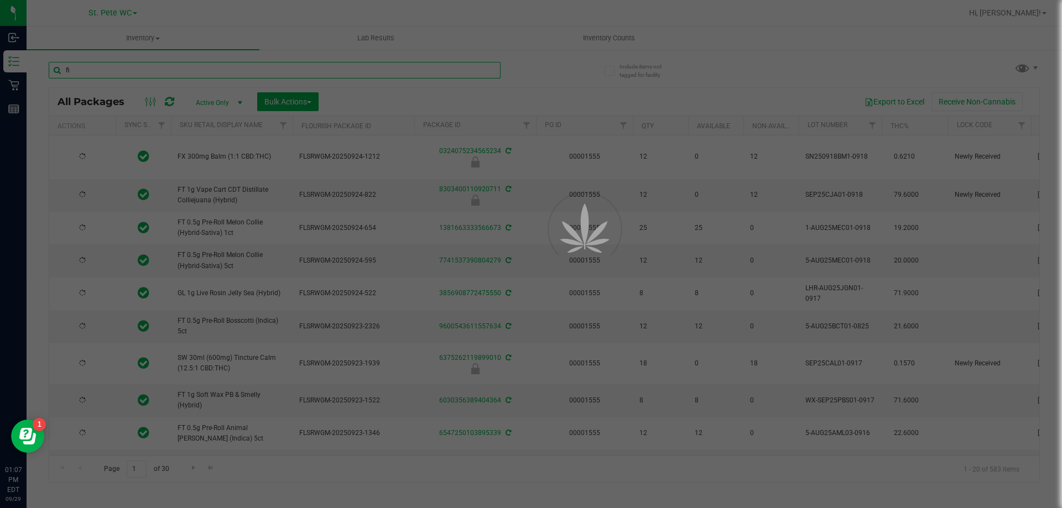
type input "fic"
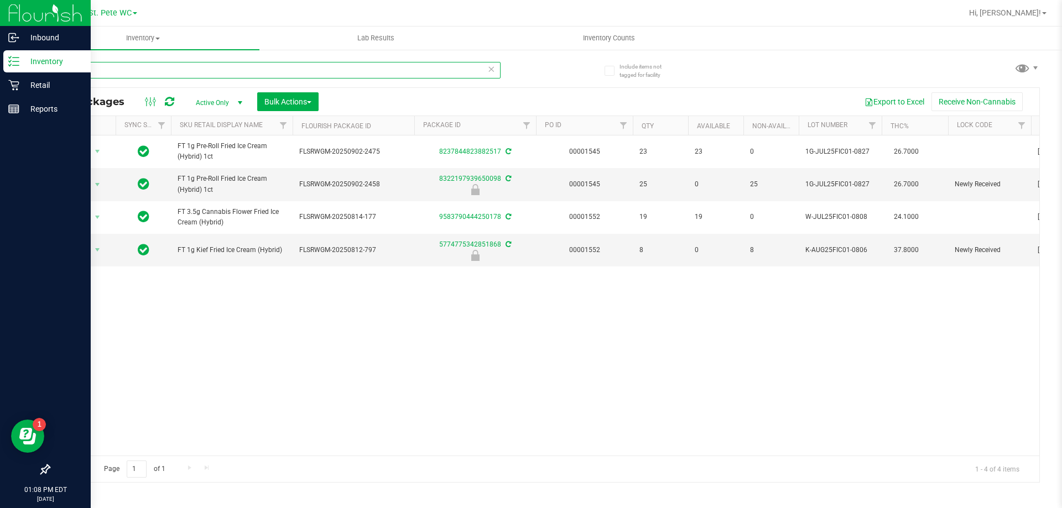
drag, startPoint x: 94, startPoint y: 67, endPoint x: 0, endPoint y: 69, distance: 94.0
click at [0, 69] on div "Inbound Inventory Retail Reports 01:08 PM EDT [DATE] 09/29 St. [PERSON_NAME] WC…" at bounding box center [531, 254] width 1062 height 508
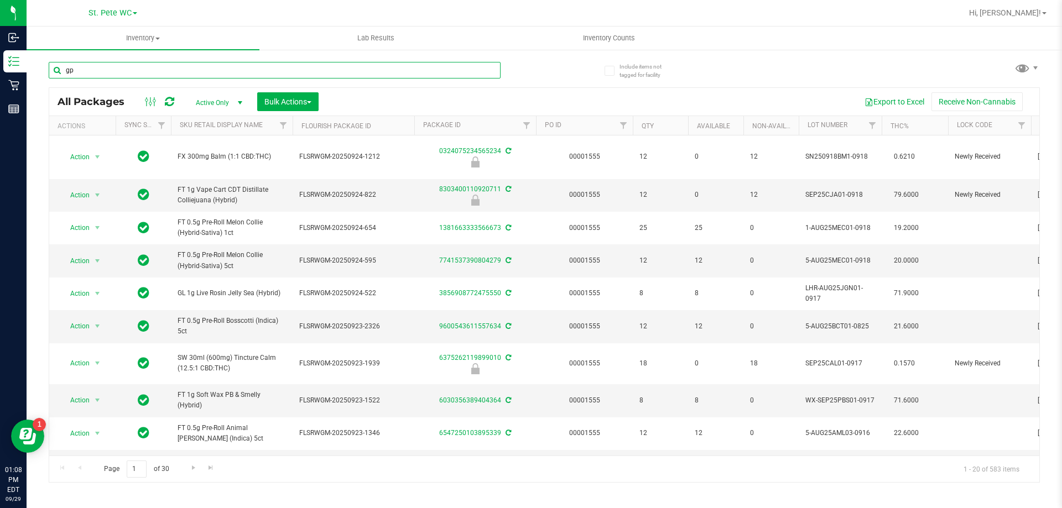
type input "gpe"
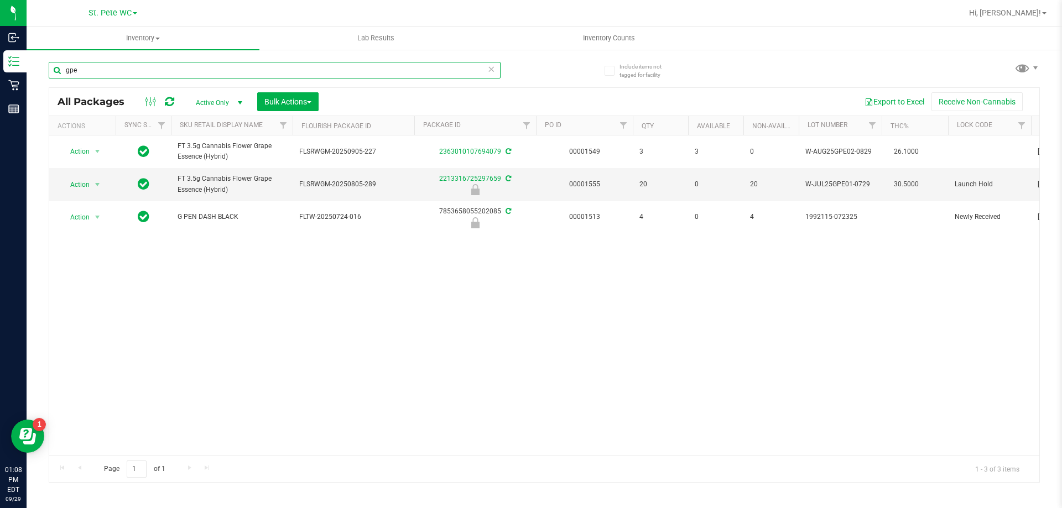
drag, startPoint x: 100, startPoint y: 70, endPoint x: 55, endPoint y: 65, distance: 44.5
click at [55, 65] on input "gpe" at bounding box center [275, 70] width 452 height 17
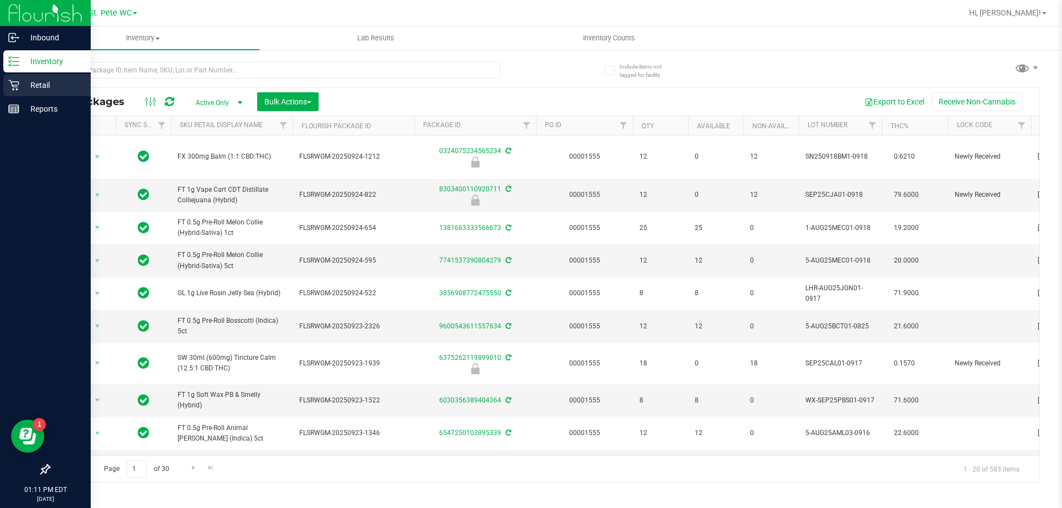
click at [33, 80] on p "Retail" at bounding box center [52, 85] width 66 height 13
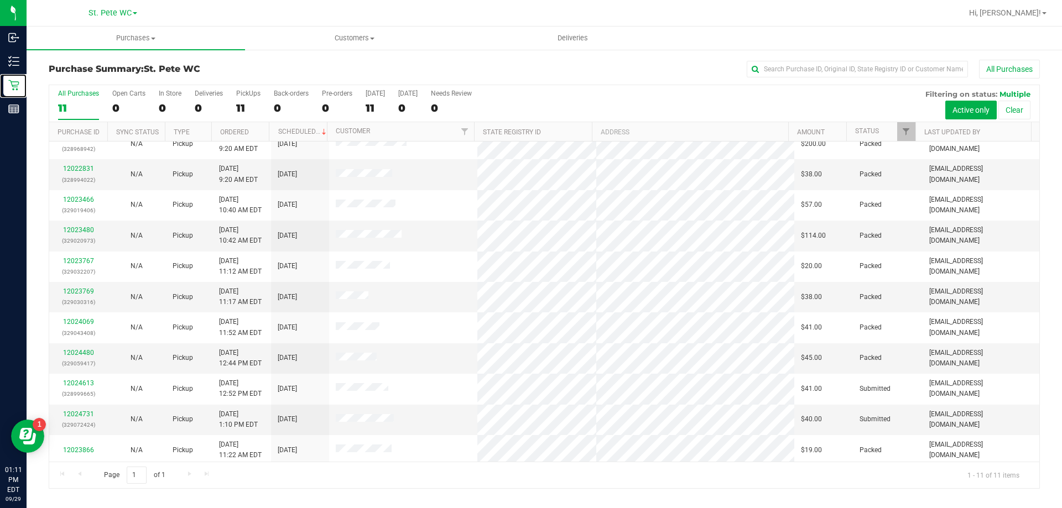
scroll to position [16, 0]
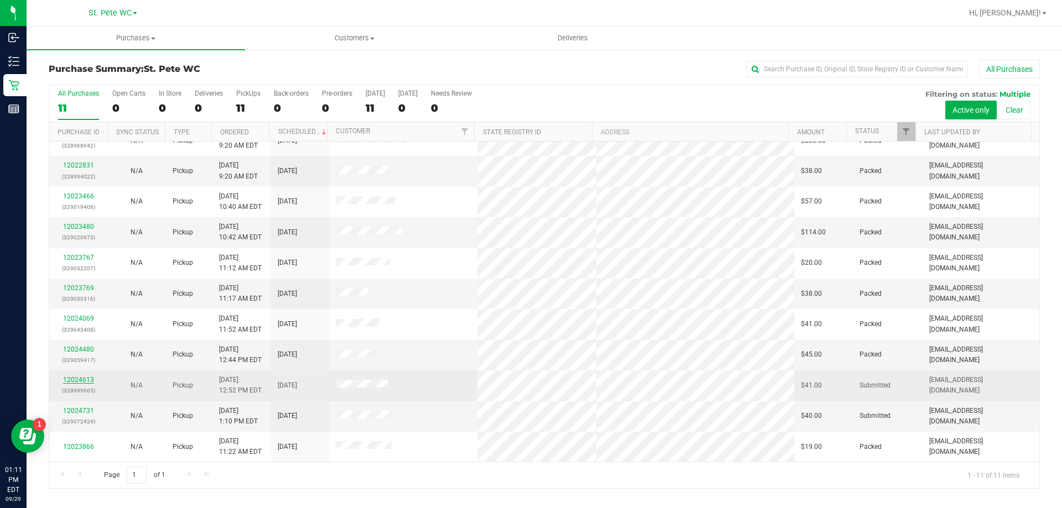
click at [84, 382] on link "12024613" at bounding box center [78, 380] width 31 height 8
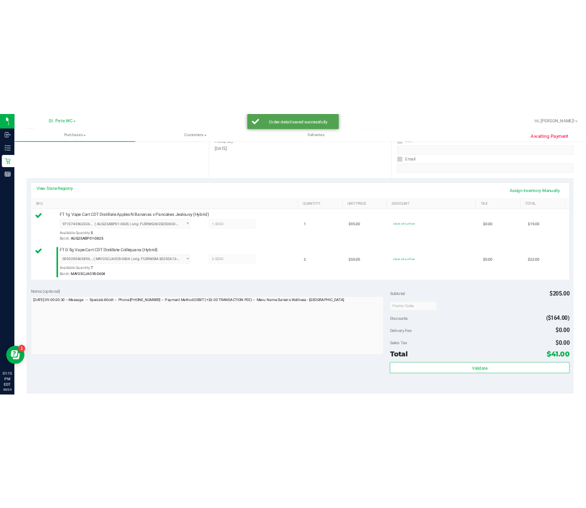
scroll to position [442, 0]
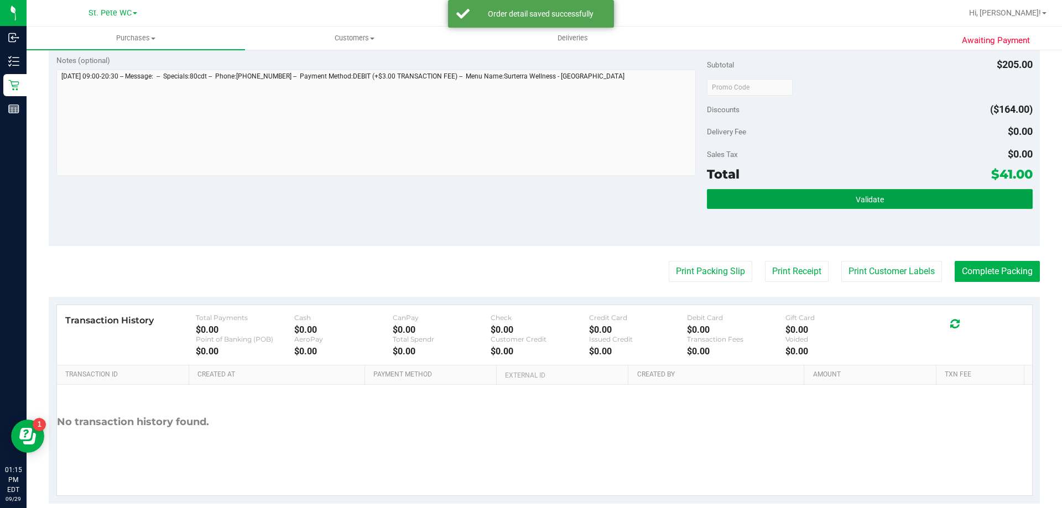
click at [885, 191] on button "Validate" at bounding box center [869, 199] width 325 height 20
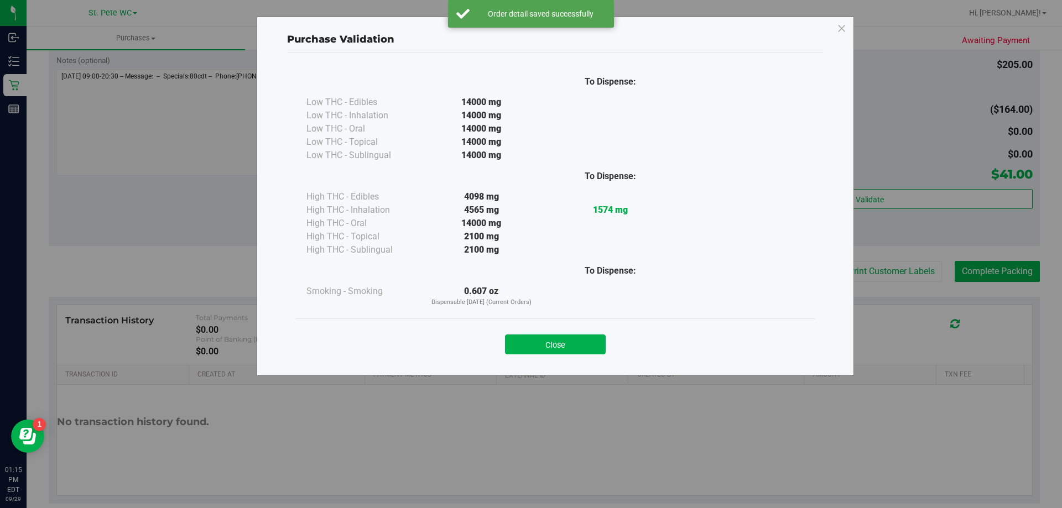
click at [573, 333] on div "Close" at bounding box center [555, 341] width 503 height 28
click at [573, 340] on button "Close" at bounding box center [555, 345] width 101 height 20
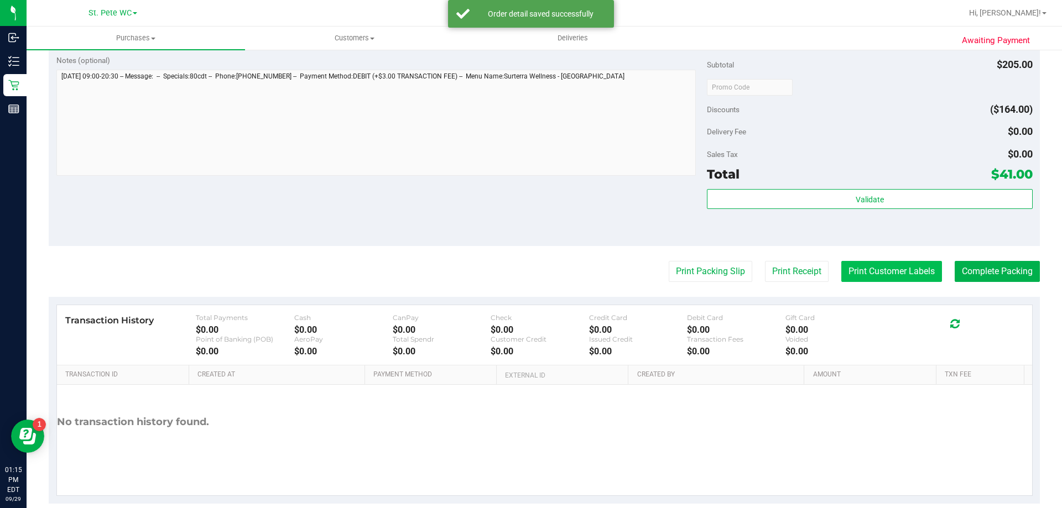
click at [858, 277] on button "Print Customer Labels" at bounding box center [891, 271] width 101 height 21
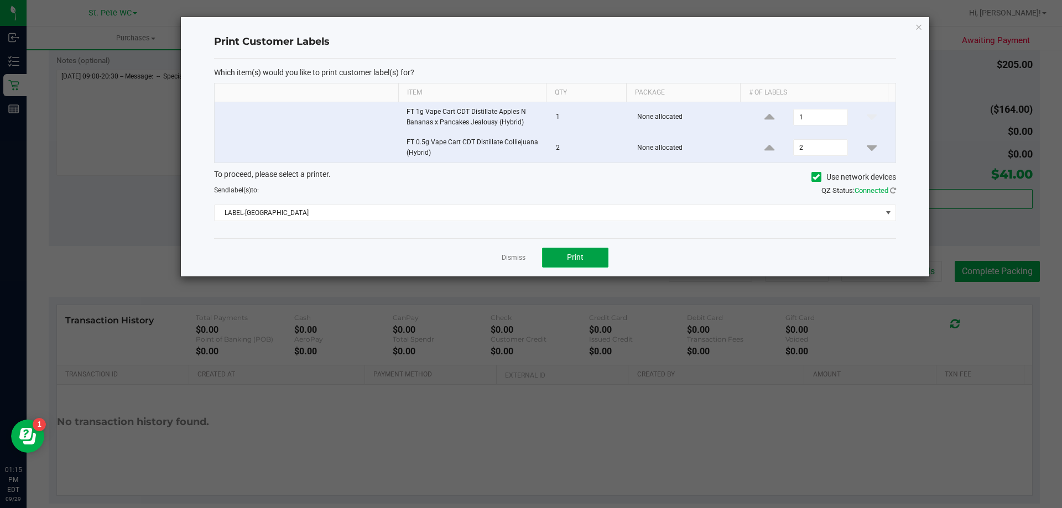
click at [606, 264] on button "Print" at bounding box center [575, 258] width 66 height 20
drag, startPoint x: 919, startPoint y: 27, endPoint x: 909, endPoint y: 36, distance: 13.7
click at [920, 27] on icon "button" at bounding box center [919, 26] width 8 height 13
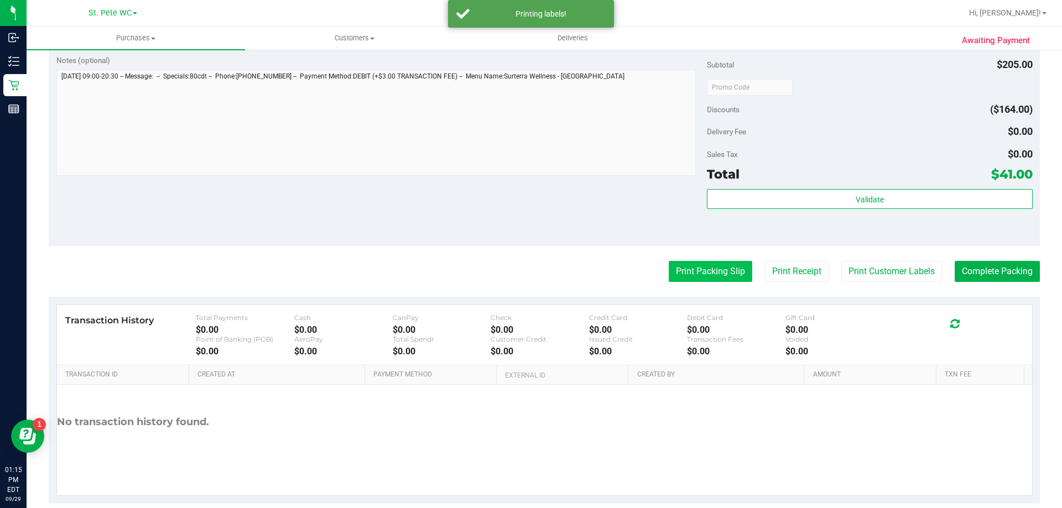
drag, startPoint x: 735, startPoint y: 285, endPoint x: 720, endPoint y: 280, distance: 15.7
click at [725, 283] on purchase-details "Back Edit Purchase Cancel Purchase View Profile # 12024613 BioTrack ID: - Submi…" at bounding box center [544, 60] width 991 height 886
click at [720, 280] on button "Print Packing Slip" at bounding box center [711, 271] width 84 height 21
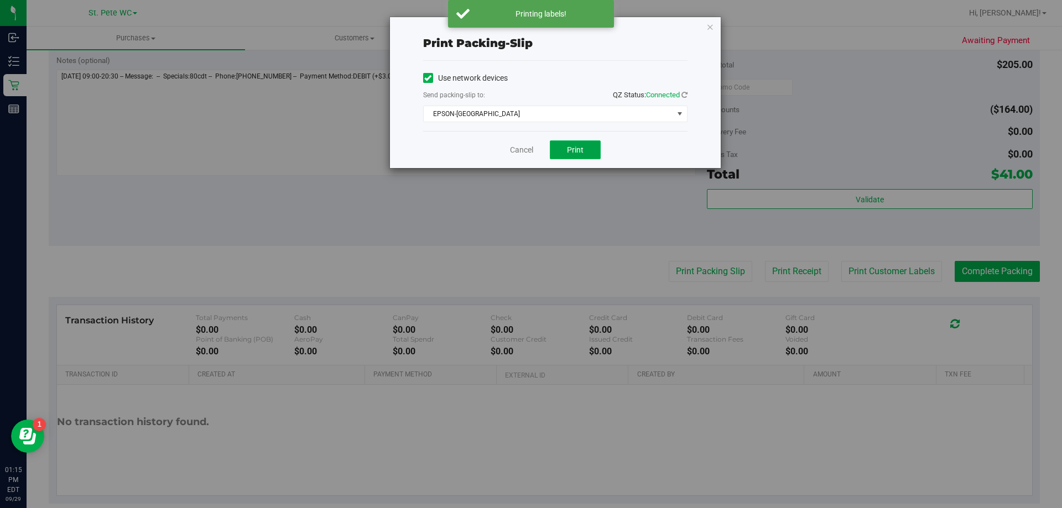
click at [586, 149] on button "Print" at bounding box center [575, 149] width 51 height 19
click at [710, 23] on icon "button" at bounding box center [710, 26] width 8 height 13
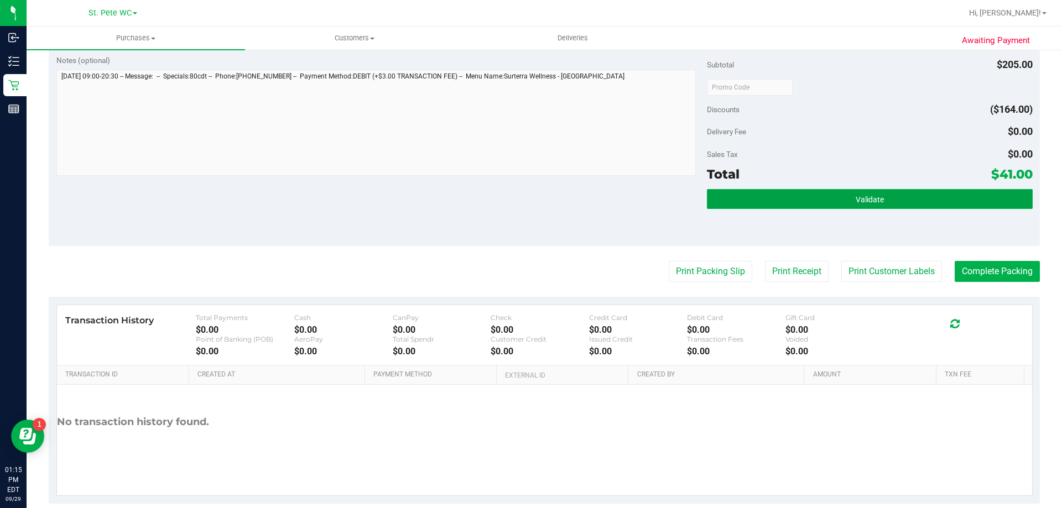
click at [855, 202] on span "Validate" at bounding box center [869, 199] width 28 height 9
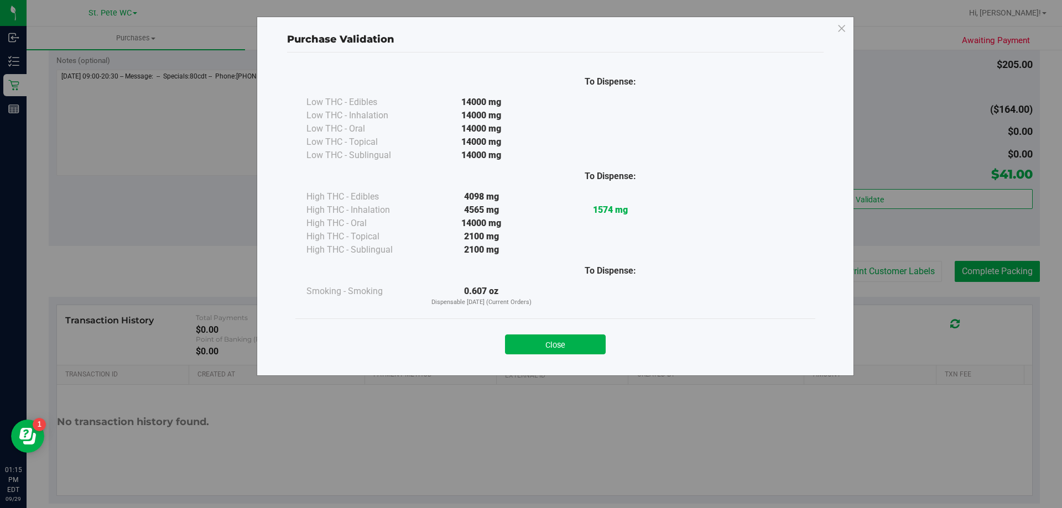
click at [989, 277] on div "Purchase Validation To Dispense: Low THC - Edibles 14000 mg" at bounding box center [535, 254] width 1070 height 508
click at [566, 354] on button "Close" at bounding box center [555, 345] width 101 height 20
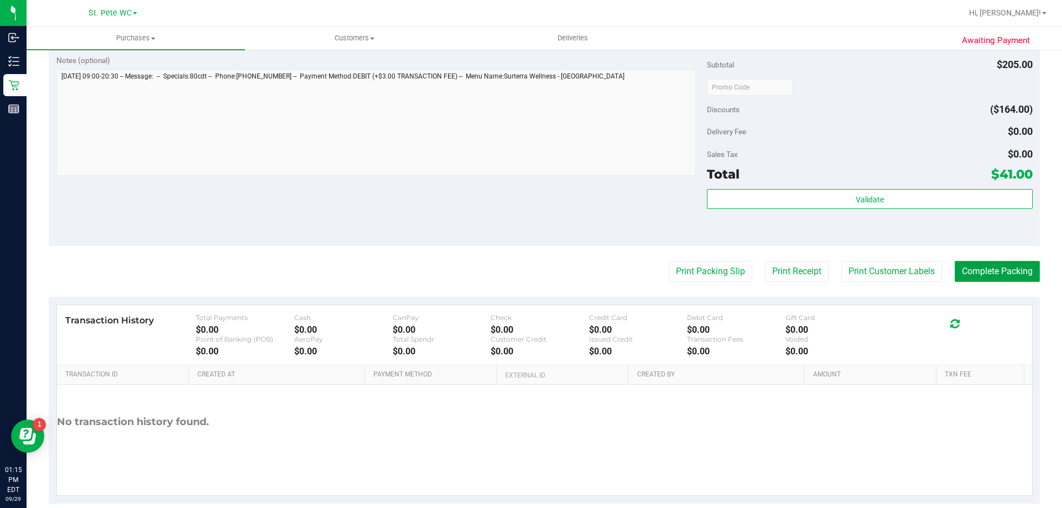
click at [991, 264] on button "Complete Packing" at bounding box center [996, 271] width 85 height 21
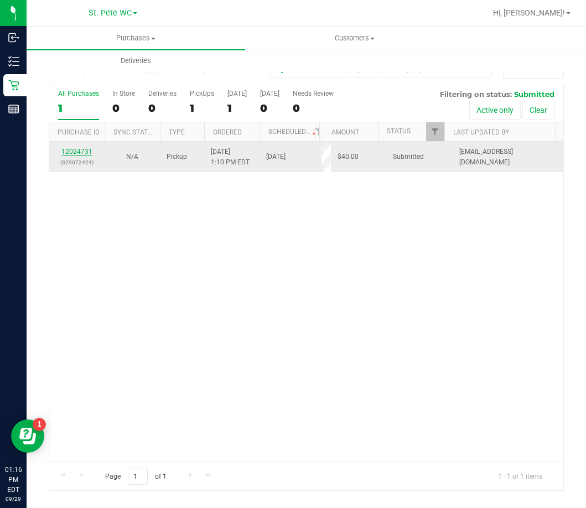
click at [77, 149] on link "12024731" at bounding box center [76, 152] width 31 height 8
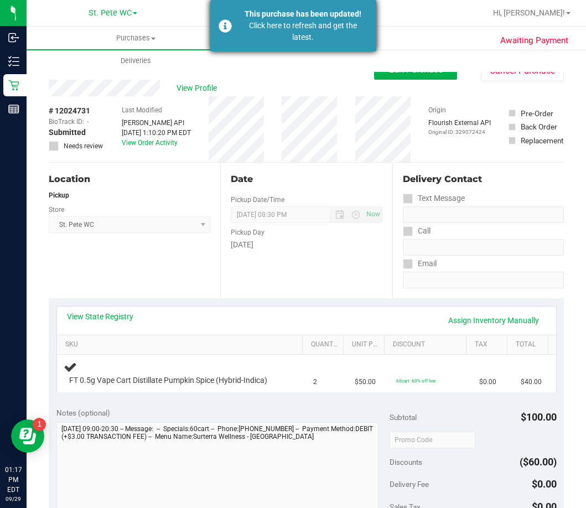
click at [306, 18] on div "This purchase has been updated!" at bounding box center [303, 14] width 130 height 12
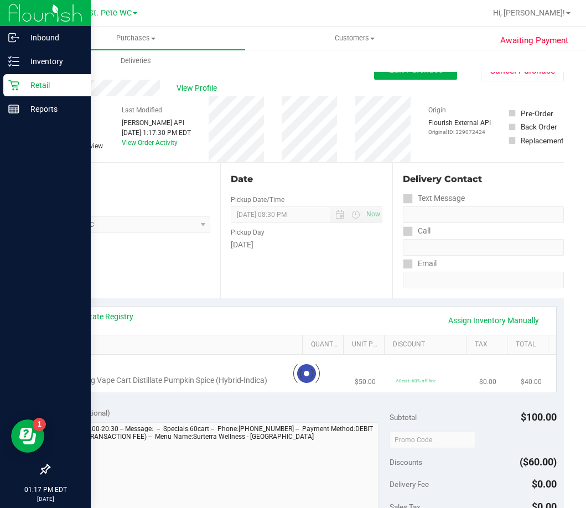
click at [31, 87] on p "Retail" at bounding box center [52, 85] width 66 height 13
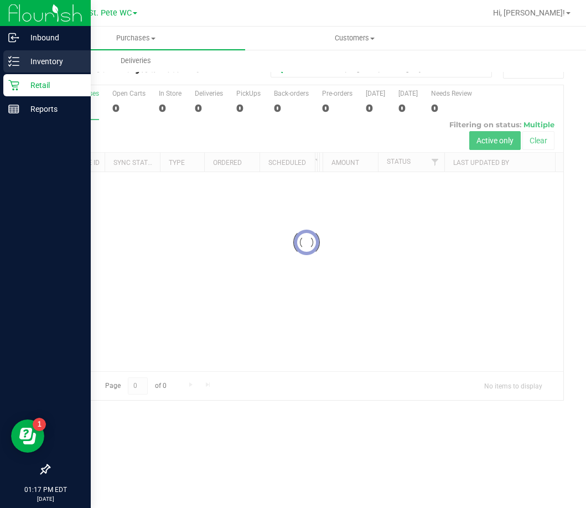
click at [39, 53] on div "Inventory" at bounding box center [46, 61] width 87 height 22
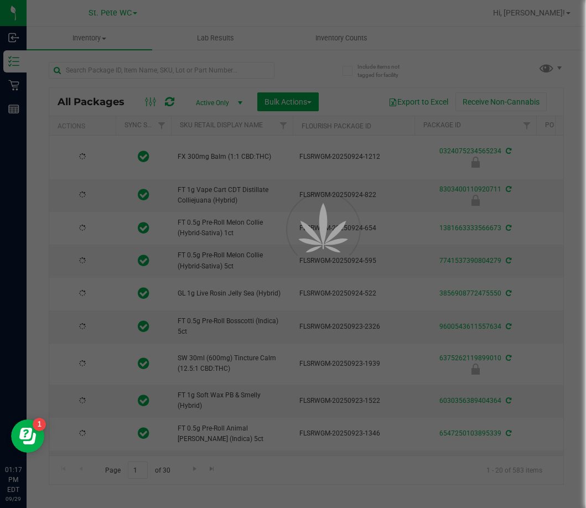
click at [150, 70] on div at bounding box center [293, 254] width 586 height 508
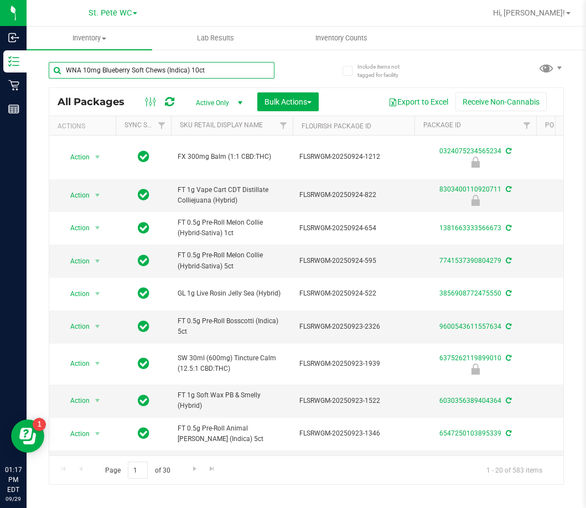
type input "WNA 10mg Blueberry Soft Chews (Indica) 10ct"
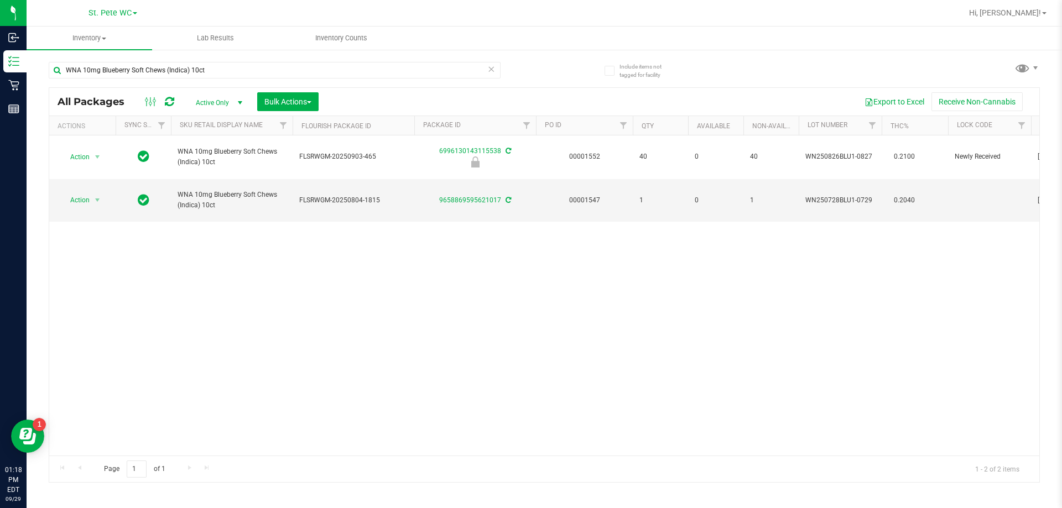
click at [568, 337] on div "Action Action Edit attributes Global inventory Locate package Package audit log…" at bounding box center [544, 295] width 990 height 320
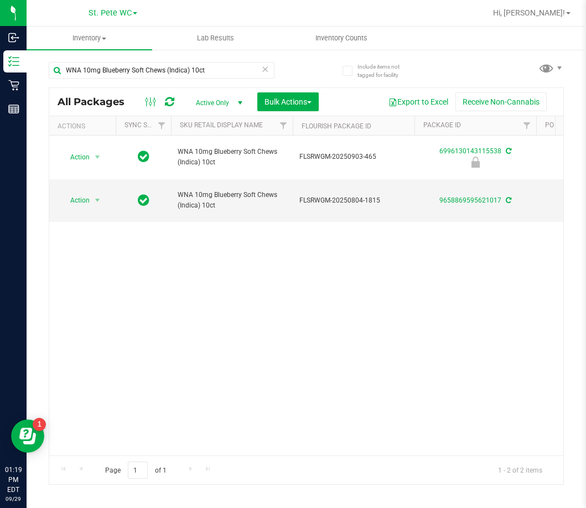
click at [321, 275] on div "Action Action Edit attributes Global inventory Locate package Package audit log…" at bounding box center [306, 295] width 514 height 320
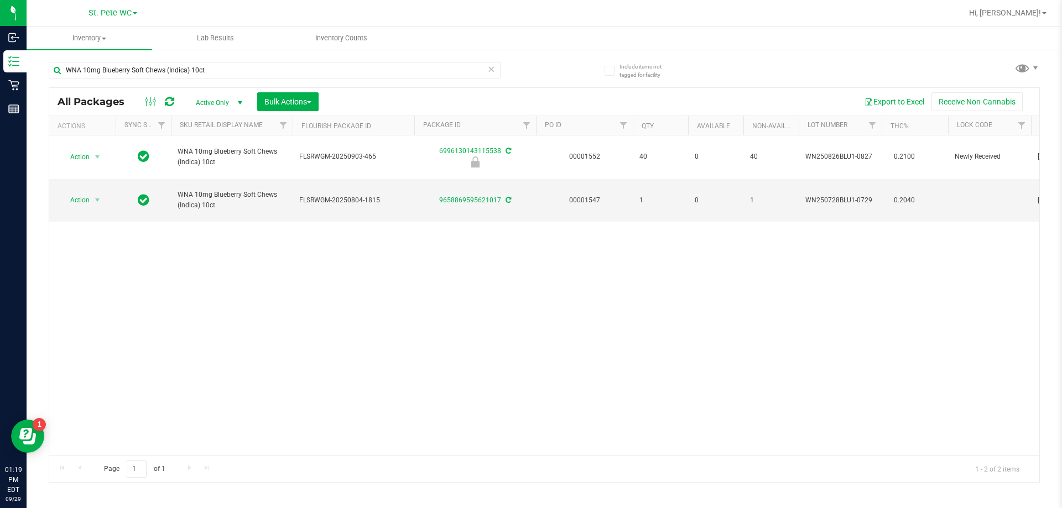
click at [500, 306] on div "Action Action Edit attributes Global inventory Locate package Package audit log…" at bounding box center [544, 295] width 990 height 320
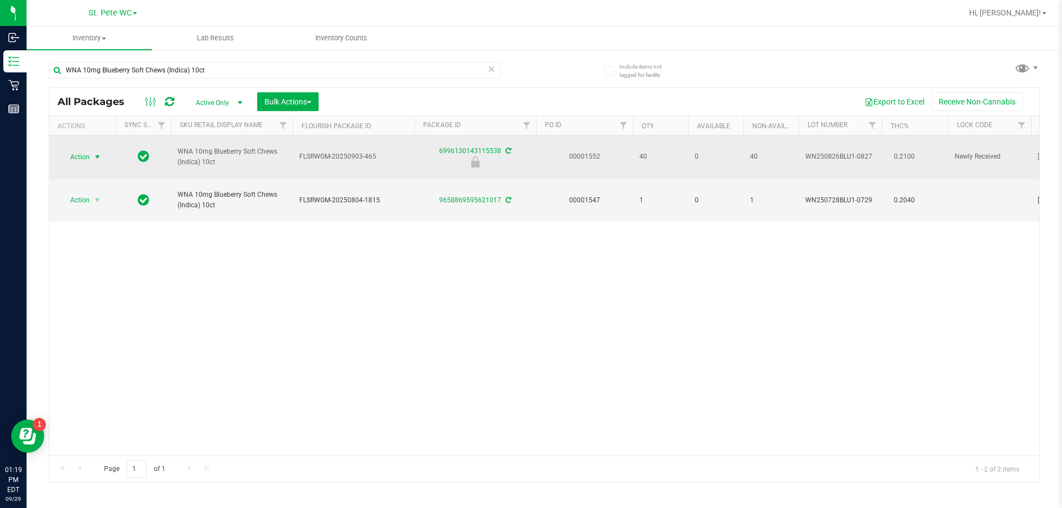
click at [95, 158] on span "select" at bounding box center [97, 157] width 9 height 9
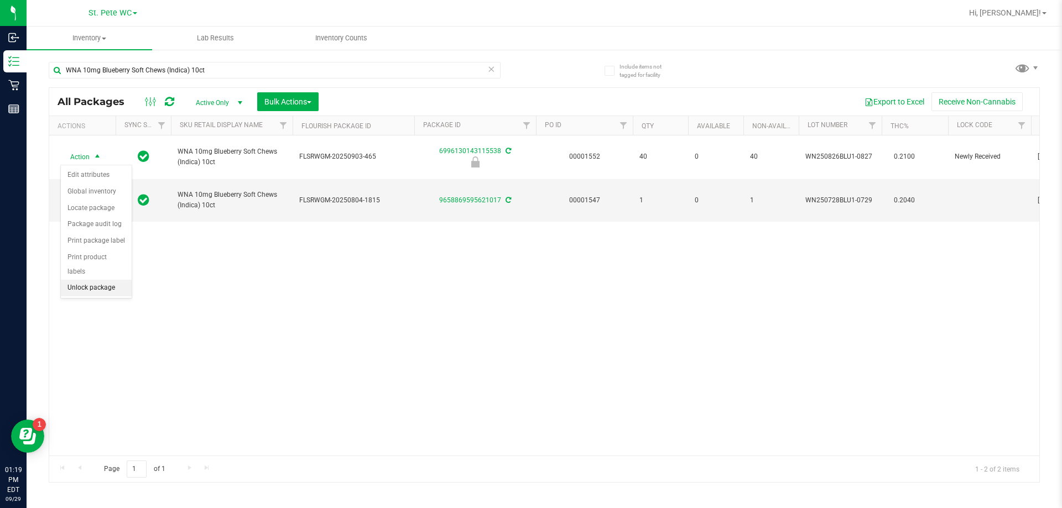
click at [100, 280] on li "Unlock package" at bounding box center [96, 288] width 71 height 17
click at [221, 333] on div "WNA 10mg Blueberry Soft Chews (Indica) 10ct FLSRWGM-20250903-465 69961301431155…" at bounding box center [544, 295] width 990 height 320
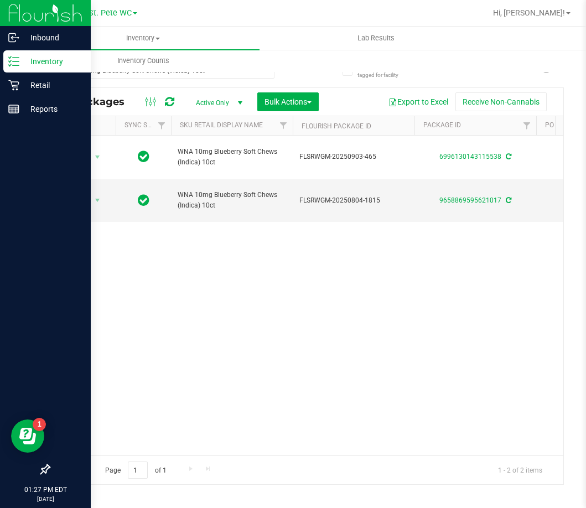
drag, startPoint x: 215, startPoint y: 352, endPoint x: 19, endPoint y: 226, distance: 233.3
click at [212, 348] on div "Action Action Create package Edit attributes Global inventory Locate package Lo…" at bounding box center [306, 295] width 514 height 320
click at [18, 87] on icon at bounding box center [13, 85] width 11 height 11
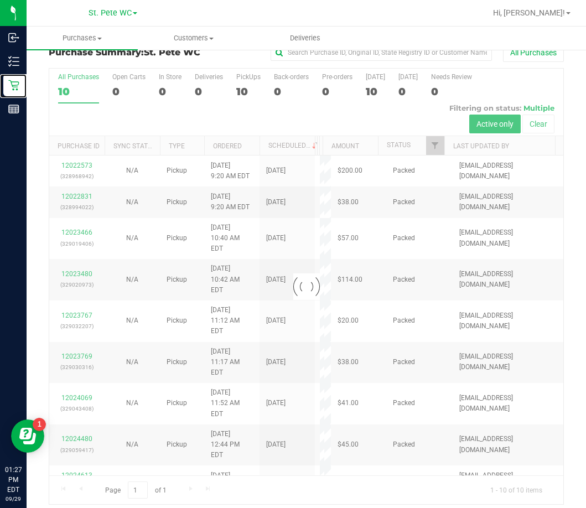
scroll to position [24, 0]
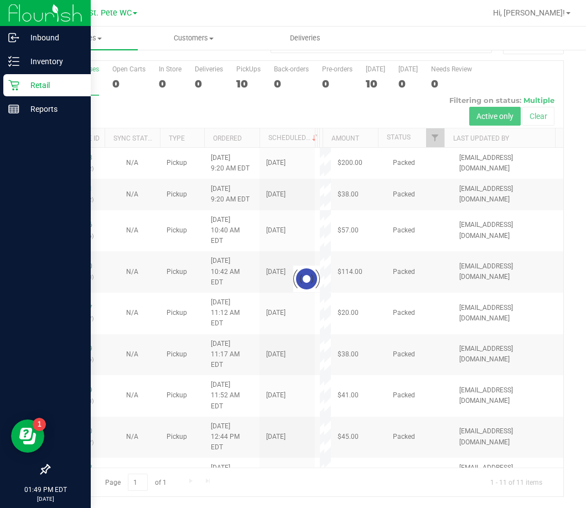
click at [4, 79] on div "Retail" at bounding box center [46, 85] width 87 height 22
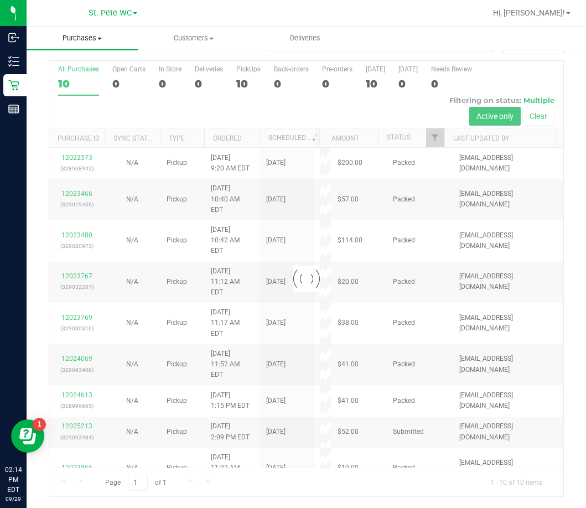
click at [123, 40] on span "Purchases" at bounding box center [82, 38] width 111 height 10
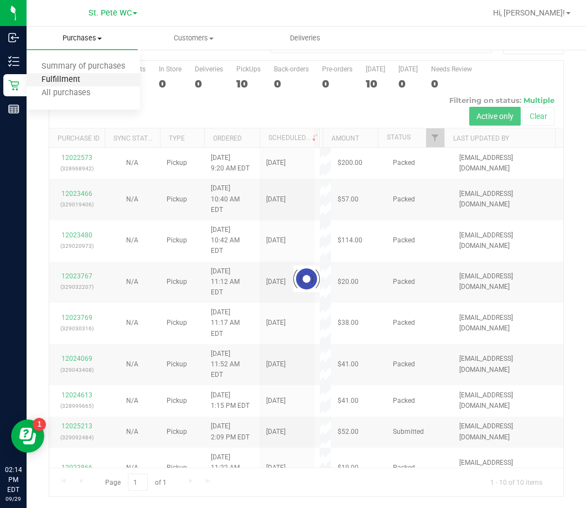
click at [56, 83] on span "Fulfillment" at bounding box center [61, 79] width 69 height 9
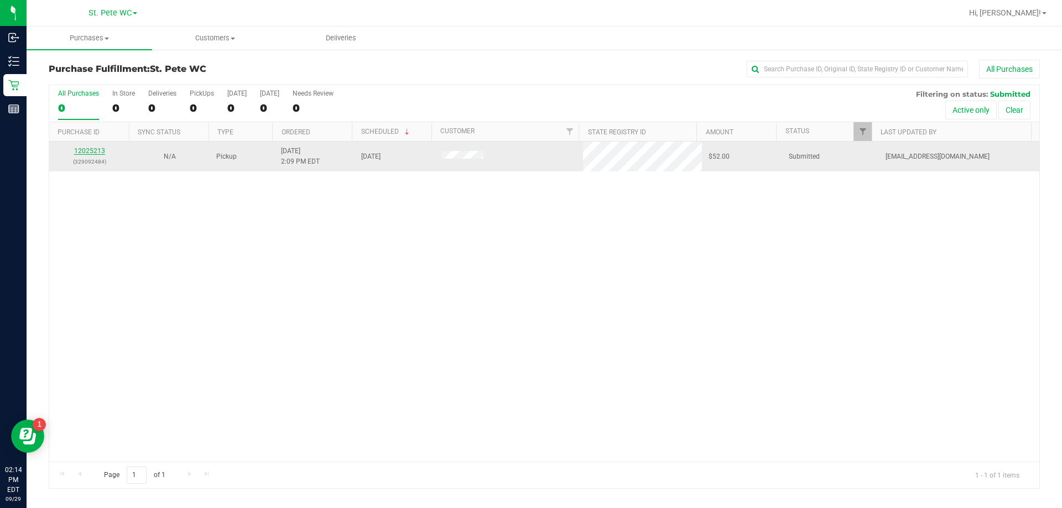
click at [84, 152] on link "12025213" at bounding box center [89, 151] width 31 height 8
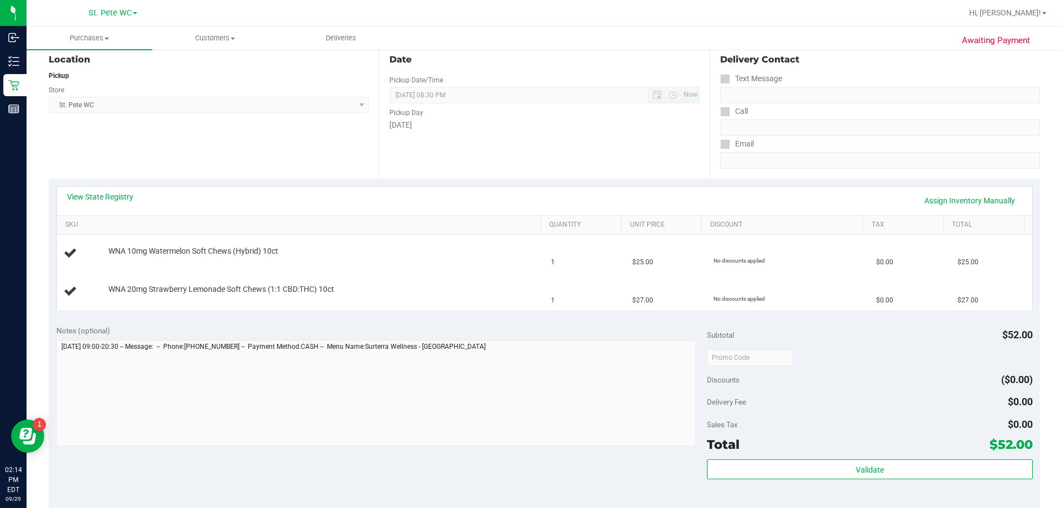
scroll to position [332, 0]
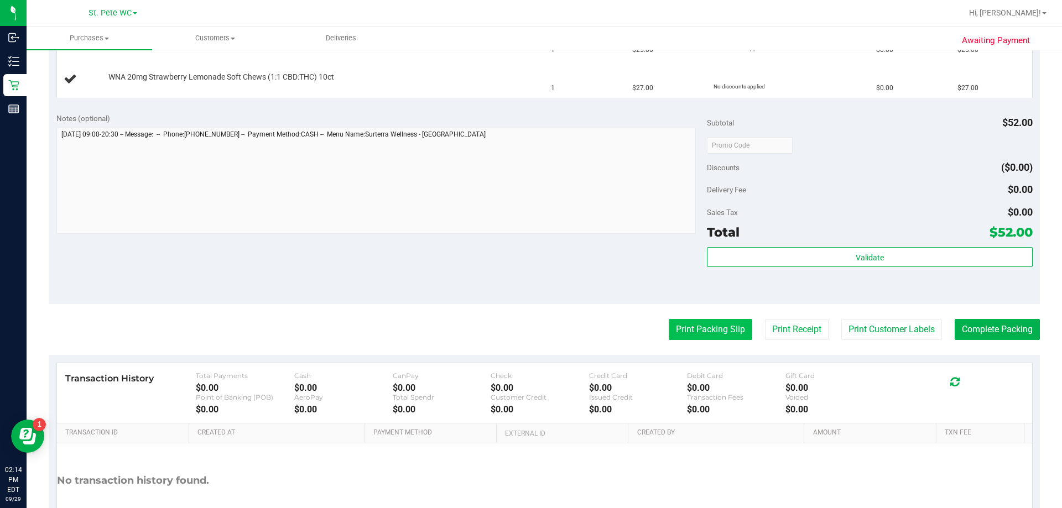
click at [698, 320] on button "Print Packing Slip" at bounding box center [711, 329] width 84 height 21
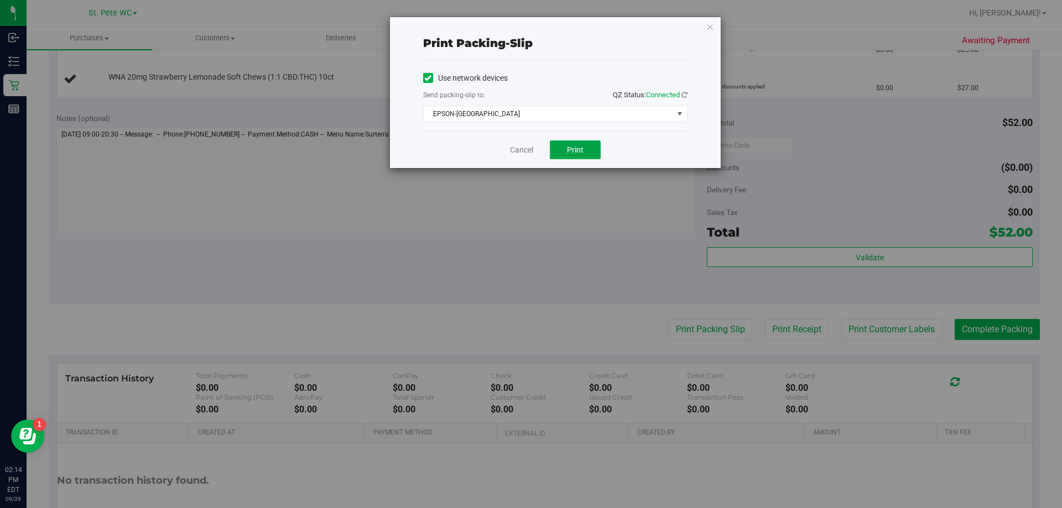
click at [580, 146] on span "Print" at bounding box center [575, 149] width 17 height 9
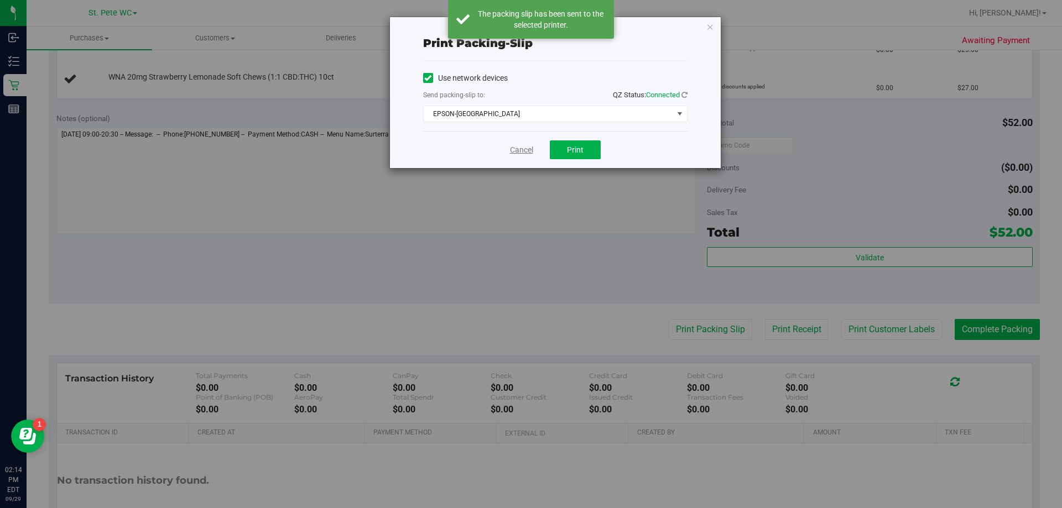
click at [517, 151] on link "Cancel" at bounding box center [521, 150] width 23 height 12
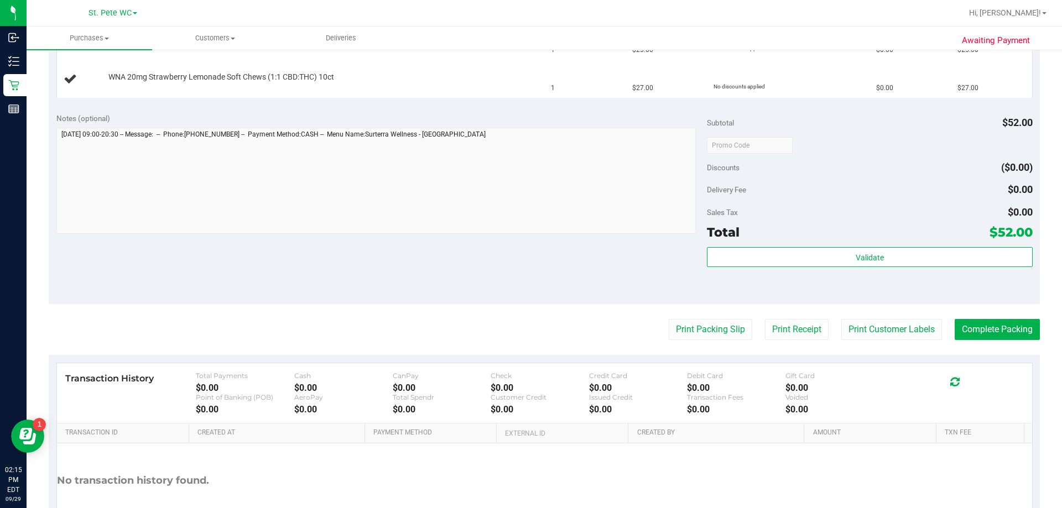
click at [669, 319] on button "Print Packing Slip" at bounding box center [711, 329] width 84 height 21
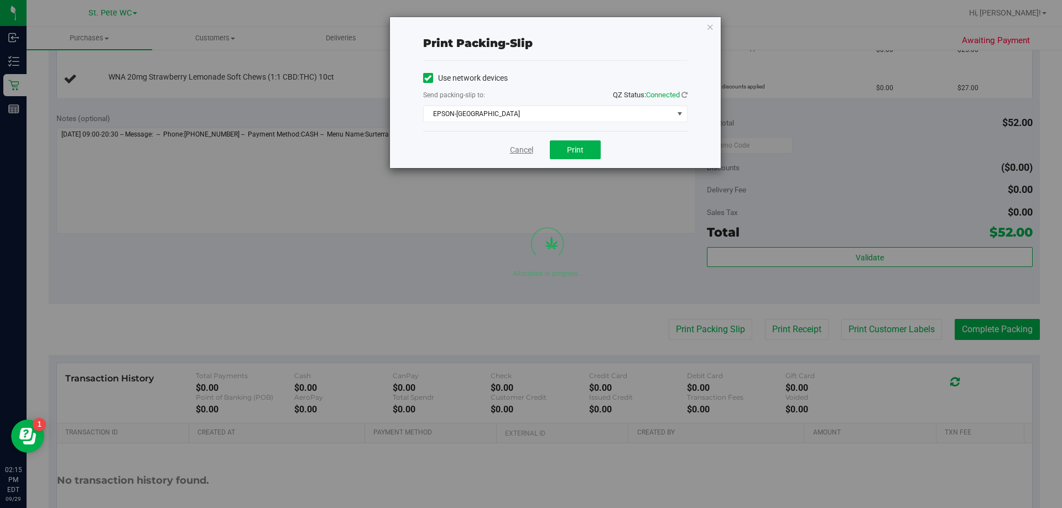
click at [510, 154] on link "Cancel" at bounding box center [521, 150] width 23 height 12
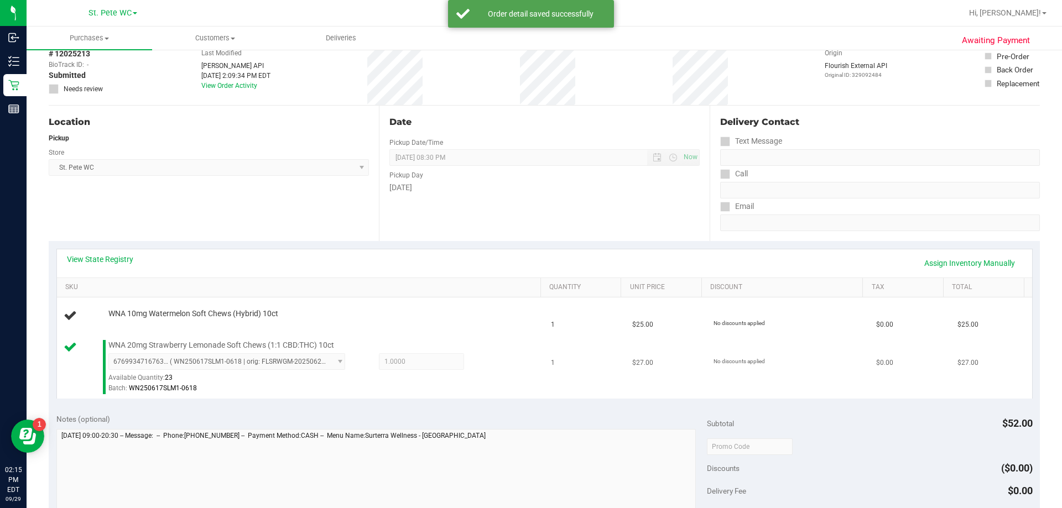
scroll to position [55, 0]
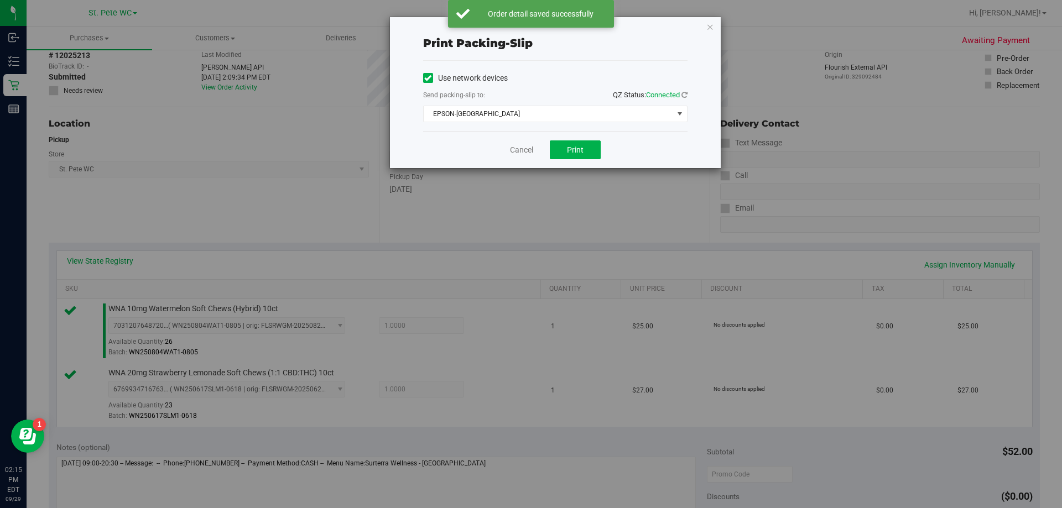
click at [519, 160] on div "Cancel Print" at bounding box center [555, 149] width 264 height 37
click at [522, 156] on div "Cancel Print" at bounding box center [555, 149] width 264 height 37
click at [525, 150] on link "Cancel" at bounding box center [521, 150] width 23 height 12
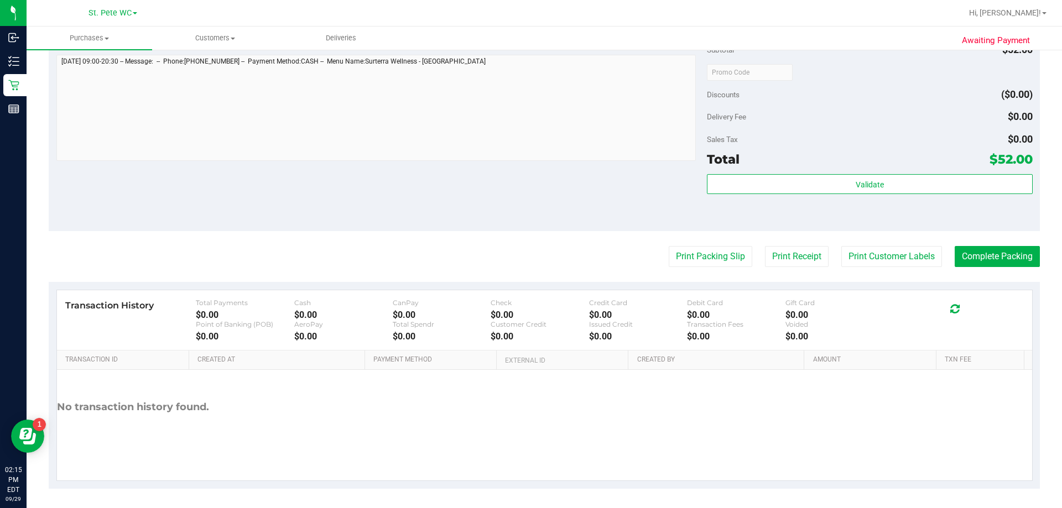
scroll to position [460, 0]
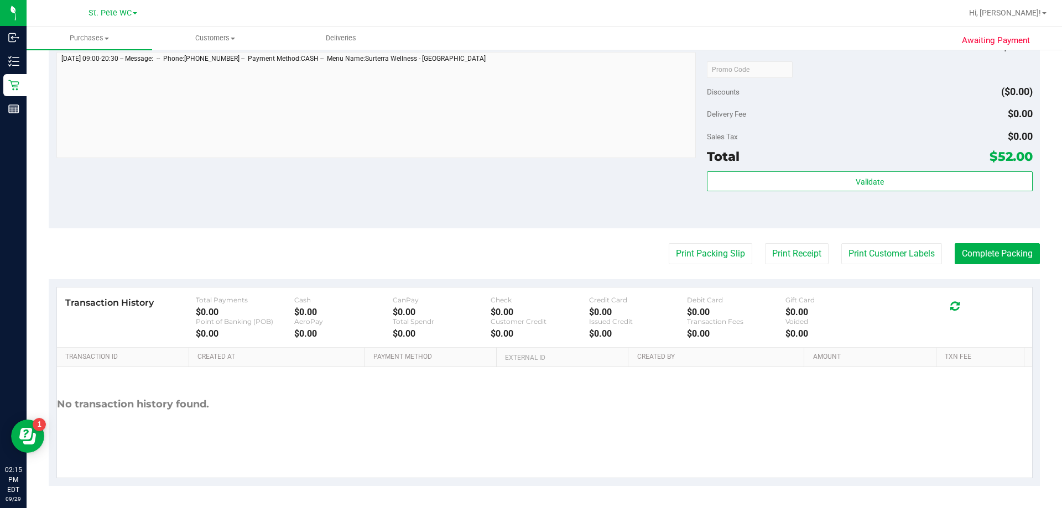
click at [934, 208] on div "Validate" at bounding box center [869, 196] width 325 height 50
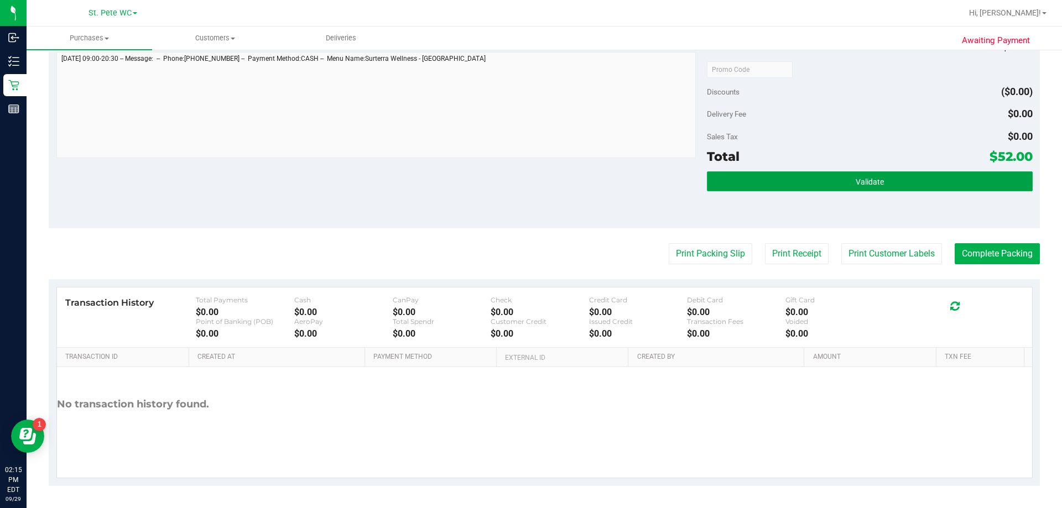
click at [924, 184] on button "Validate" at bounding box center [869, 181] width 325 height 20
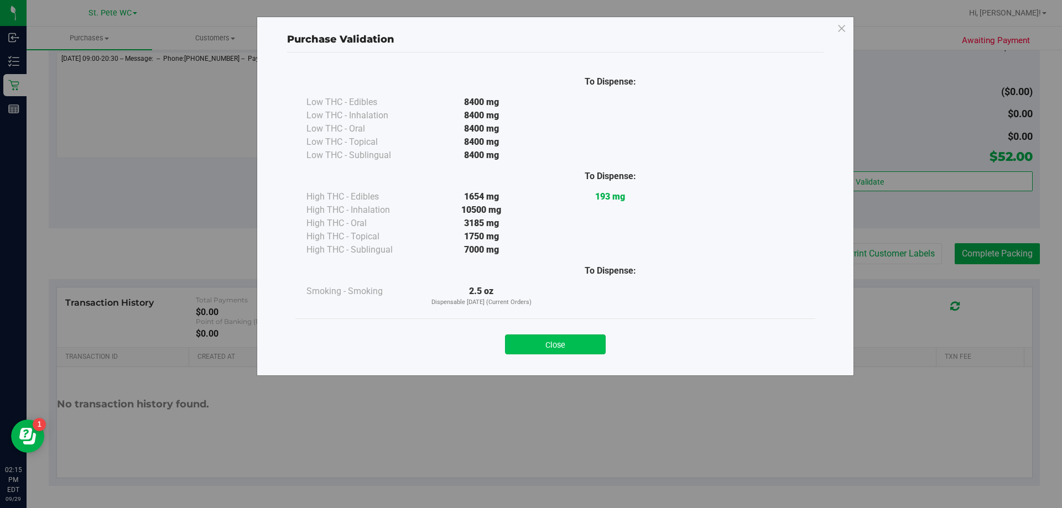
click at [603, 348] on button "Close" at bounding box center [555, 345] width 101 height 20
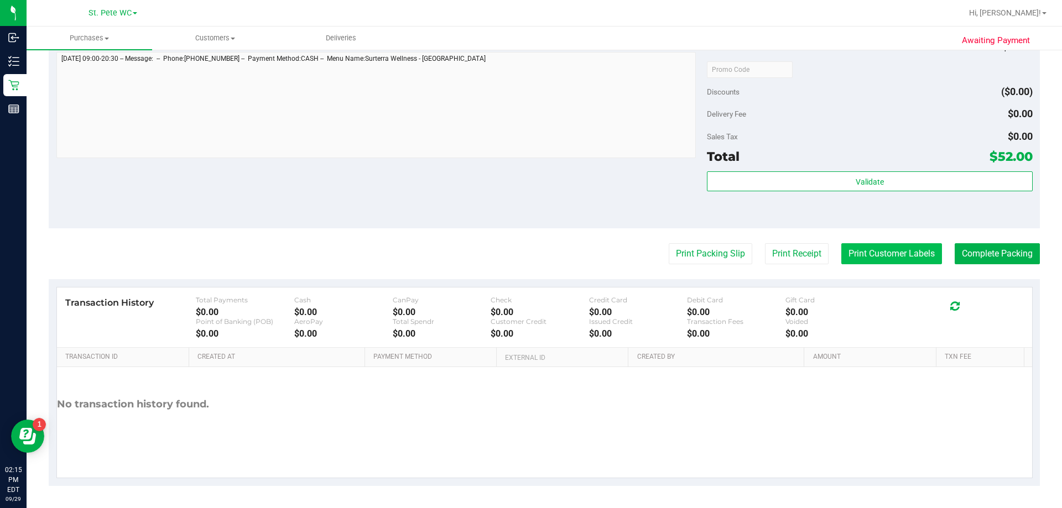
click at [884, 247] on button "Print Customer Labels" at bounding box center [891, 253] width 101 height 21
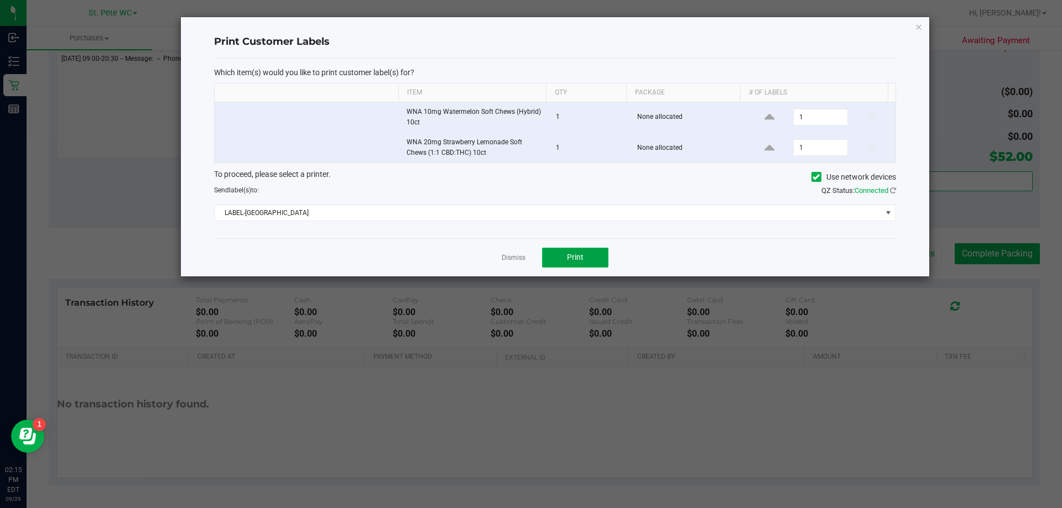
click at [566, 259] on button "Print" at bounding box center [575, 258] width 66 height 20
click at [505, 257] on div at bounding box center [555, 146] width 748 height 259
click at [504, 255] on link "Dismiss" at bounding box center [514, 257] width 24 height 9
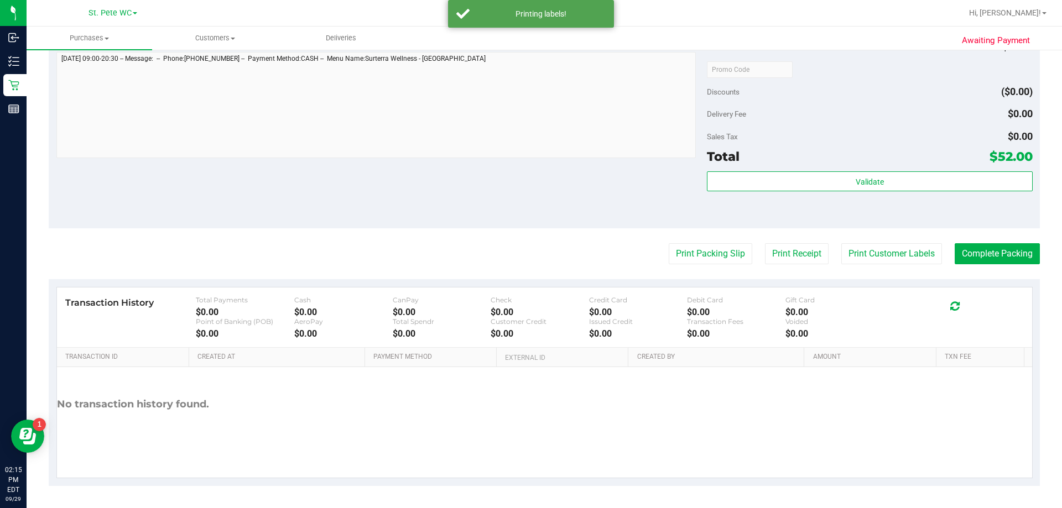
click at [804, 169] on div "Subtotal $52.00 Discounts ($0.00) Delivery Fee $0.00 Sales Tax $0.00 Total $52.…" at bounding box center [869, 129] width 325 height 184
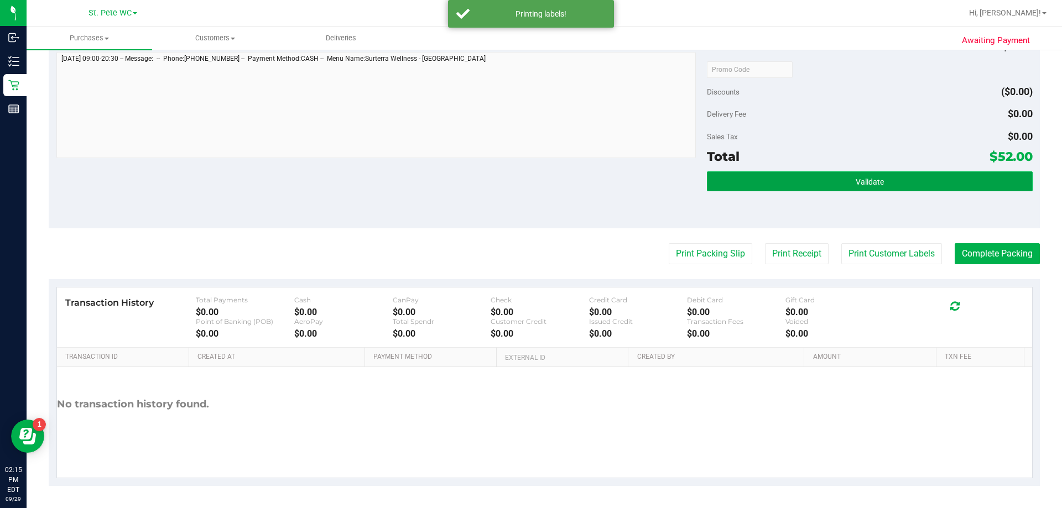
click at [804, 171] on button "Validate" at bounding box center [869, 181] width 325 height 20
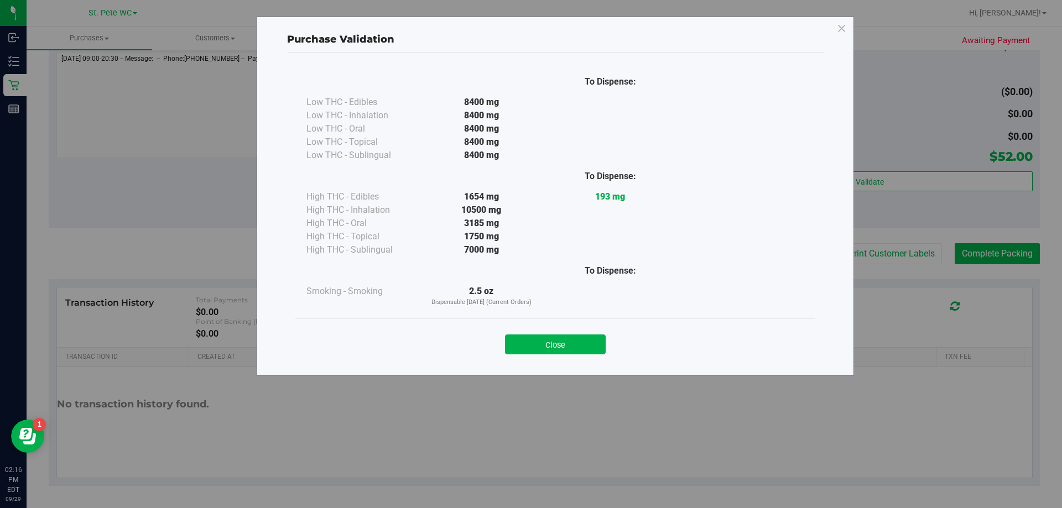
click at [522, 362] on div "Close" at bounding box center [555, 341] width 520 height 45
click at [538, 354] on button "Close" at bounding box center [555, 345] width 101 height 20
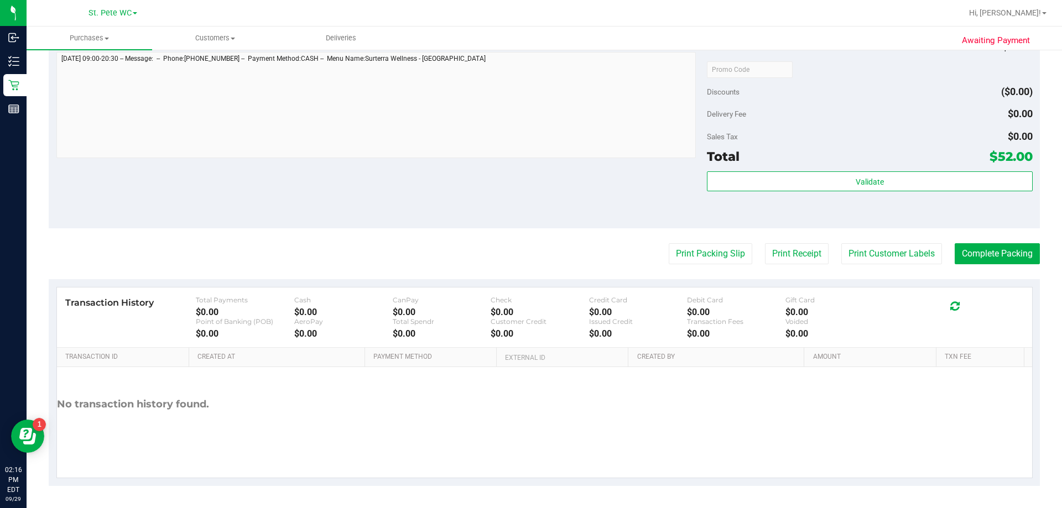
click at [519, 277] on purchase-details "Back Edit Purchase Cancel Purchase View Profile # 12025213 BioTrack ID: - Submi…" at bounding box center [544, 43] width 991 height 886
click at [1021, 245] on button "Complete Packing" at bounding box center [996, 253] width 85 height 21
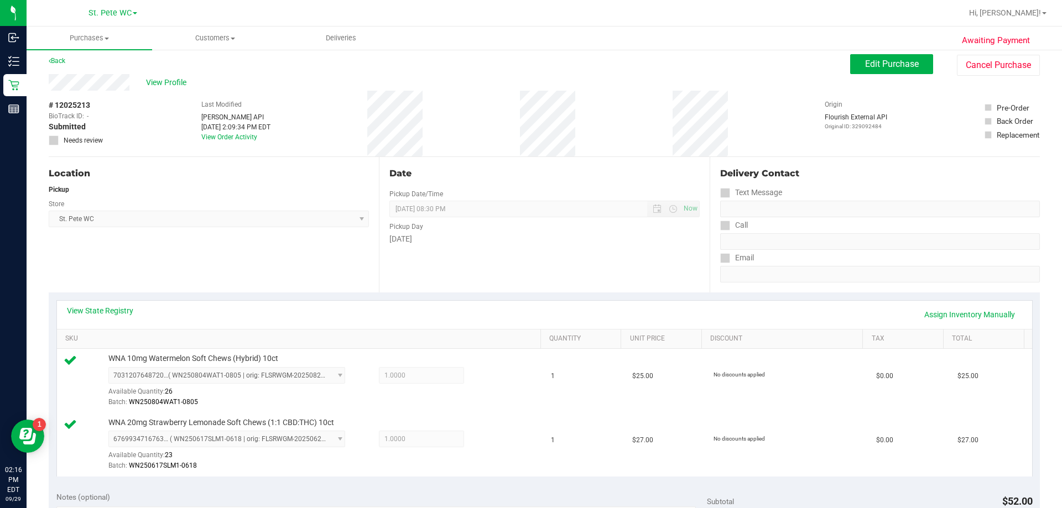
scroll to position [0, 0]
